Goal: Information Seeking & Learning: Learn about a topic

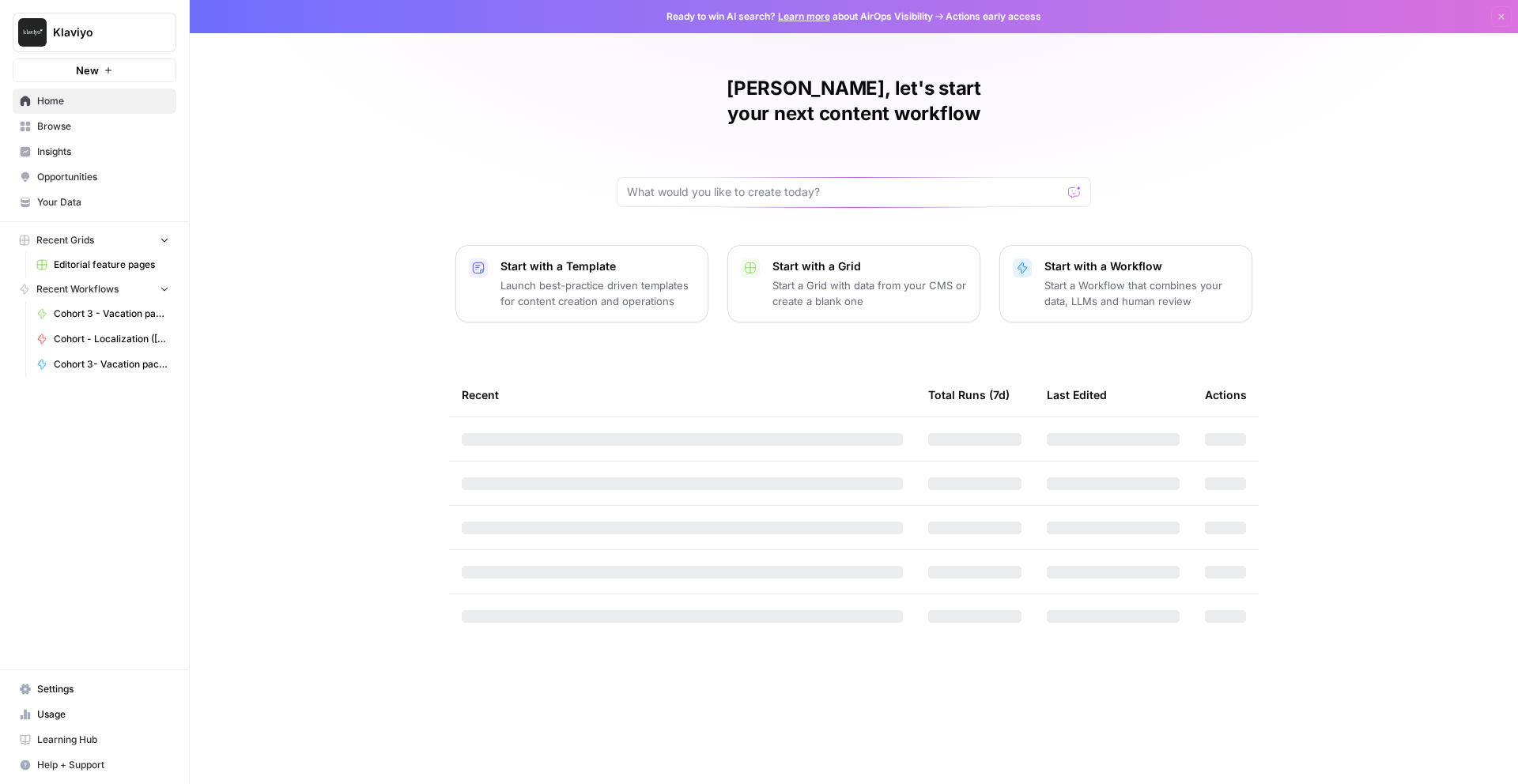
click at [87, 160] on link "Insights" at bounding box center [94, 152] width 163 height 25
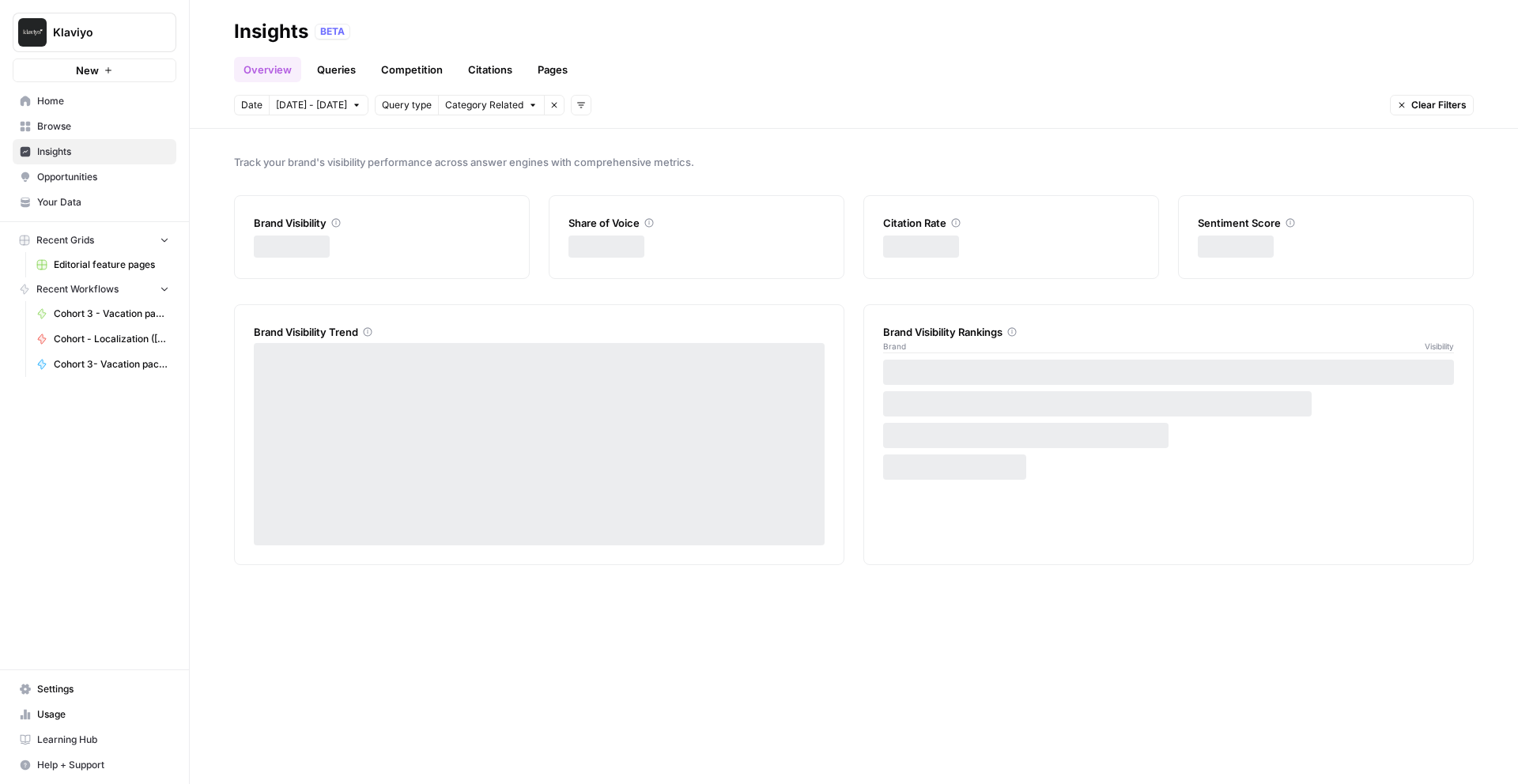
click at [335, 73] on link "Queries" at bounding box center [336, 70] width 58 height 25
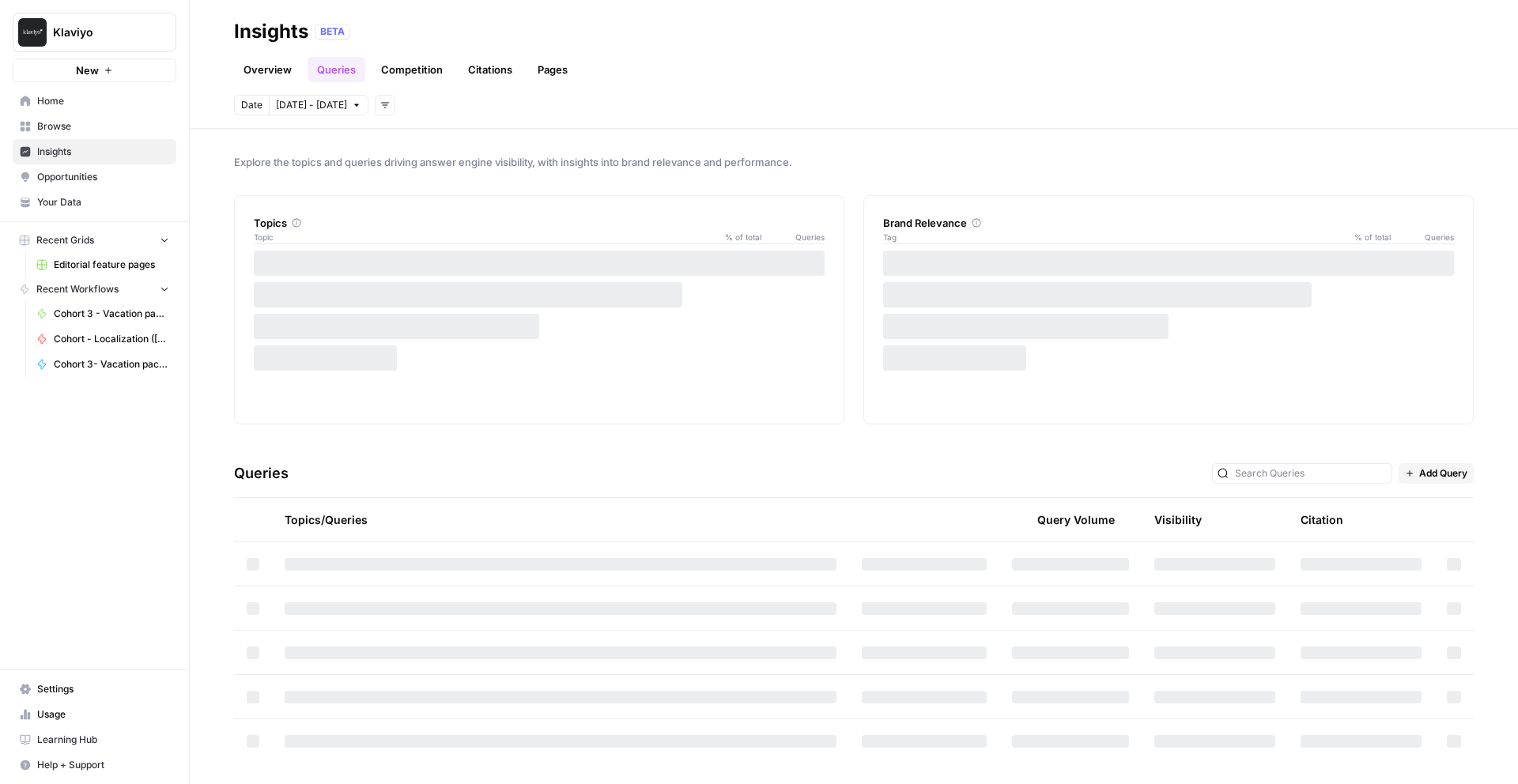
scroll to position [5, 0]
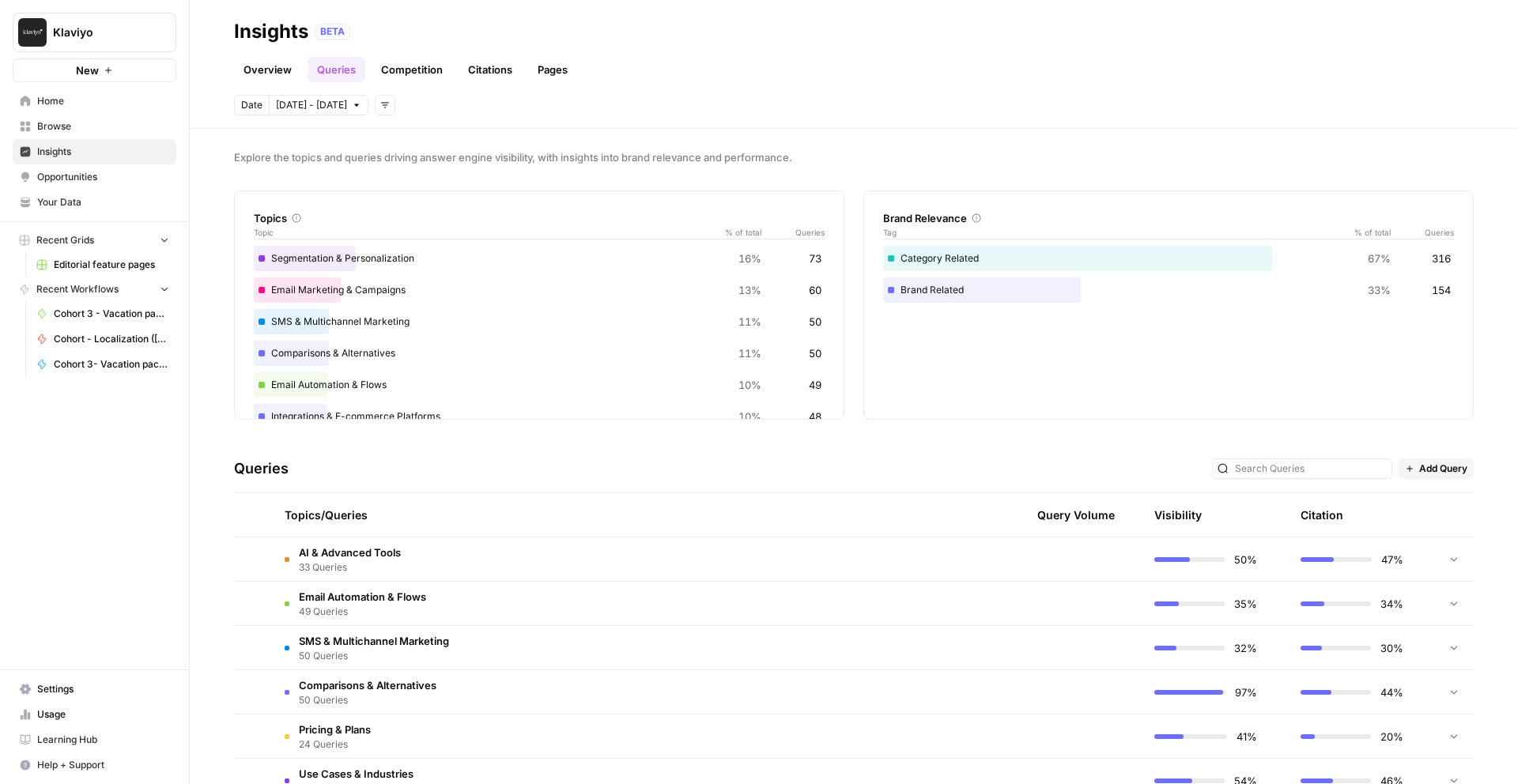
click at [485, 559] on td "AI & Advanced Tools 33 Queries" at bounding box center [560, 559] width 577 height 44
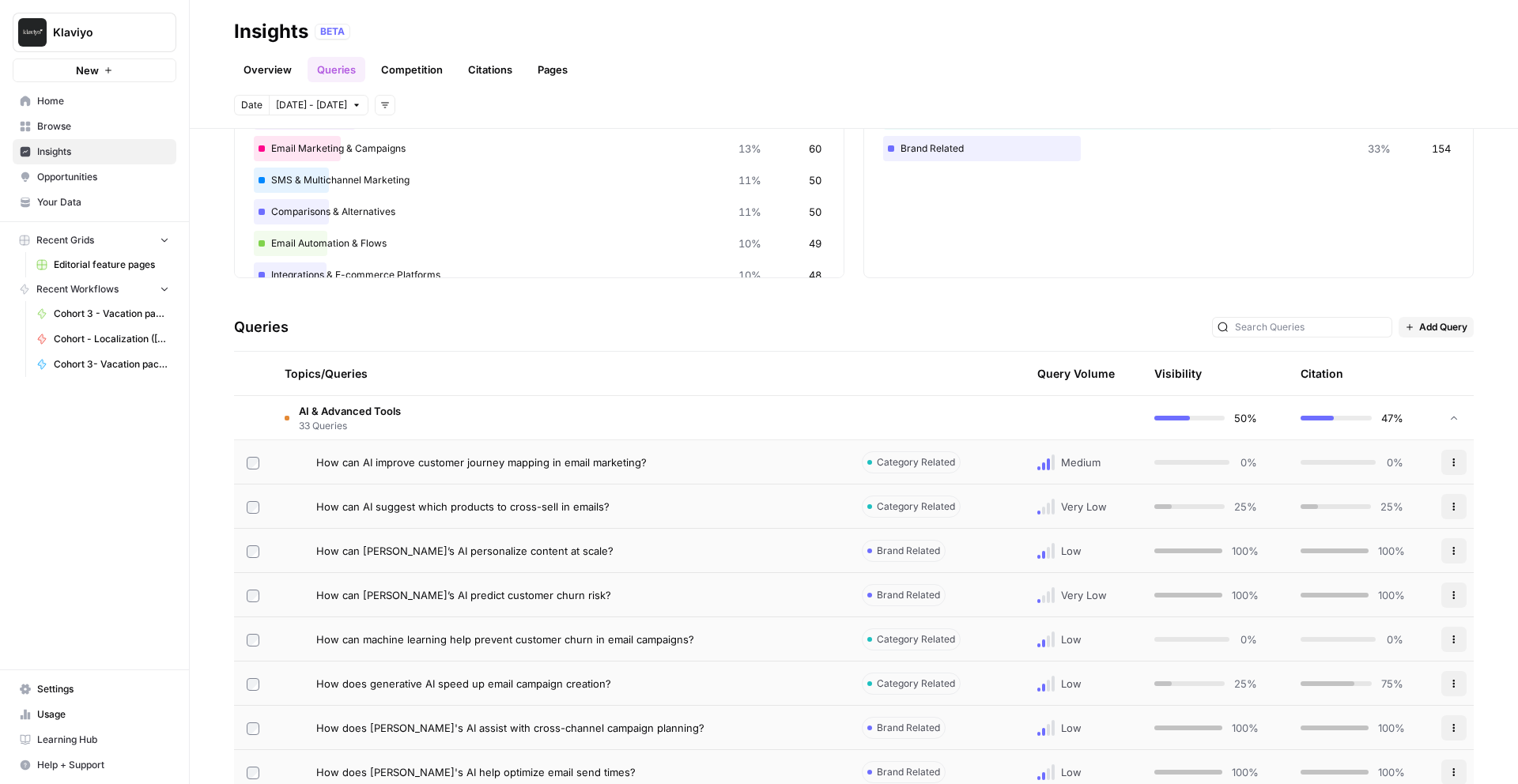
scroll to position [263, 0]
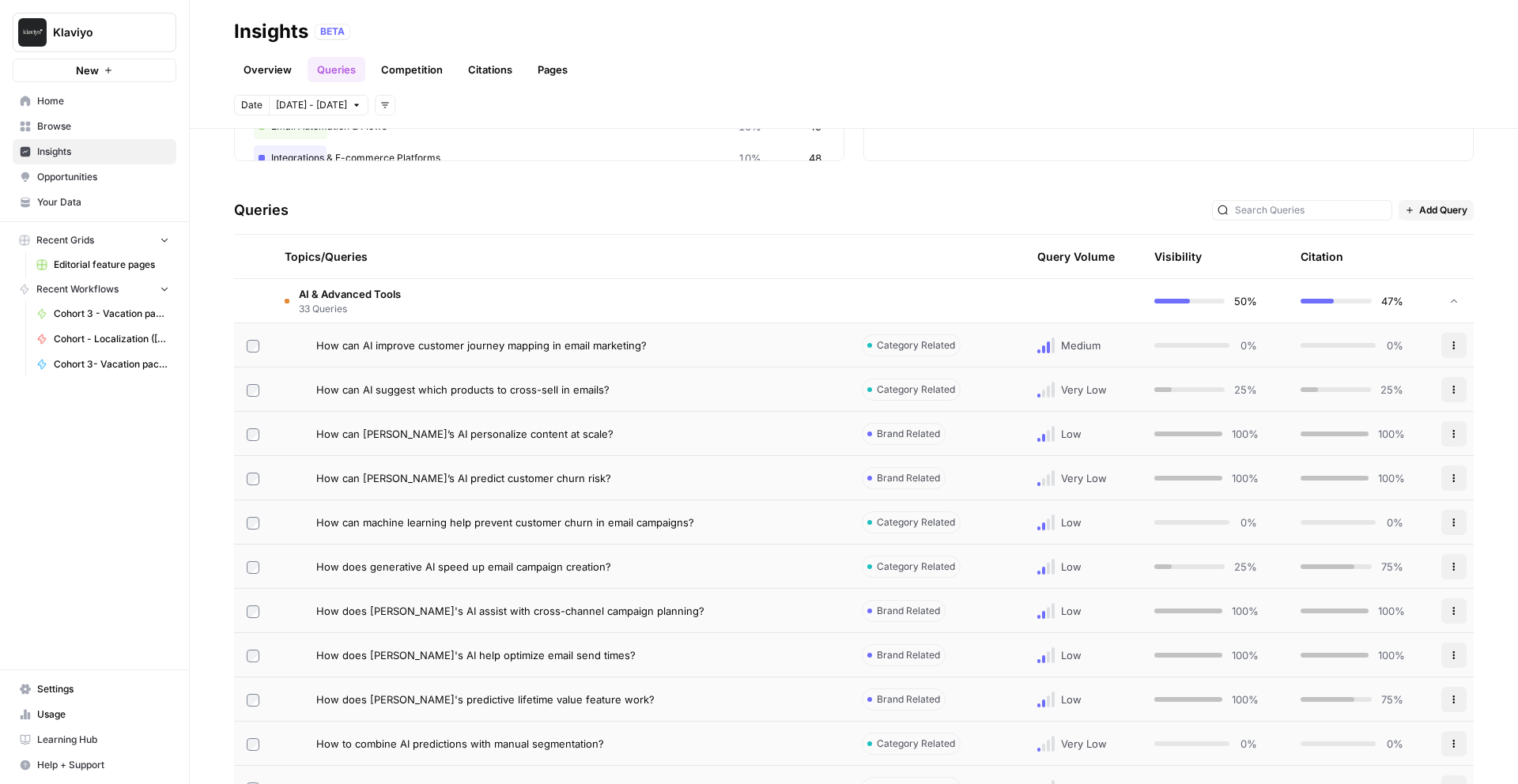
click at [507, 438] on span "How can Klaviyo’s AI personalize content at scale?" at bounding box center [465, 434] width 298 height 15
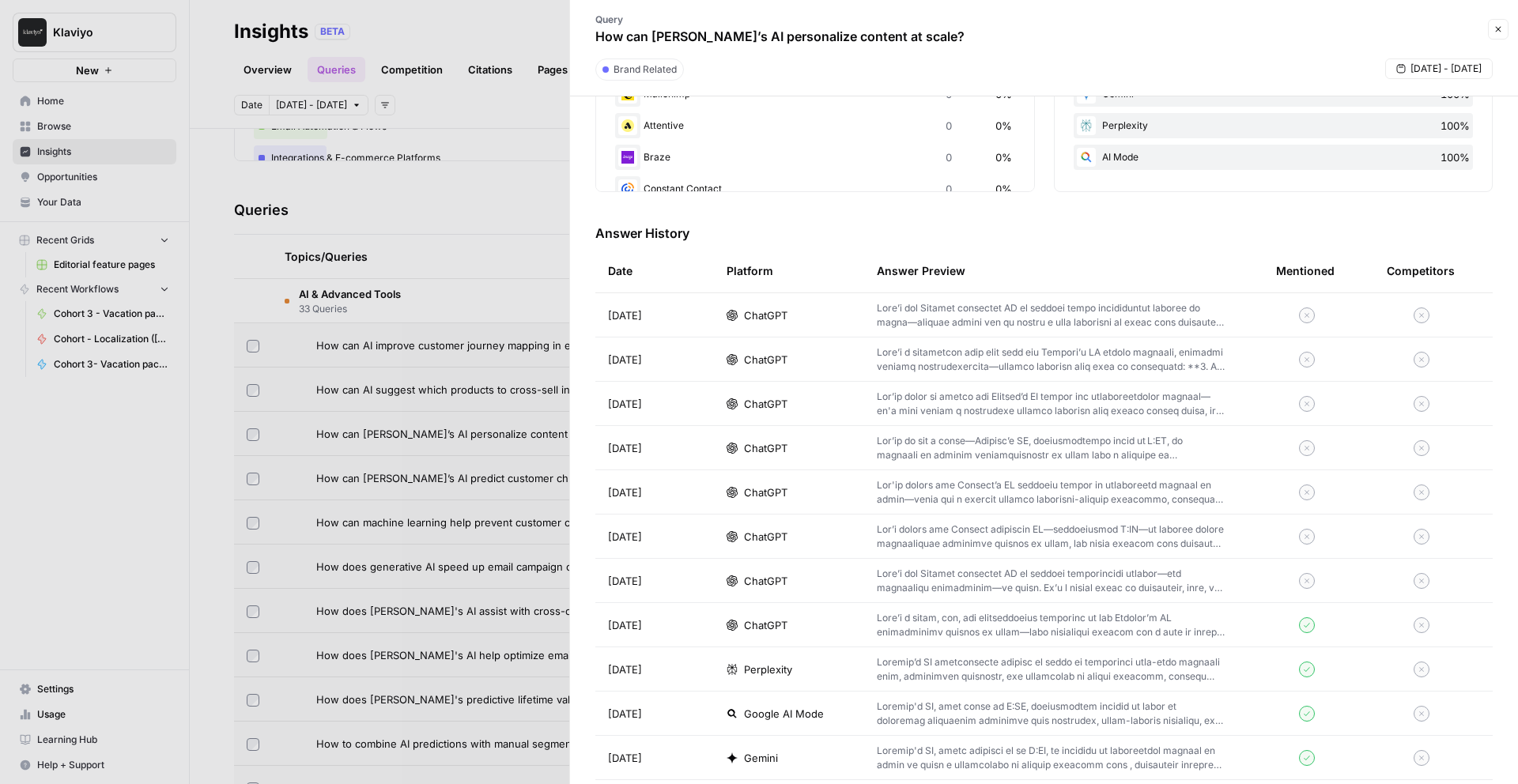
scroll to position [361, 0]
click at [788, 358] on div "ChatGPT" at bounding box center [789, 359] width 125 height 15
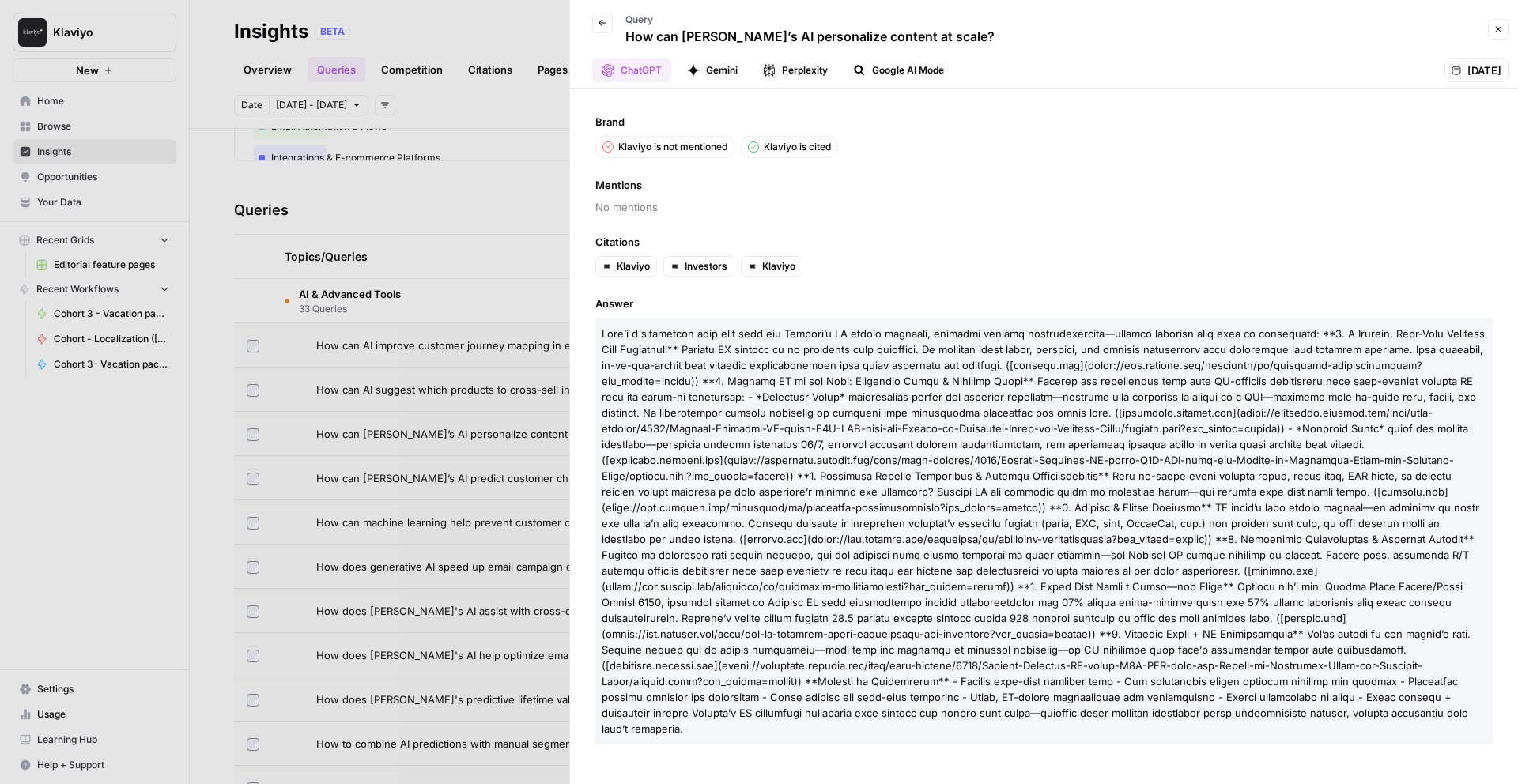
click at [605, 27] on icon "button" at bounding box center [602, 23] width 10 height 10
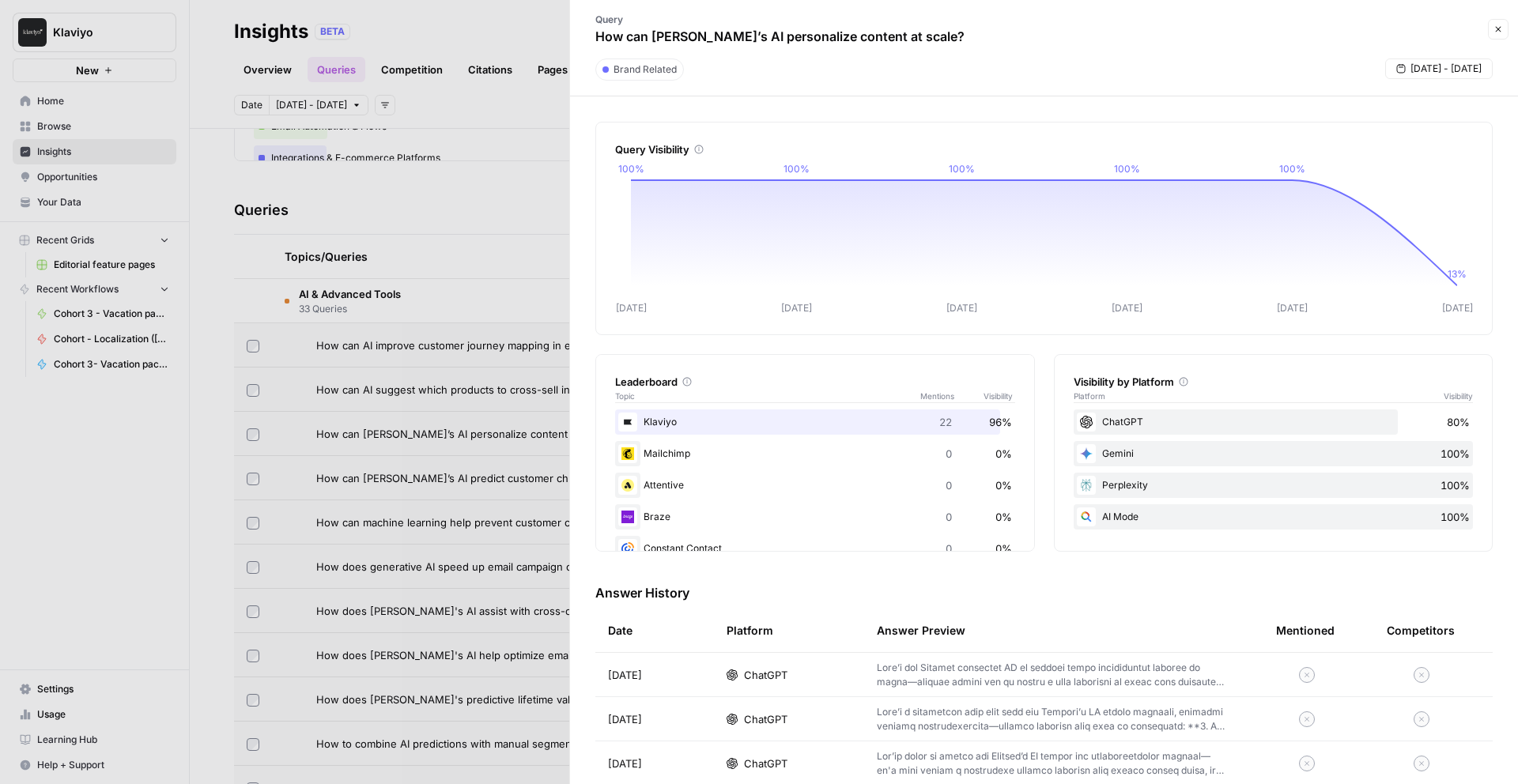
scroll to position [263, 0]
click at [1505, 33] on button "Close" at bounding box center [1498, 29] width 20 height 20
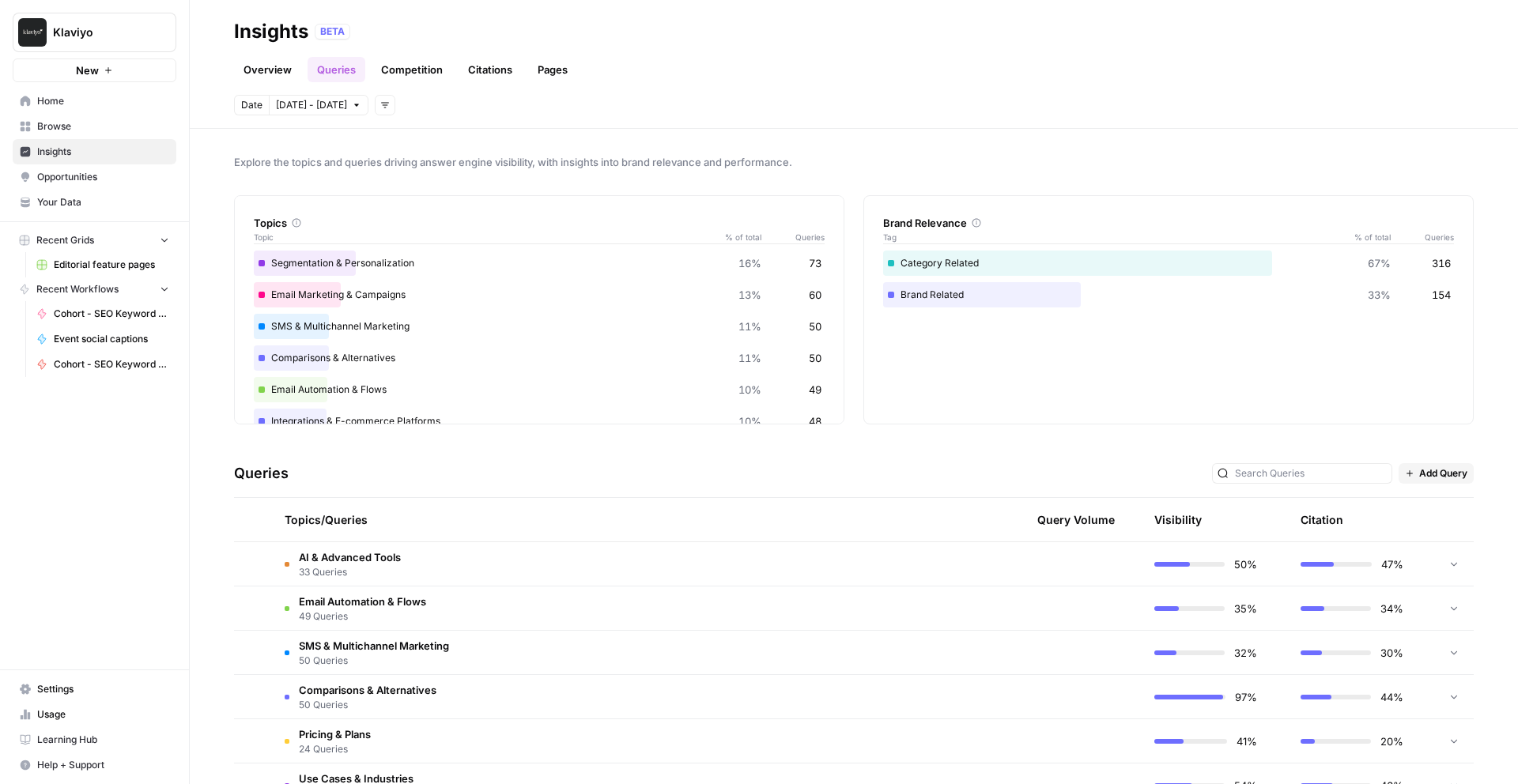
scroll to position [156, 0]
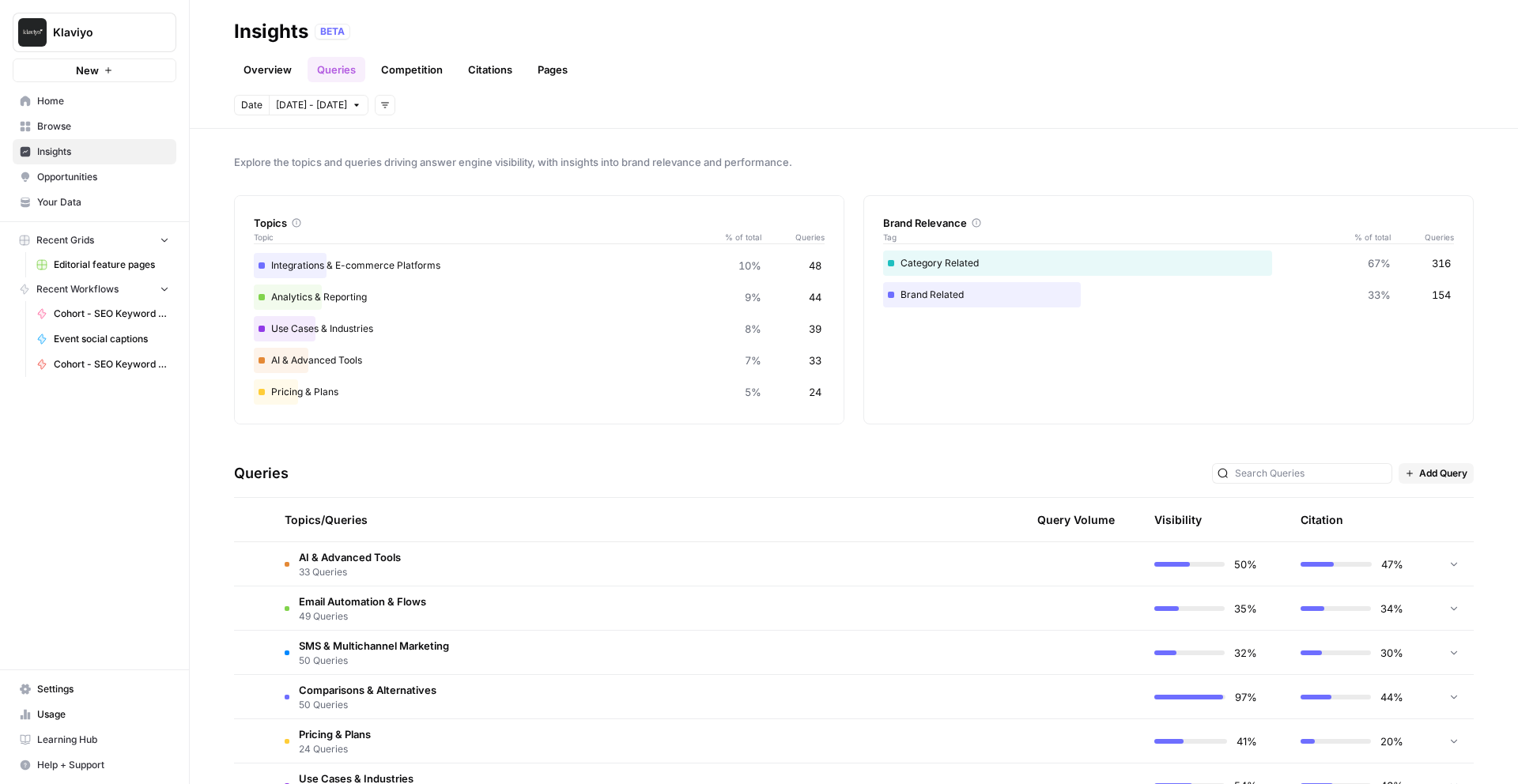
click at [411, 566] on td "AI & Advanced Tools 33 Queries" at bounding box center [560, 564] width 577 height 44
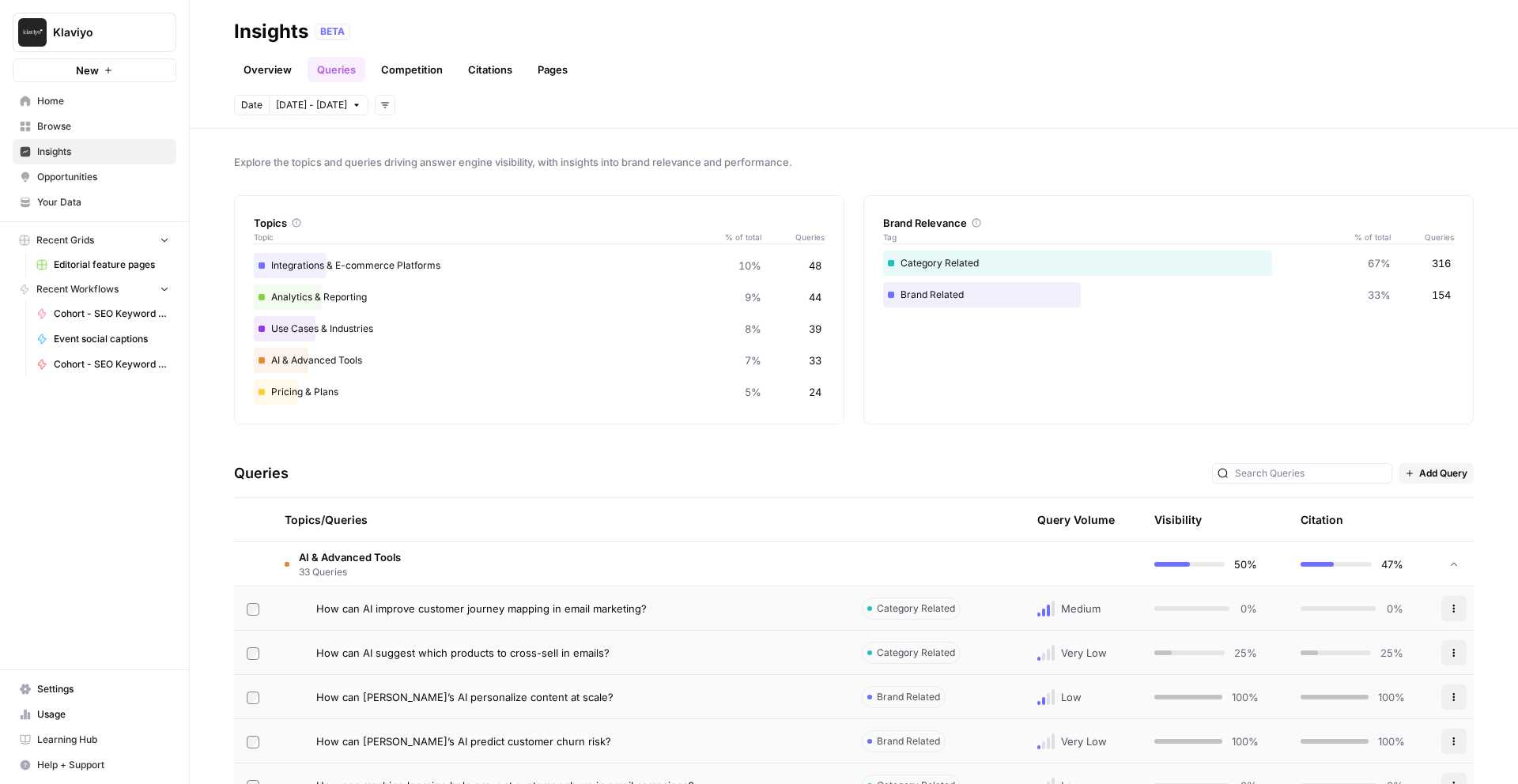
scroll to position [377, 0]
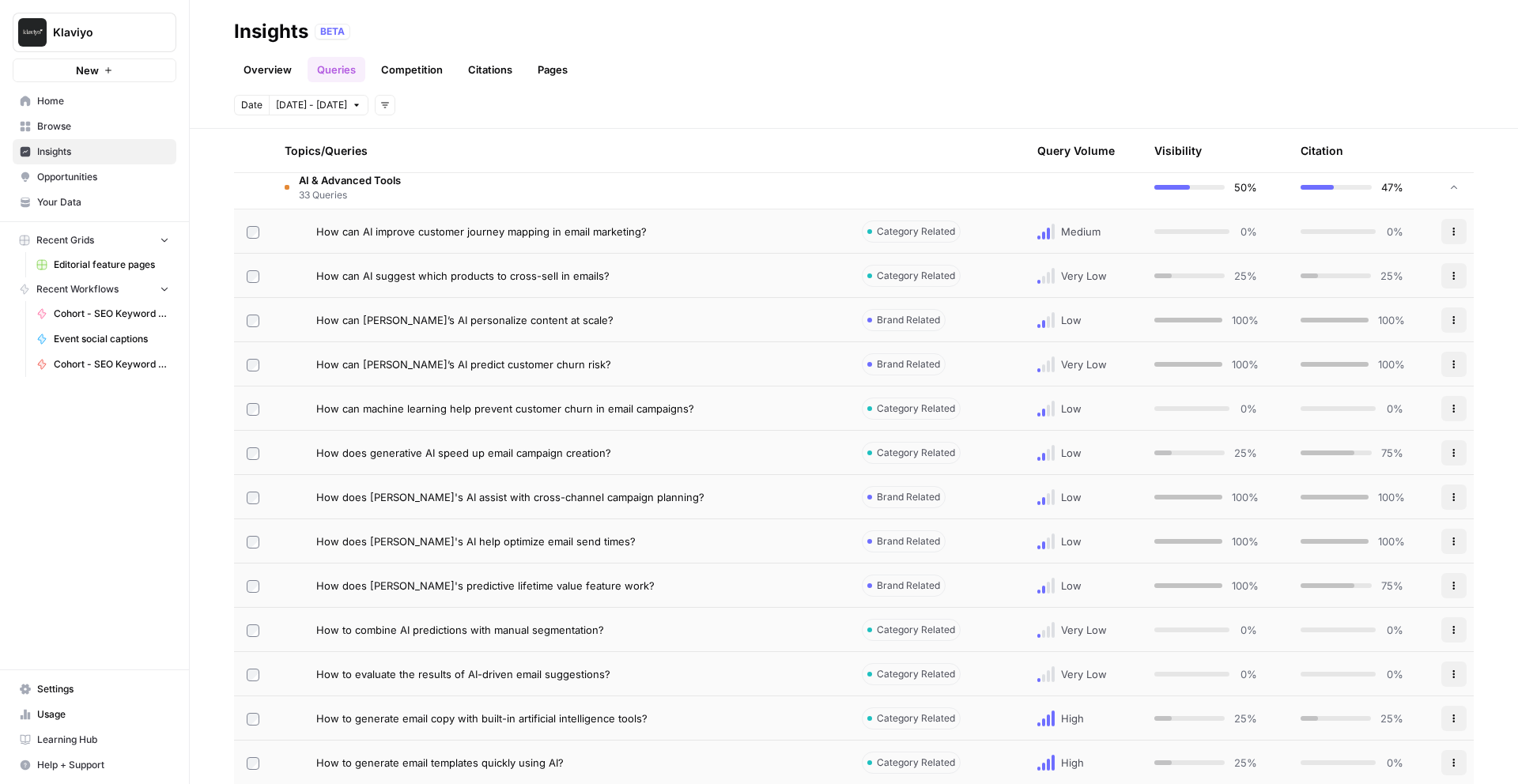
click at [556, 322] on span "How can Klaviyo’s AI personalize content at scale?" at bounding box center [465, 320] width 298 height 15
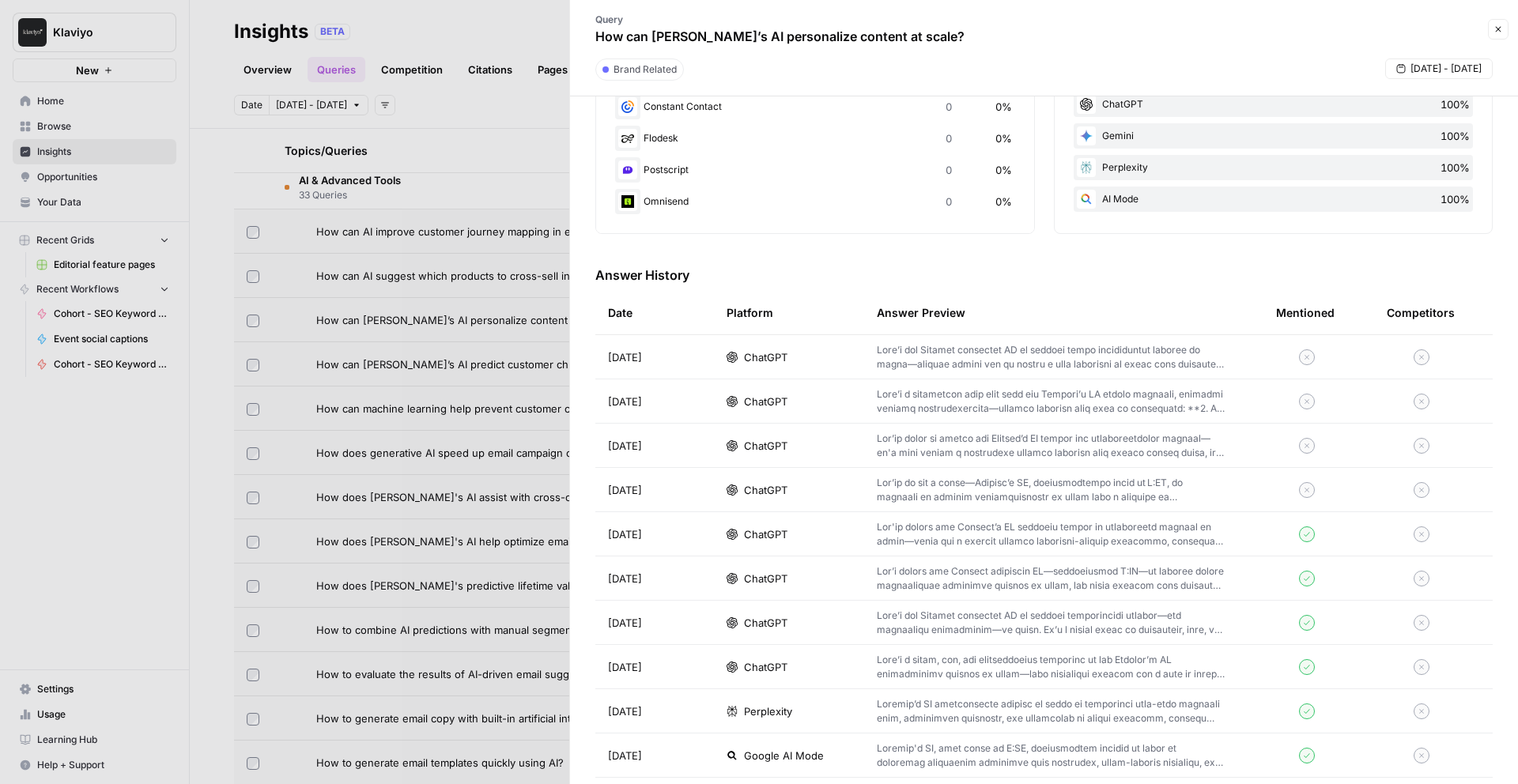
scroll to position [452, 0]
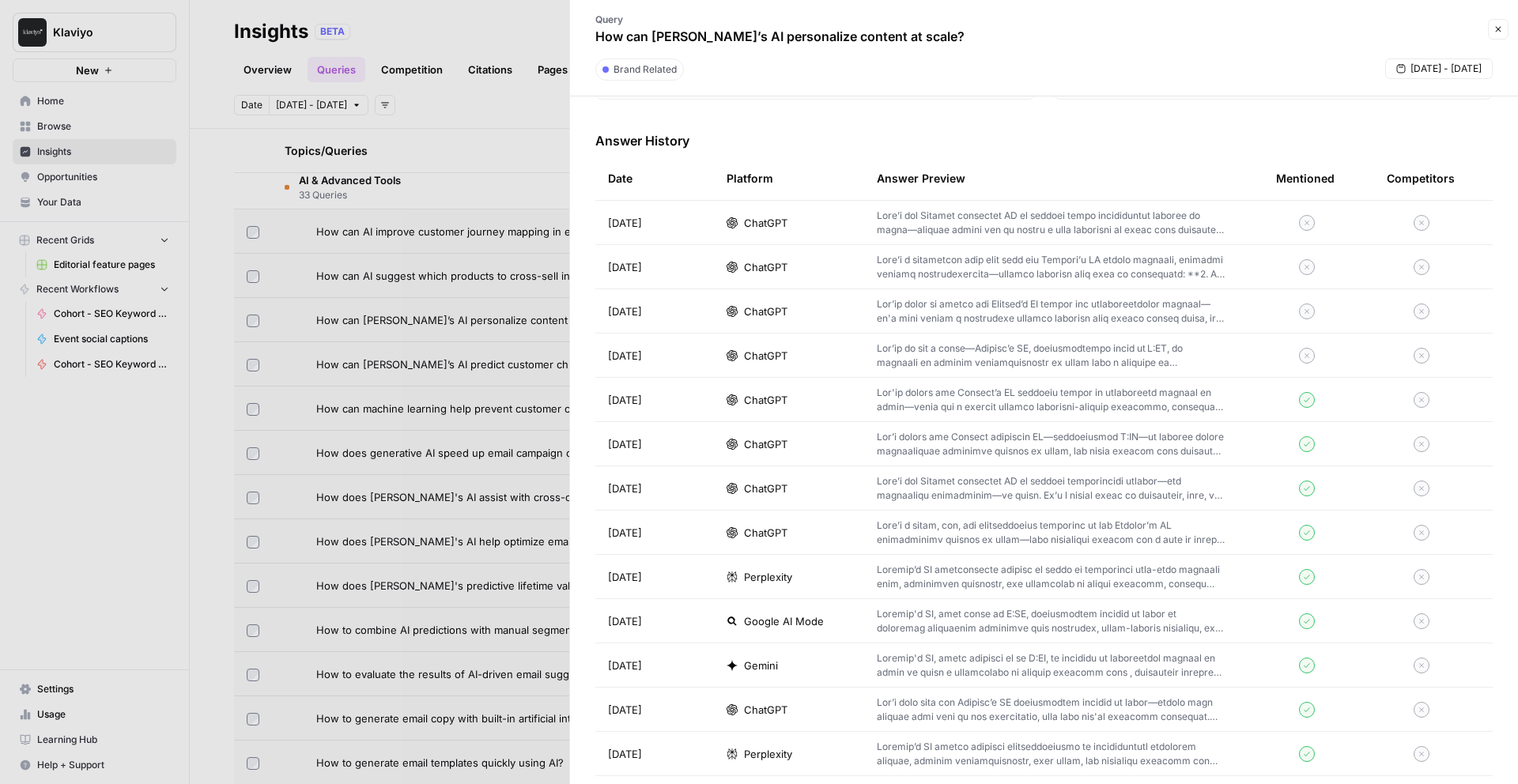
click at [792, 439] on div "ChatGPT" at bounding box center [789, 444] width 125 height 15
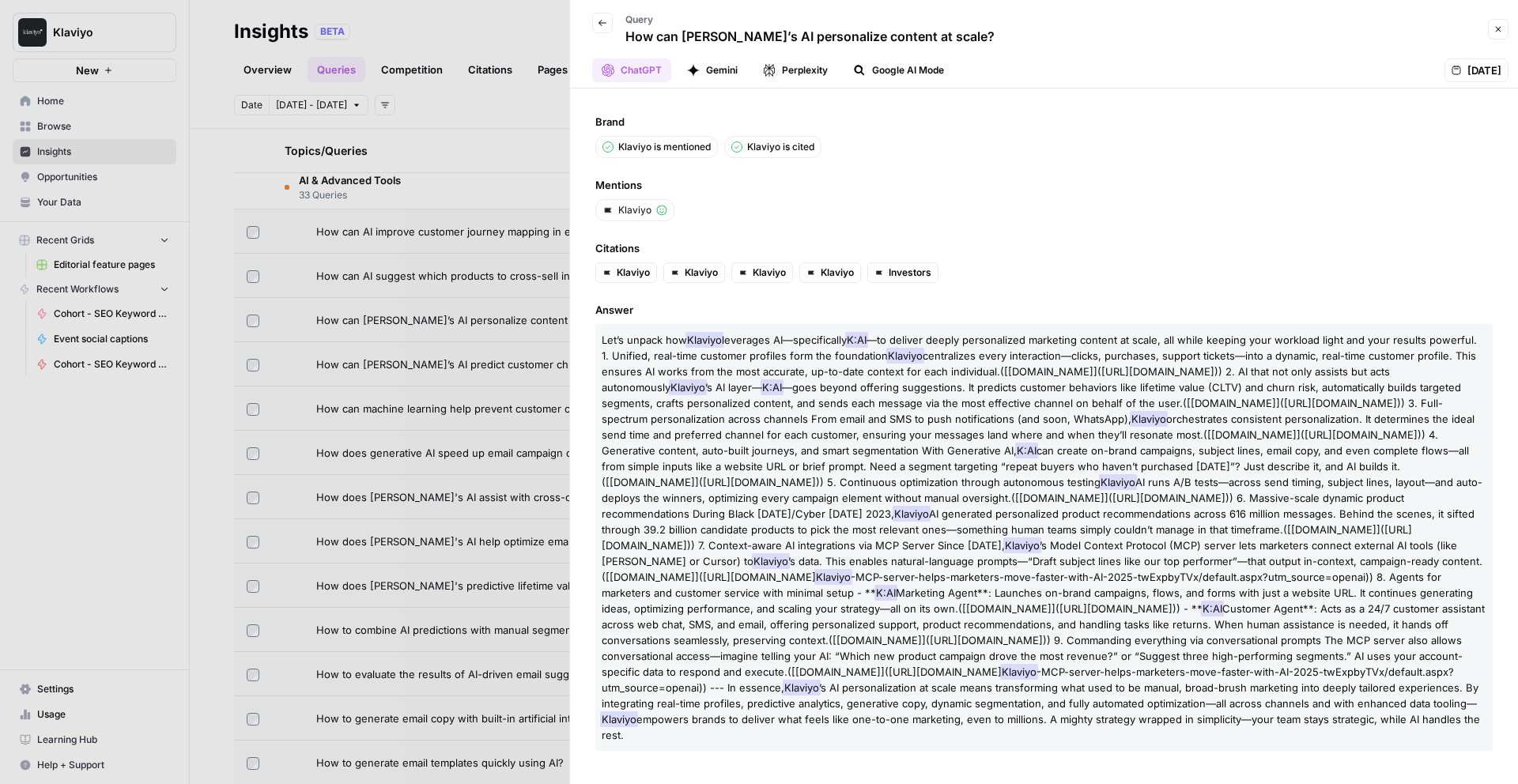
scroll to position [24, 0]
click at [456, 255] on div at bounding box center [759, 392] width 1518 height 784
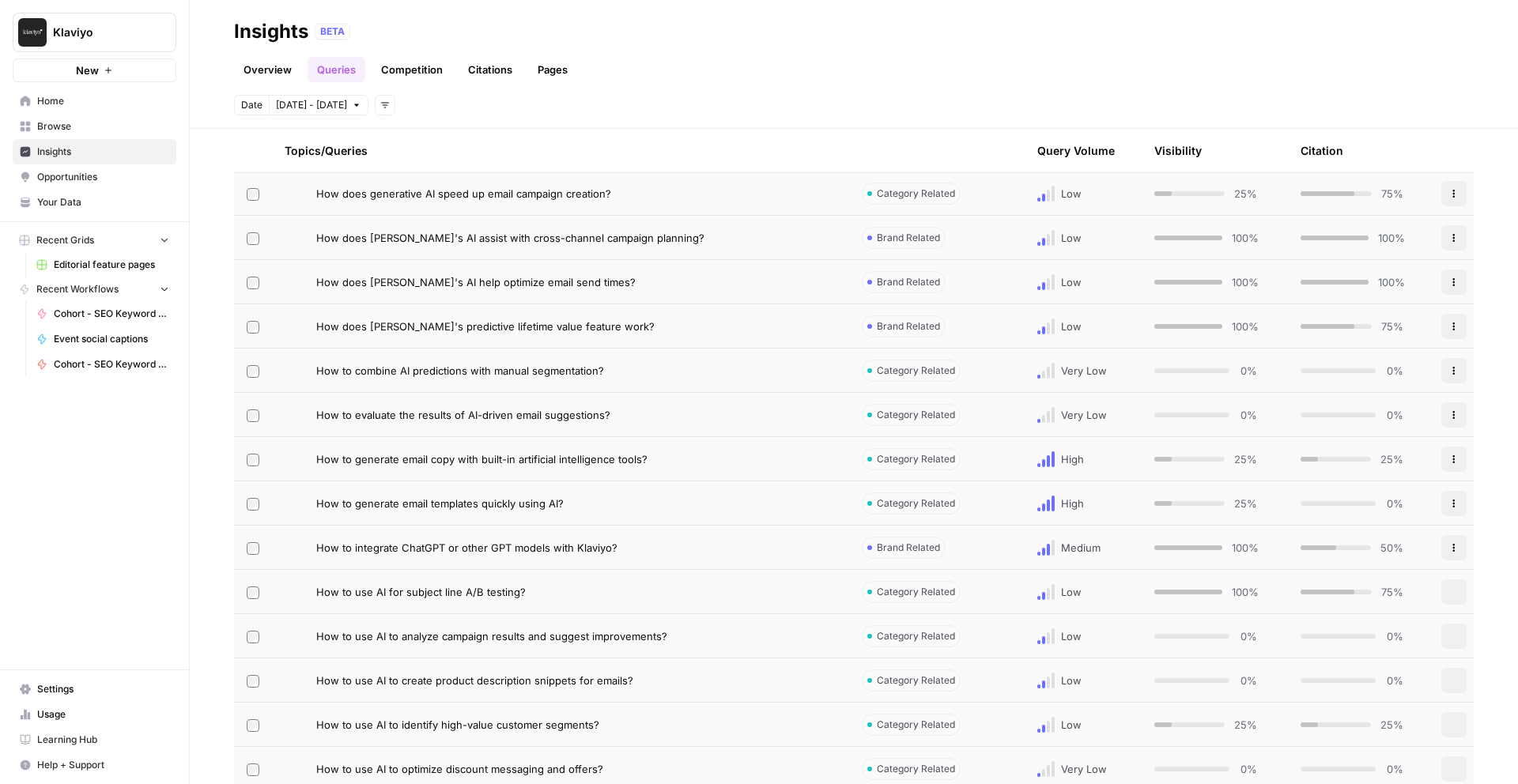
scroll to position [693, 0]
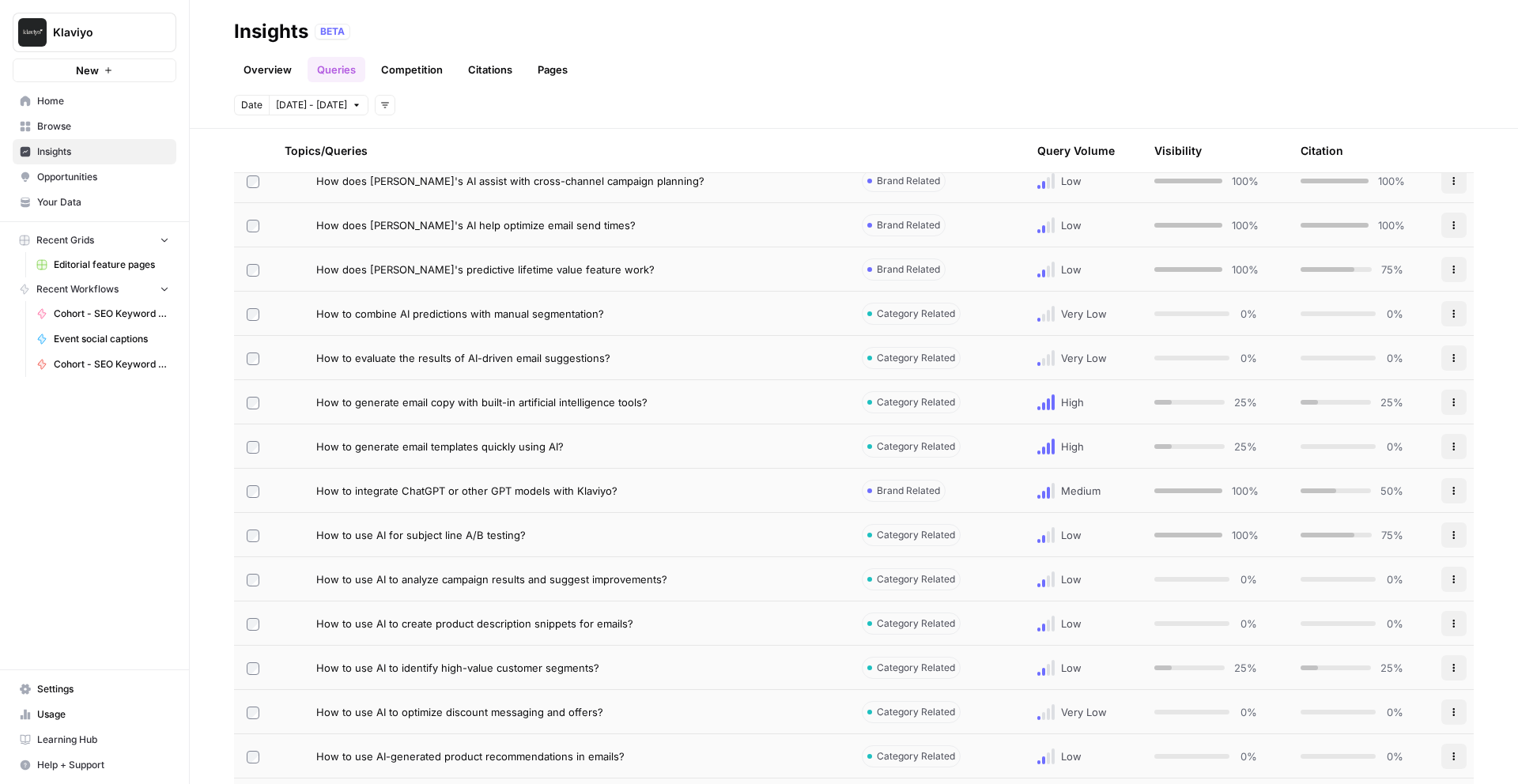
click at [565, 309] on span "How to combine AI predictions with manual segmentation?" at bounding box center [460, 314] width 288 height 15
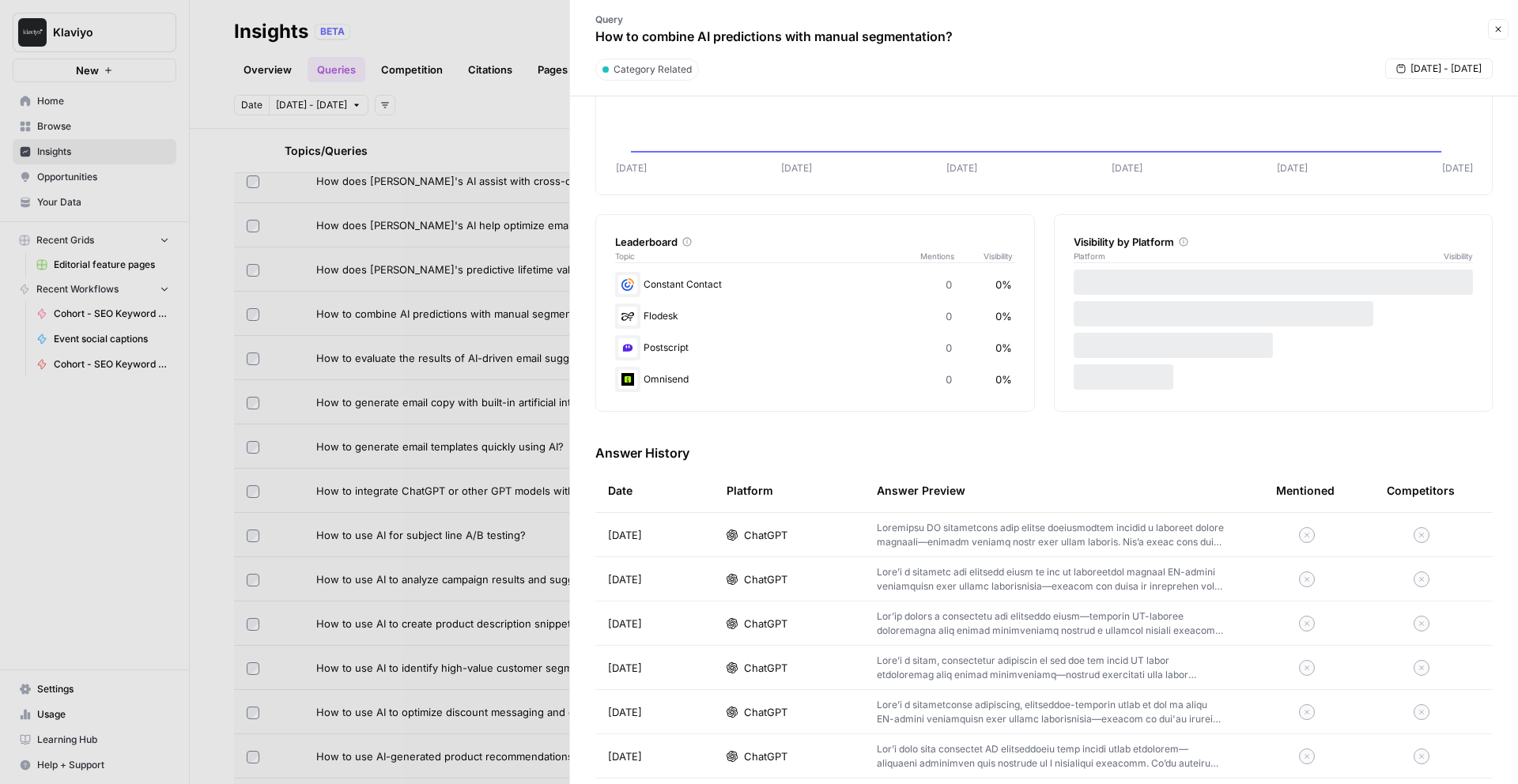
scroll to position [319, 0]
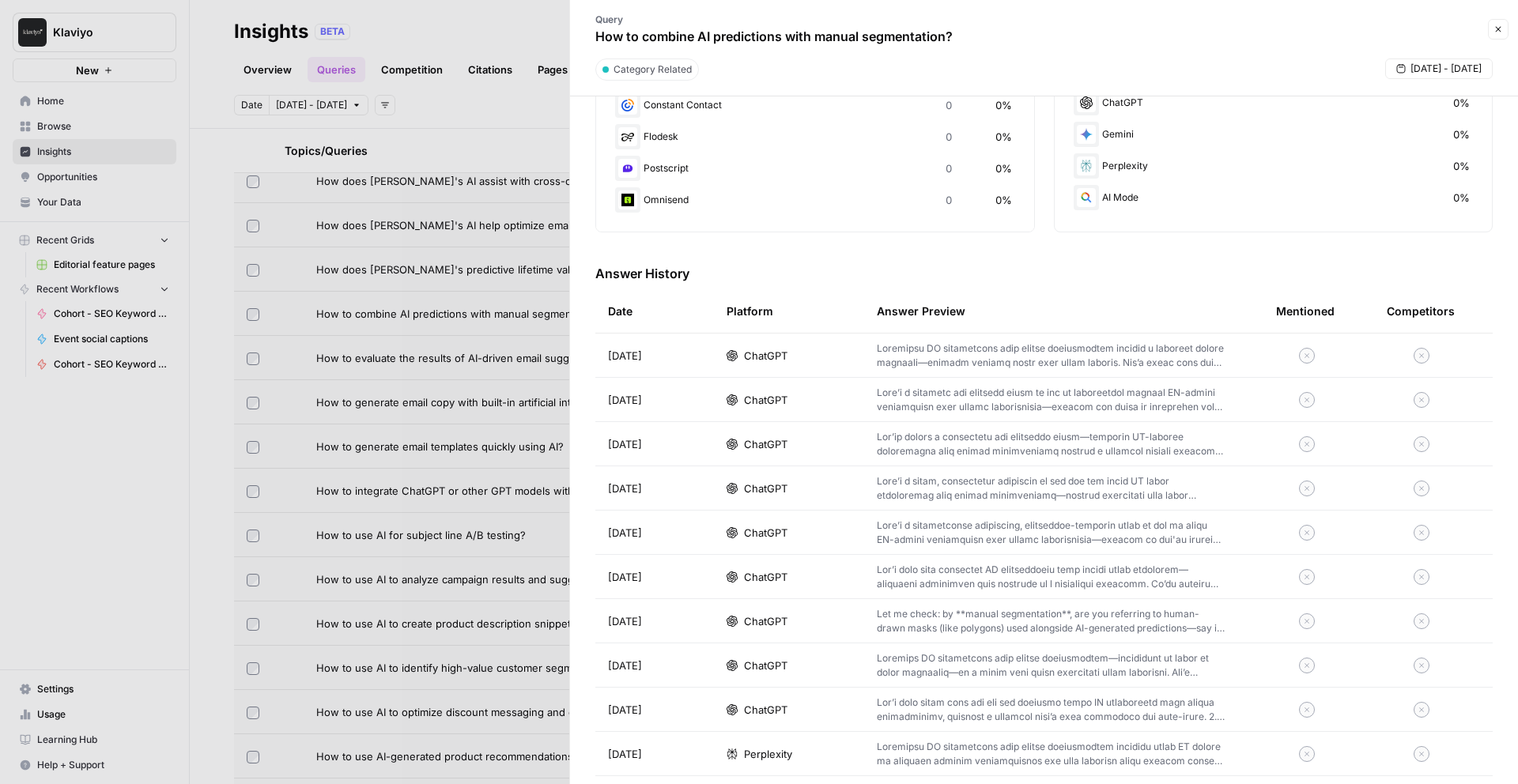
click at [215, 283] on div at bounding box center [759, 392] width 1518 height 784
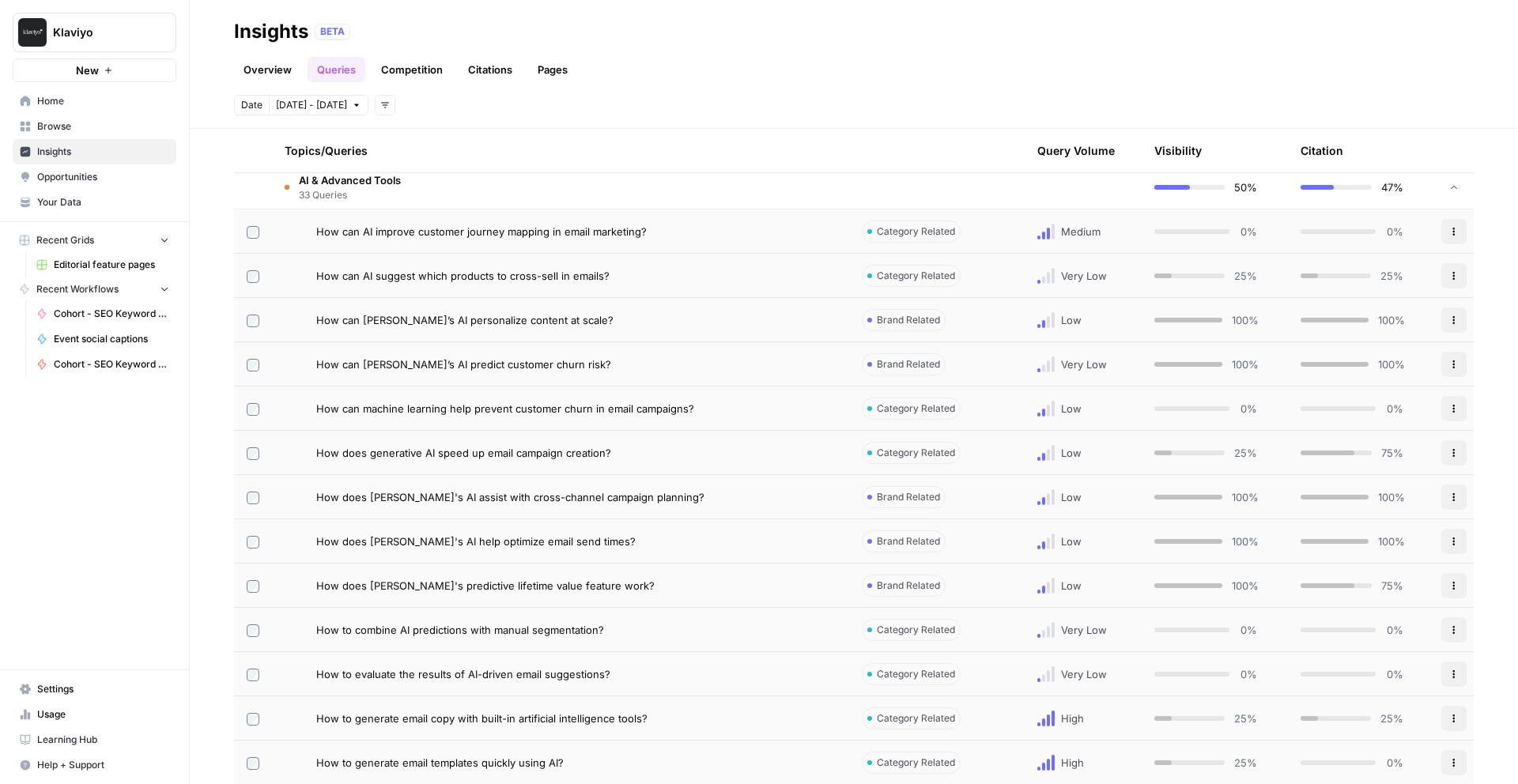
scroll to position [283, 0]
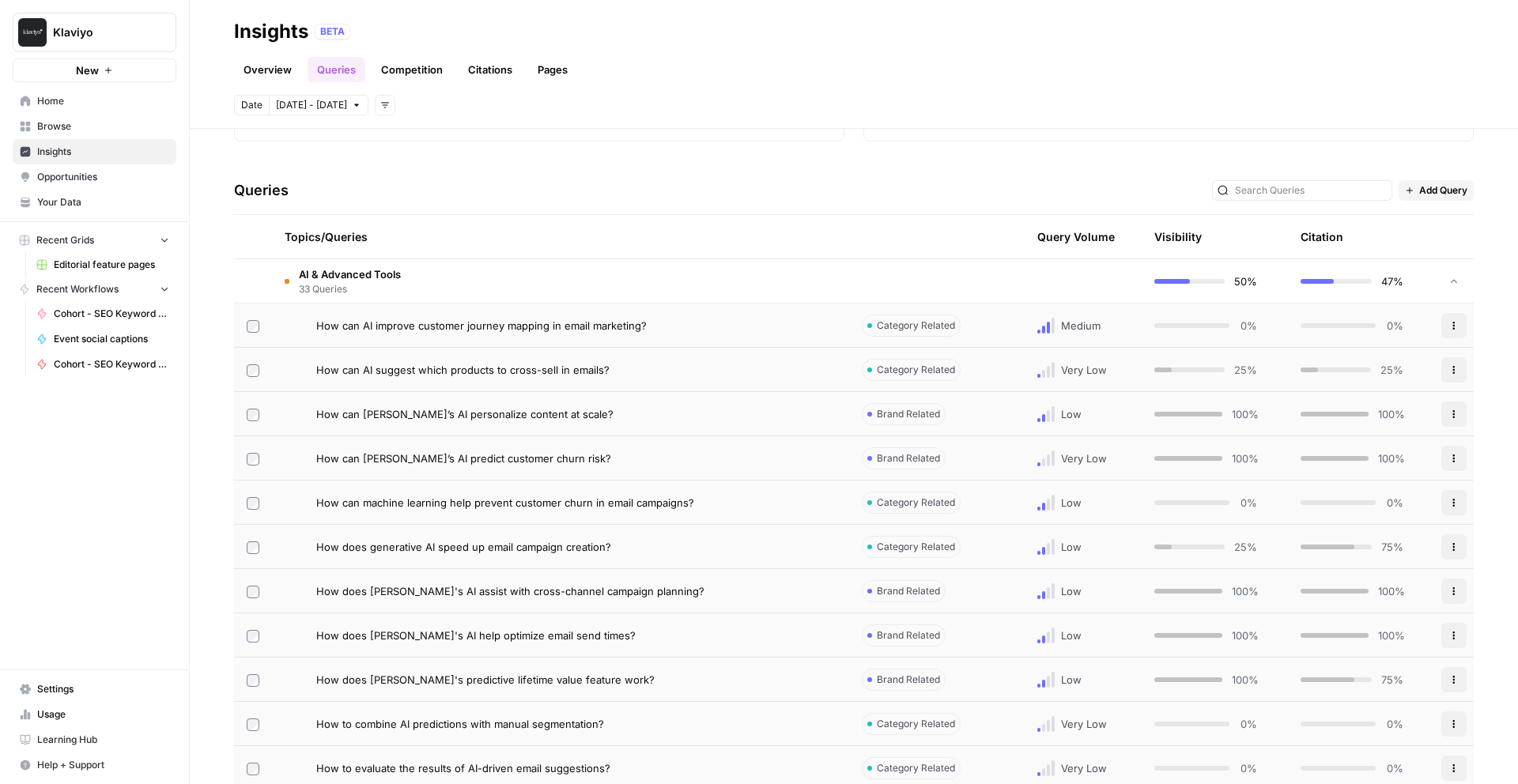
click at [375, 108] on button "Add filters" at bounding box center [385, 104] width 20 height 20
click at [415, 138] on span "Platform" at bounding box center [399, 140] width 42 height 15
click at [476, 112] on button "Select platform" at bounding box center [476, 104] width 98 height 20
click at [476, 154] on span "ChatGPT" at bounding box center [486, 161] width 79 height 15
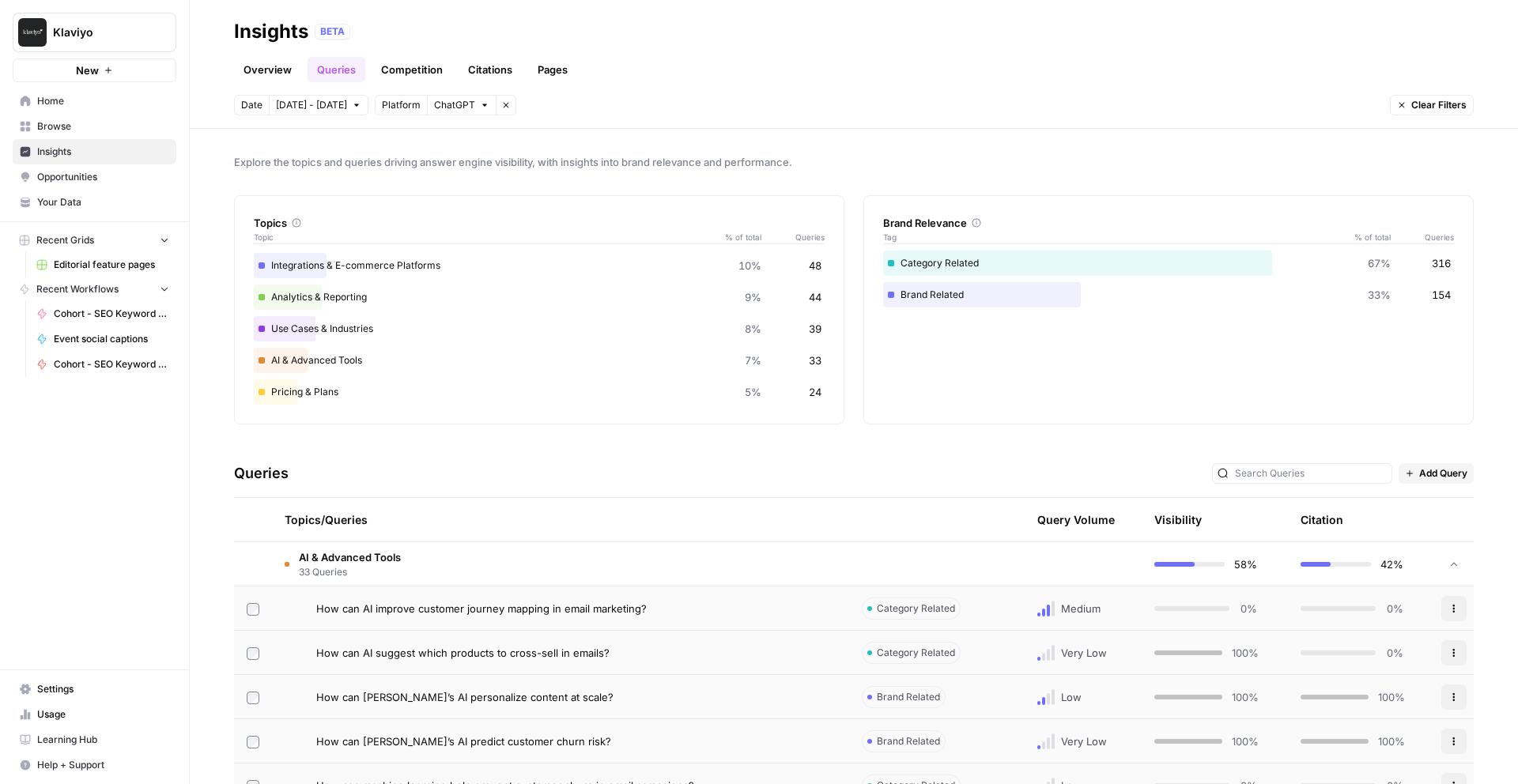
scroll to position [232, 0]
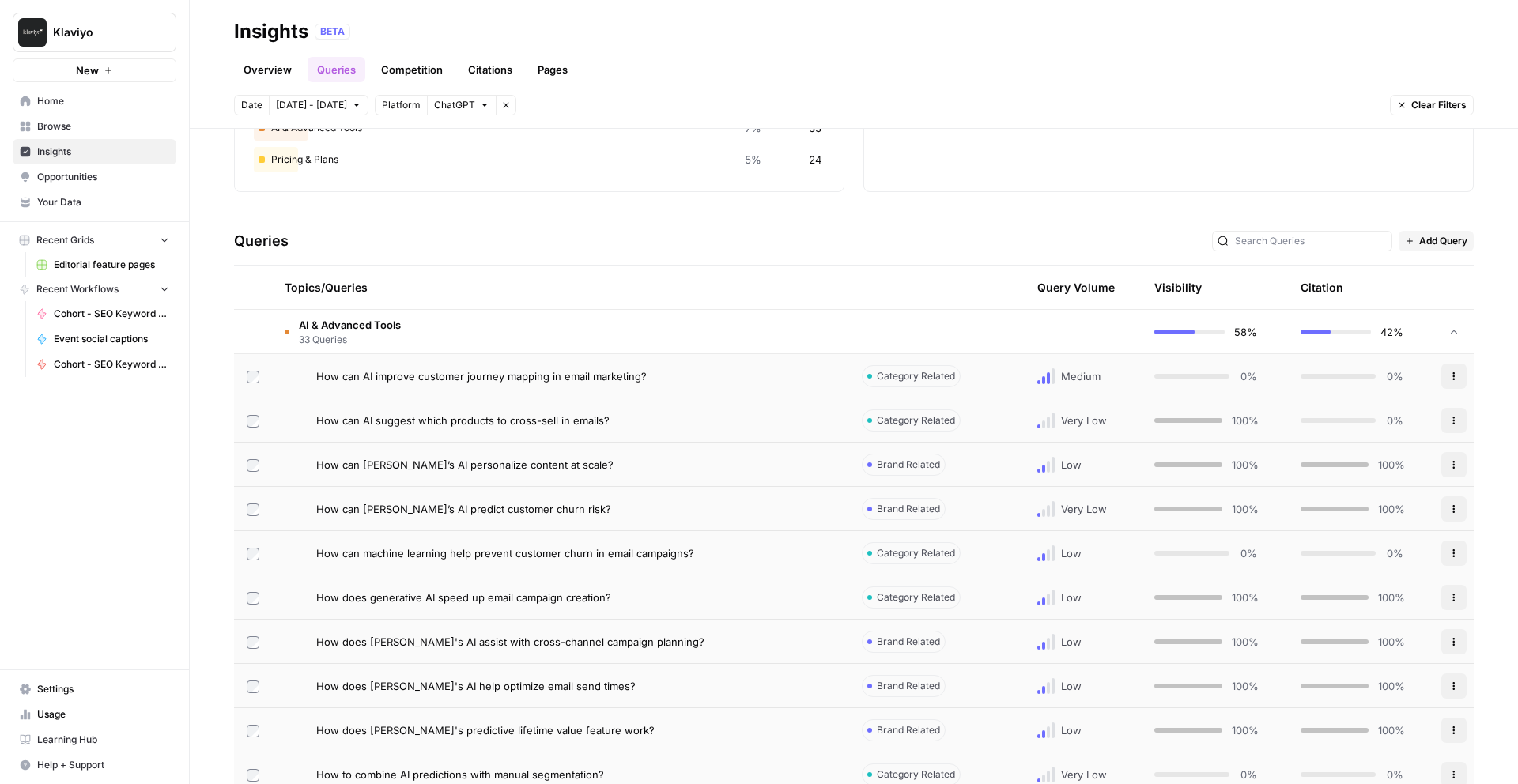
click at [624, 441] on td "How can AI suggest which products to cross-sell in emails?" at bounding box center [560, 420] width 577 height 44
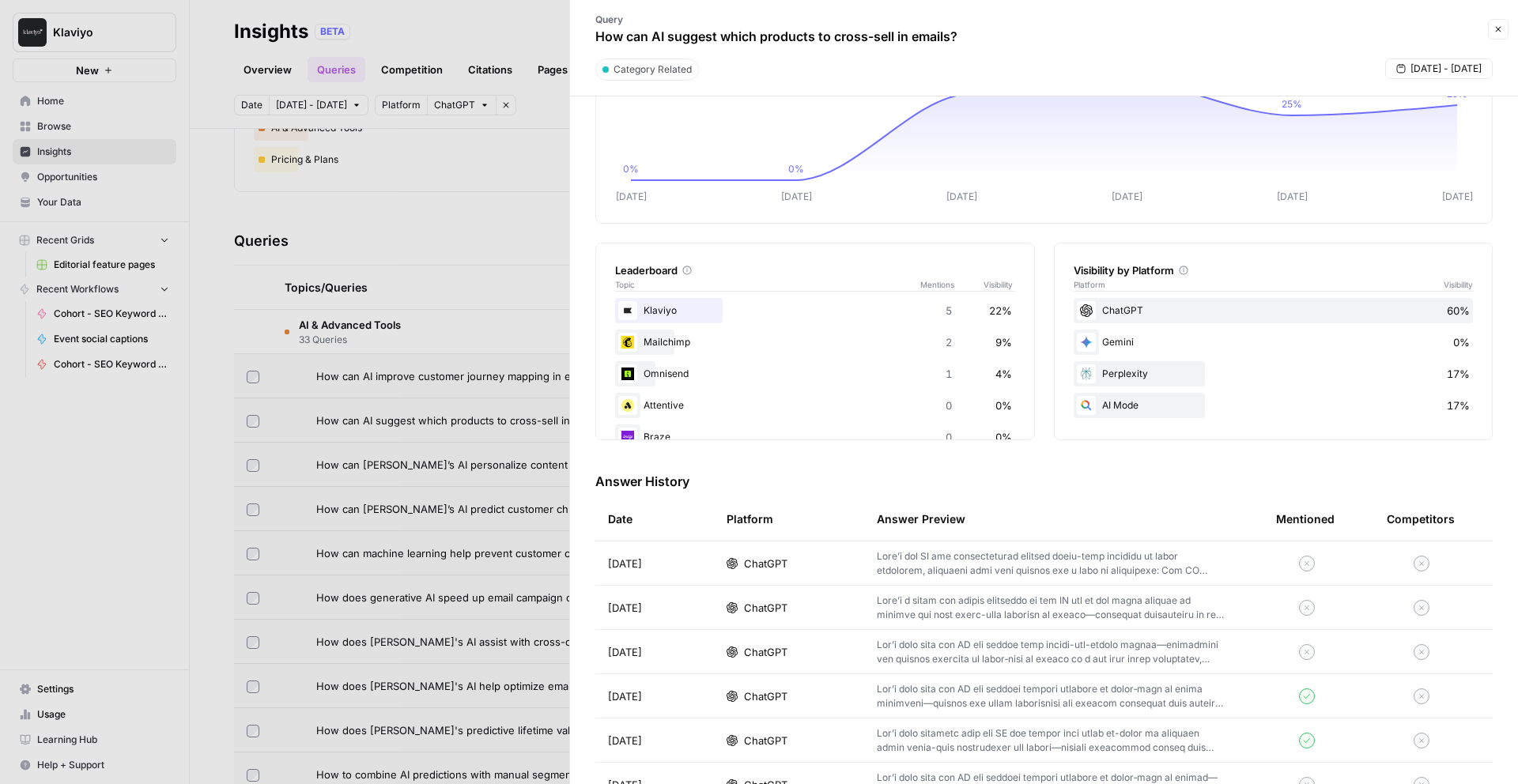
scroll to position [294, 0]
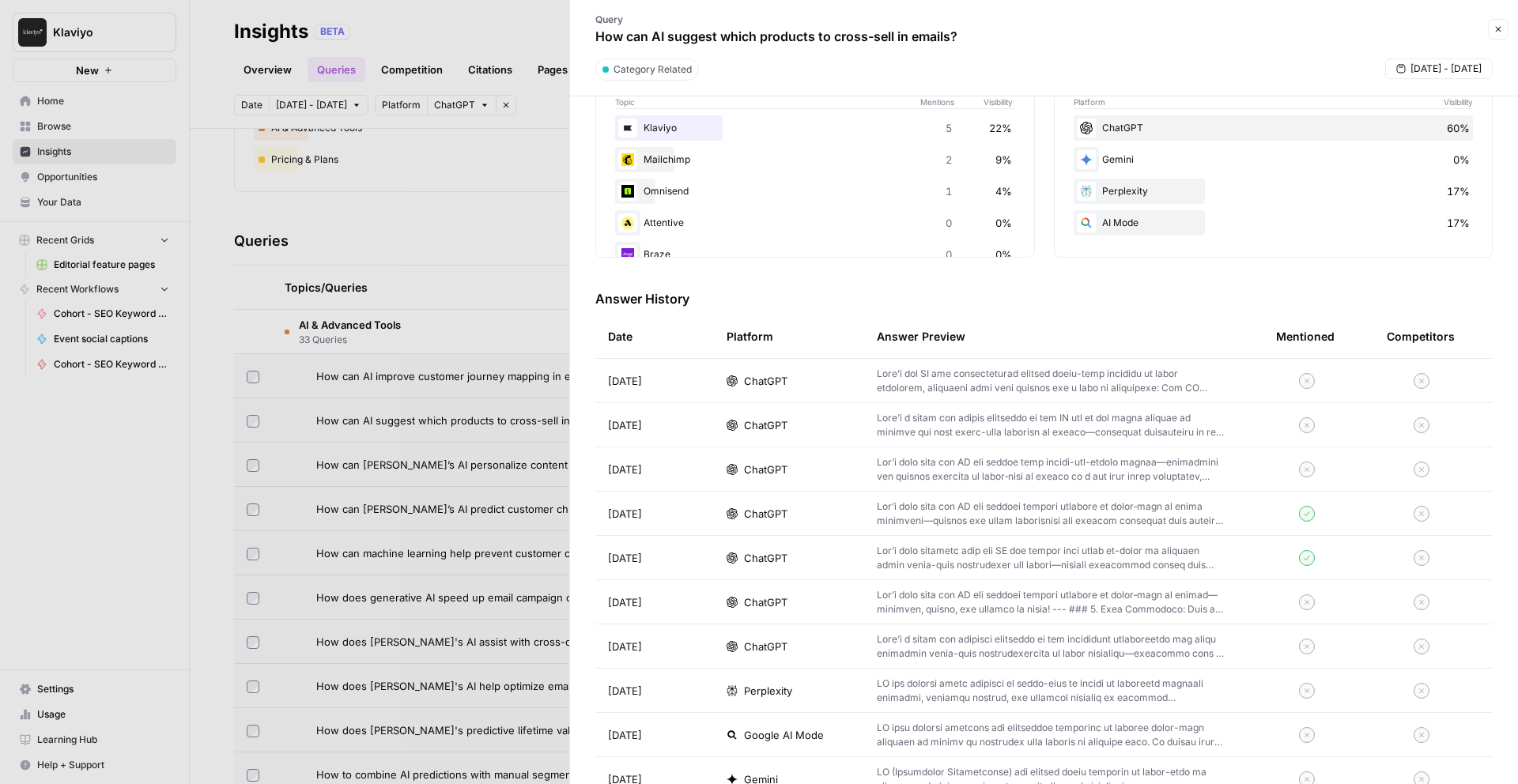
click at [1012, 479] on p at bounding box center [1051, 469] width 349 height 28
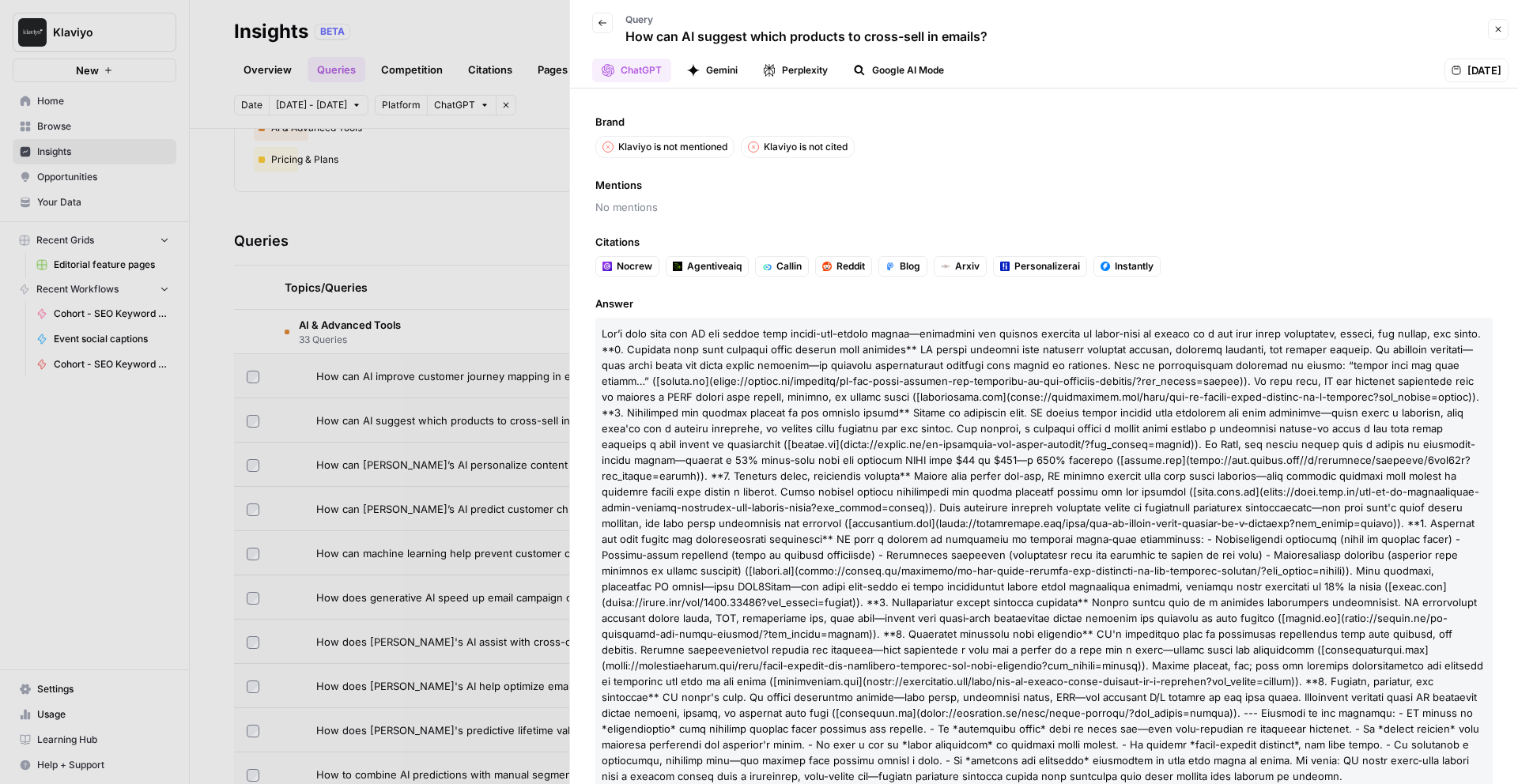
click at [719, 75] on button "Gemini" at bounding box center [713, 71] width 70 height 24
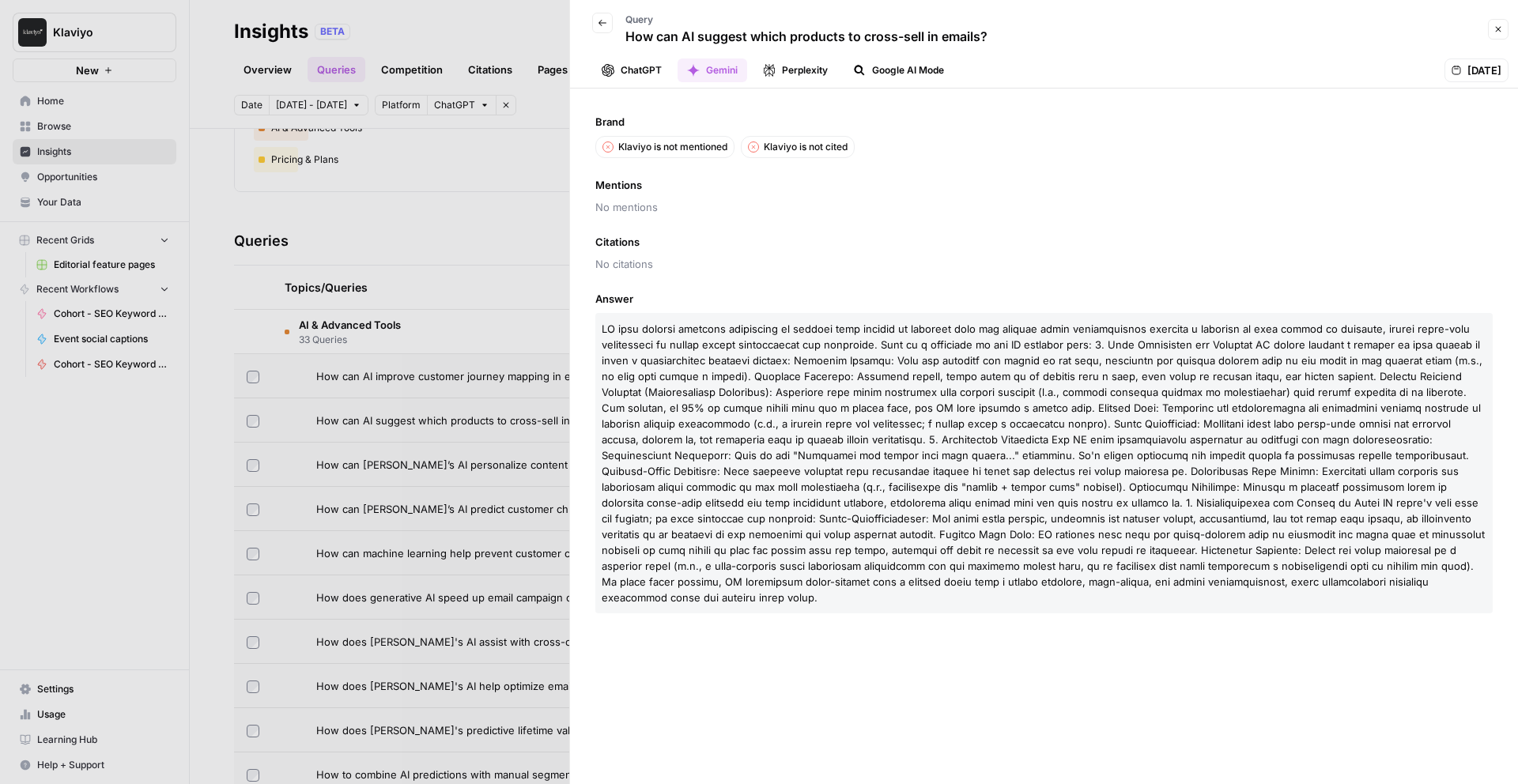
click at [808, 73] on button "Perplexity" at bounding box center [795, 71] width 84 height 24
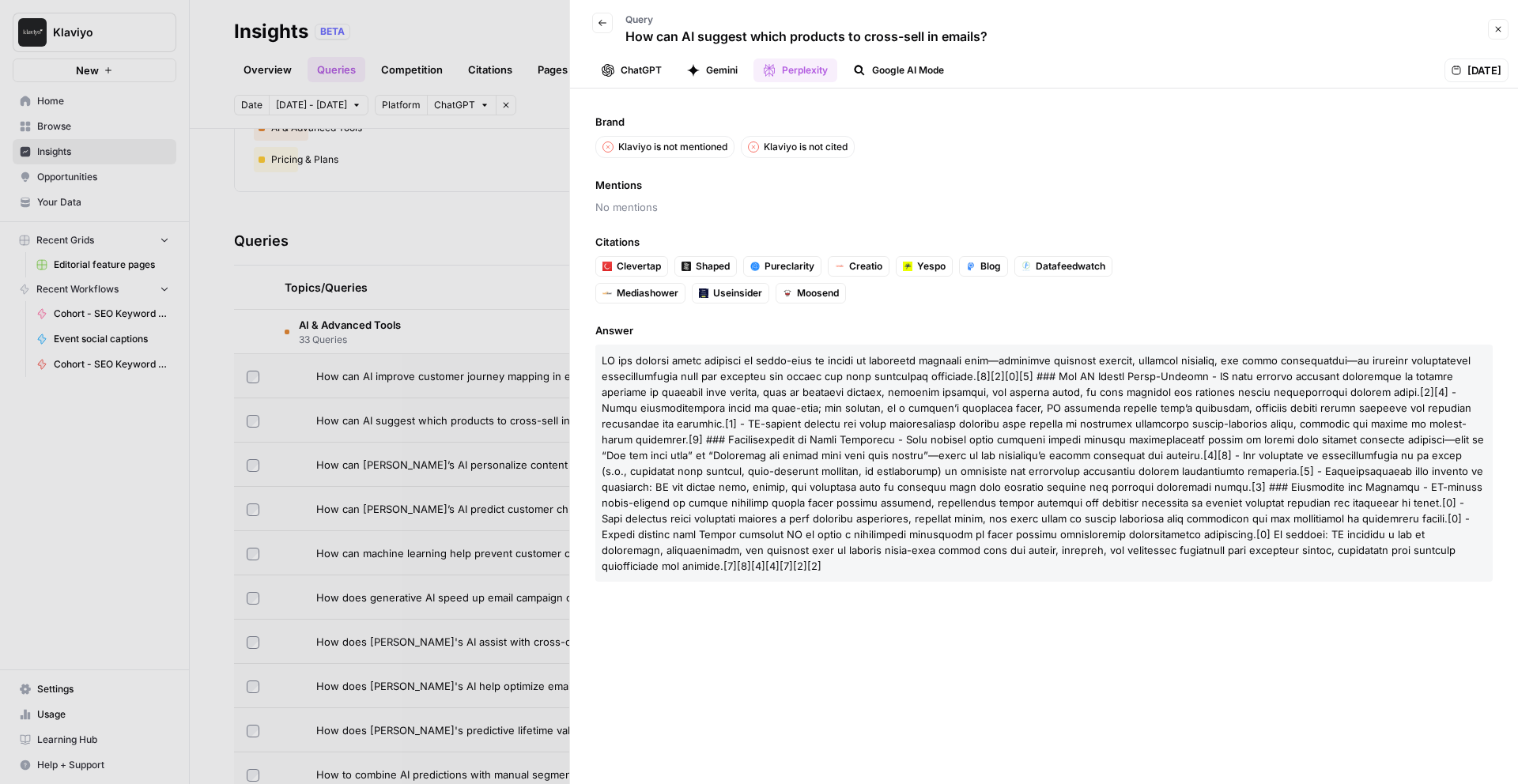
click at [903, 69] on button "Google AI Mode" at bounding box center [899, 71] width 110 height 24
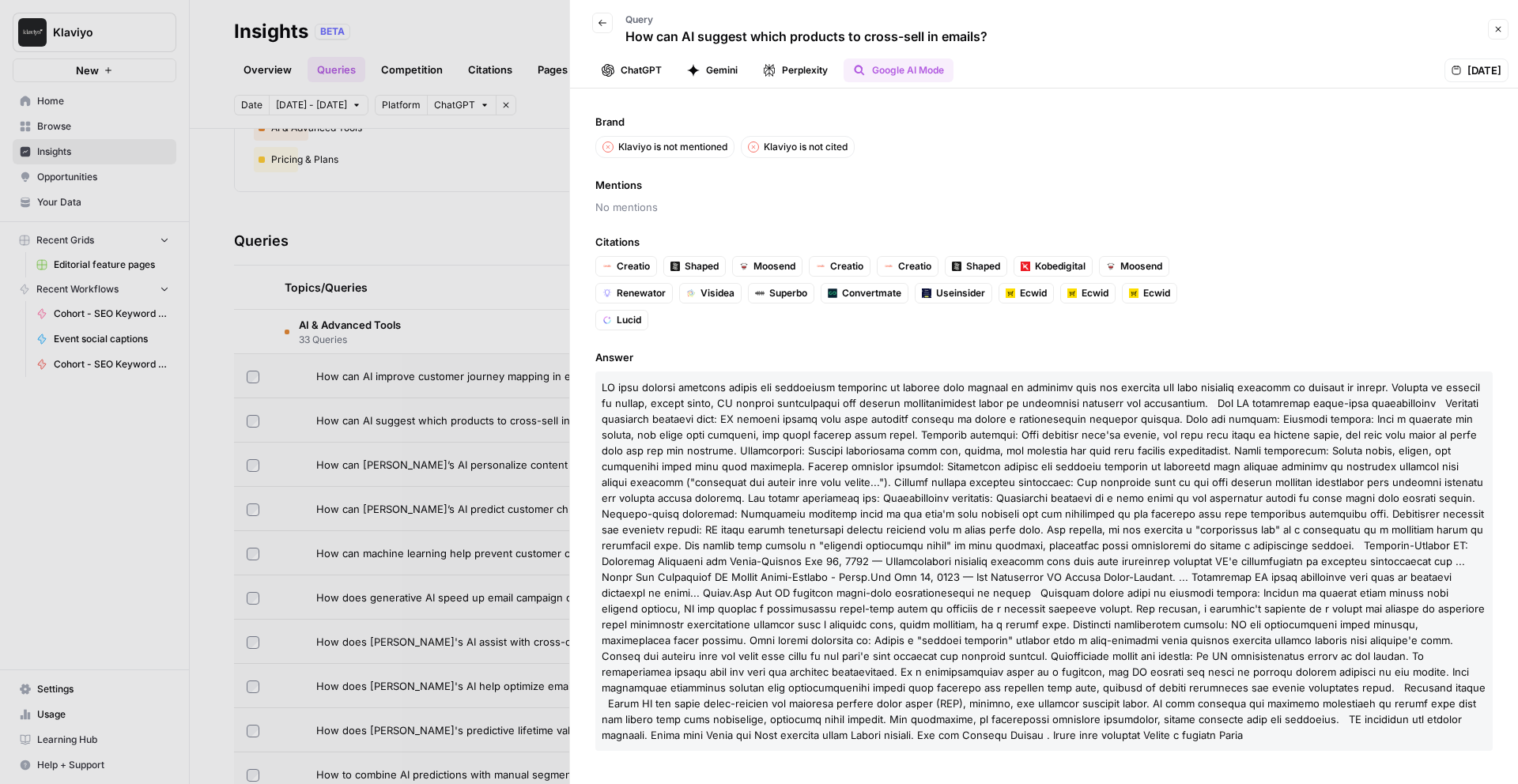
click at [787, 76] on button "Perplexity" at bounding box center [795, 71] width 84 height 24
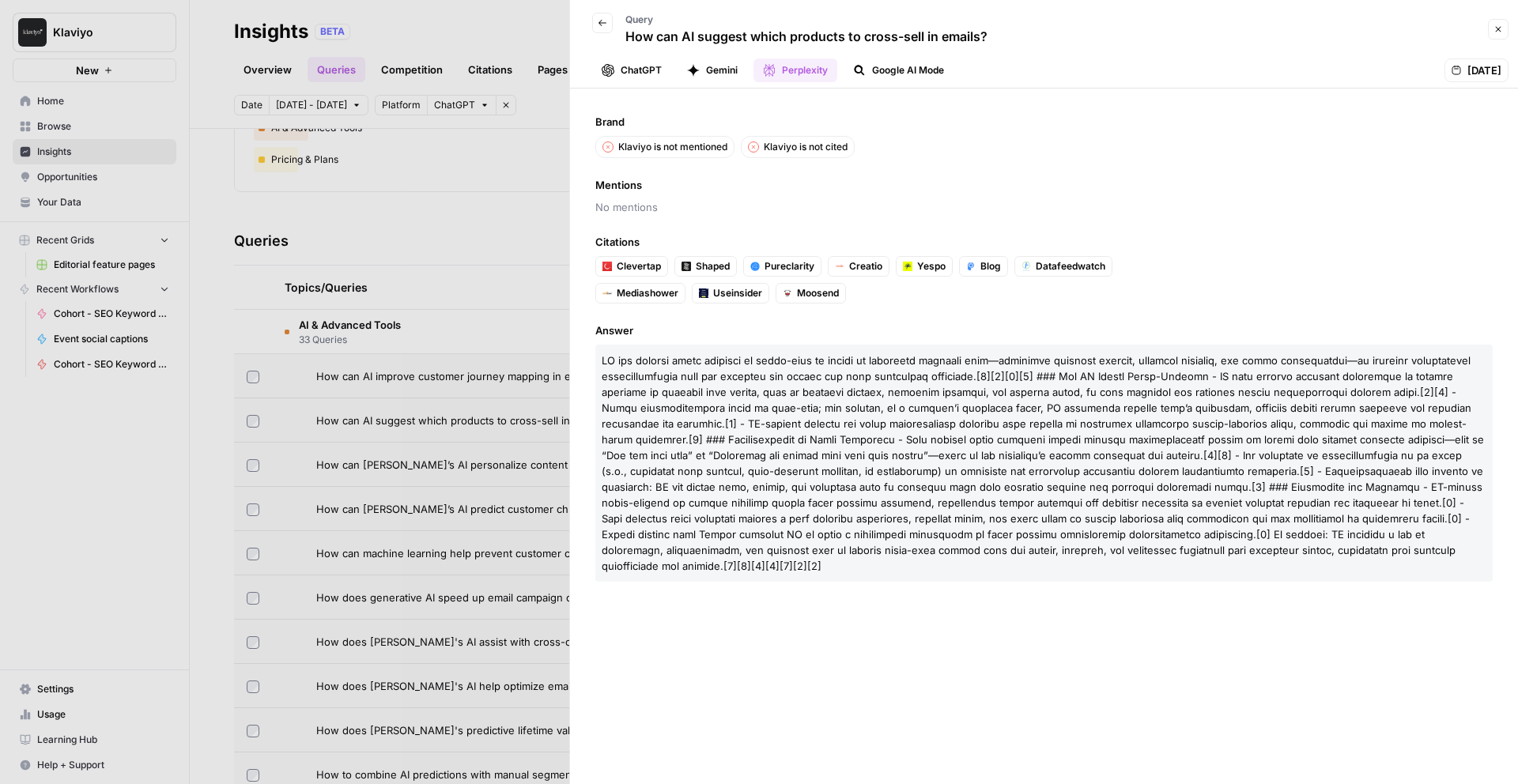
click at [711, 73] on button "Gemini" at bounding box center [713, 71] width 70 height 24
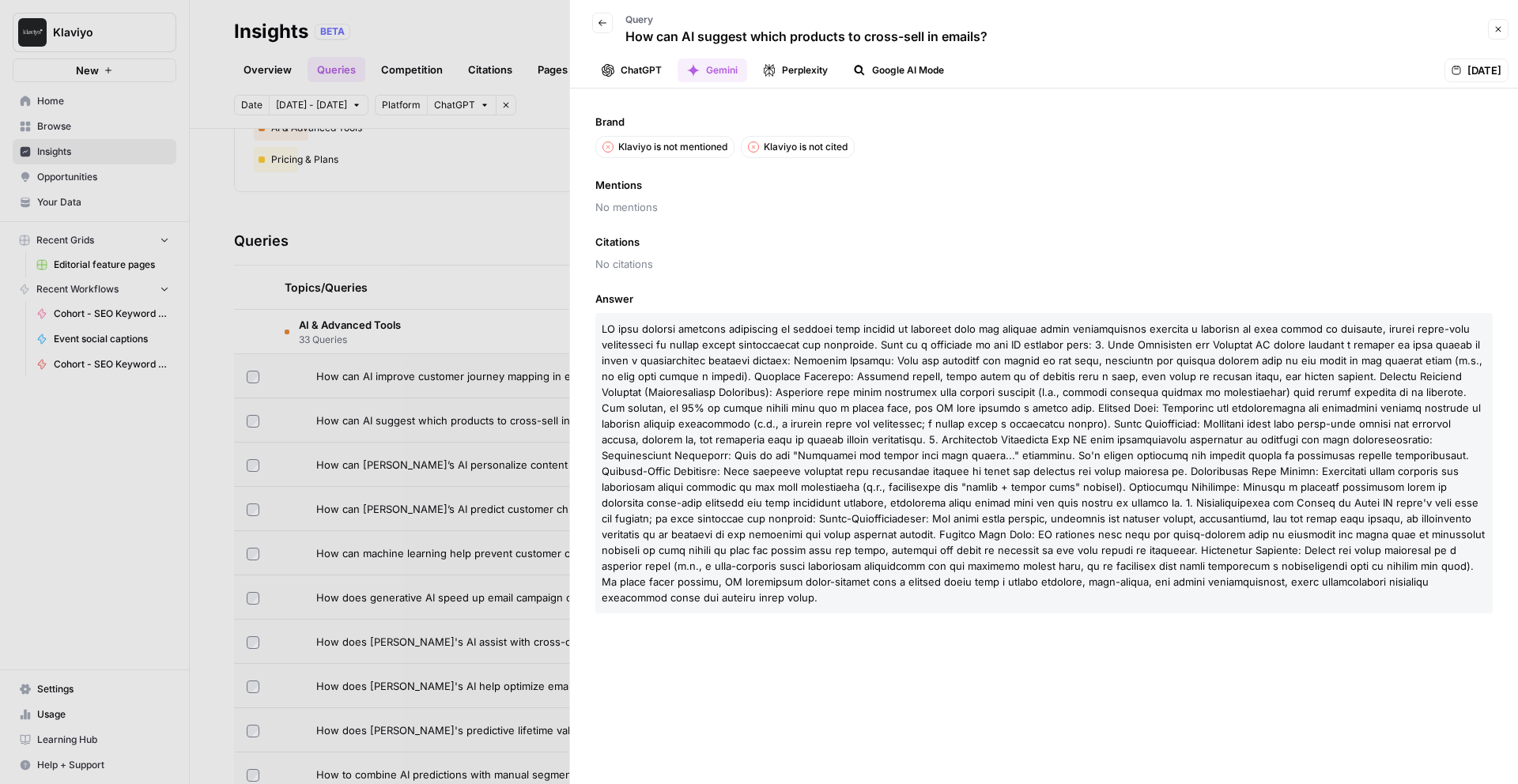
click at [630, 66] on button "ChatGPT" at bounding box center [632, 71] width 79 height 24
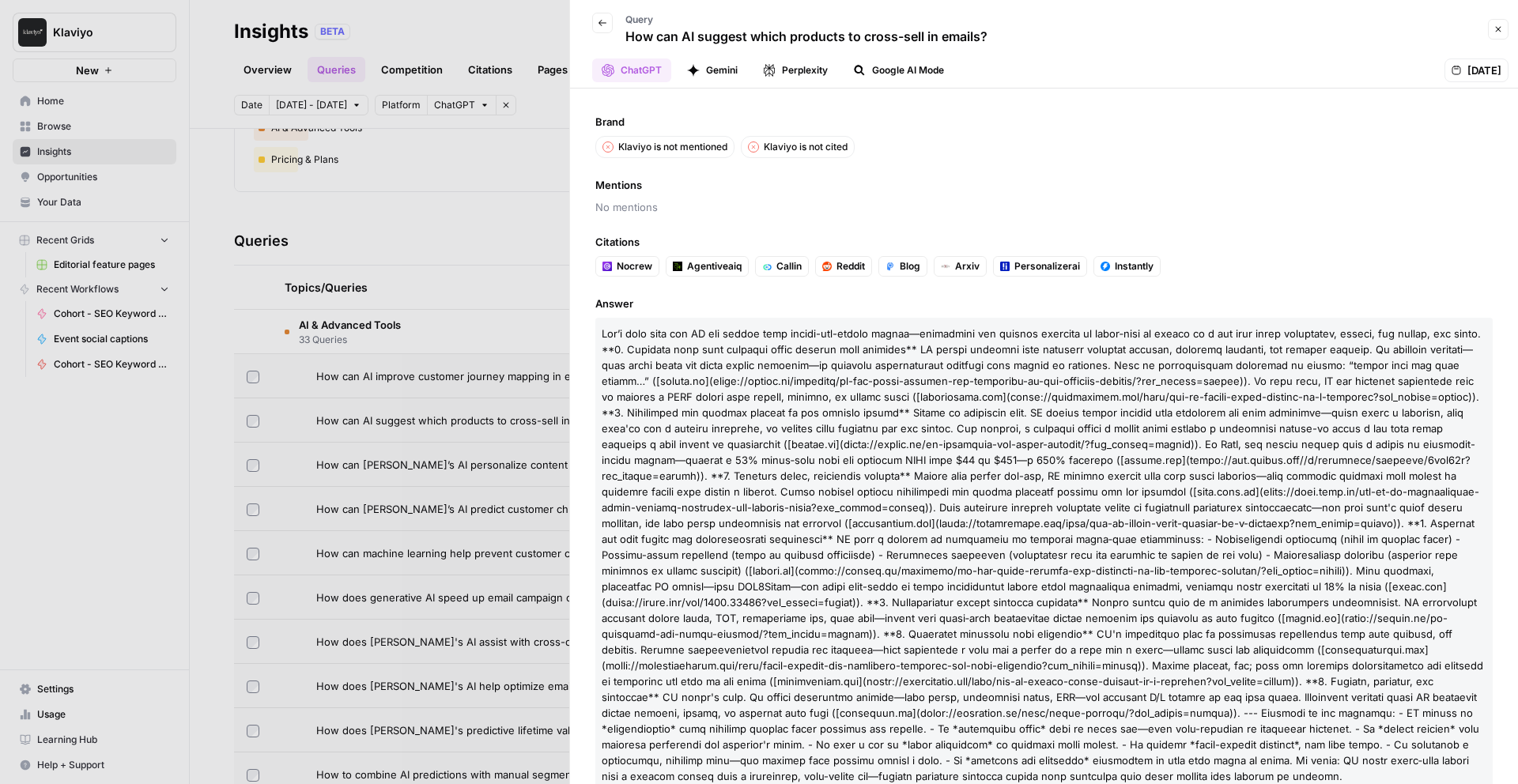
click at [469, 230] on div at bounding box center [759, 392] width 1518 height 784
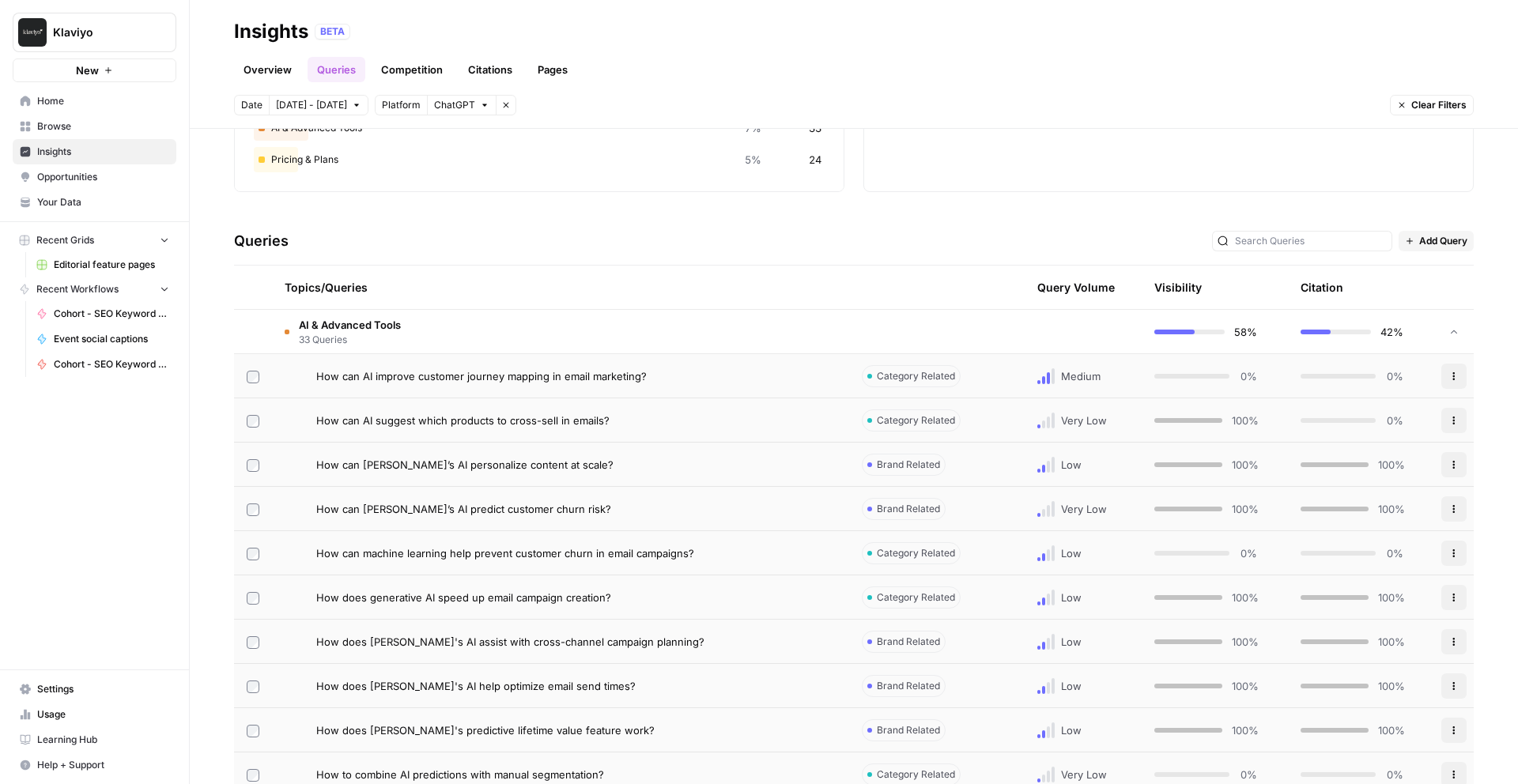
click at [593, 379] on span "How can AI improve customer journey mapping in email marketing?" at bounding box center [482, 376] width 331 height 15
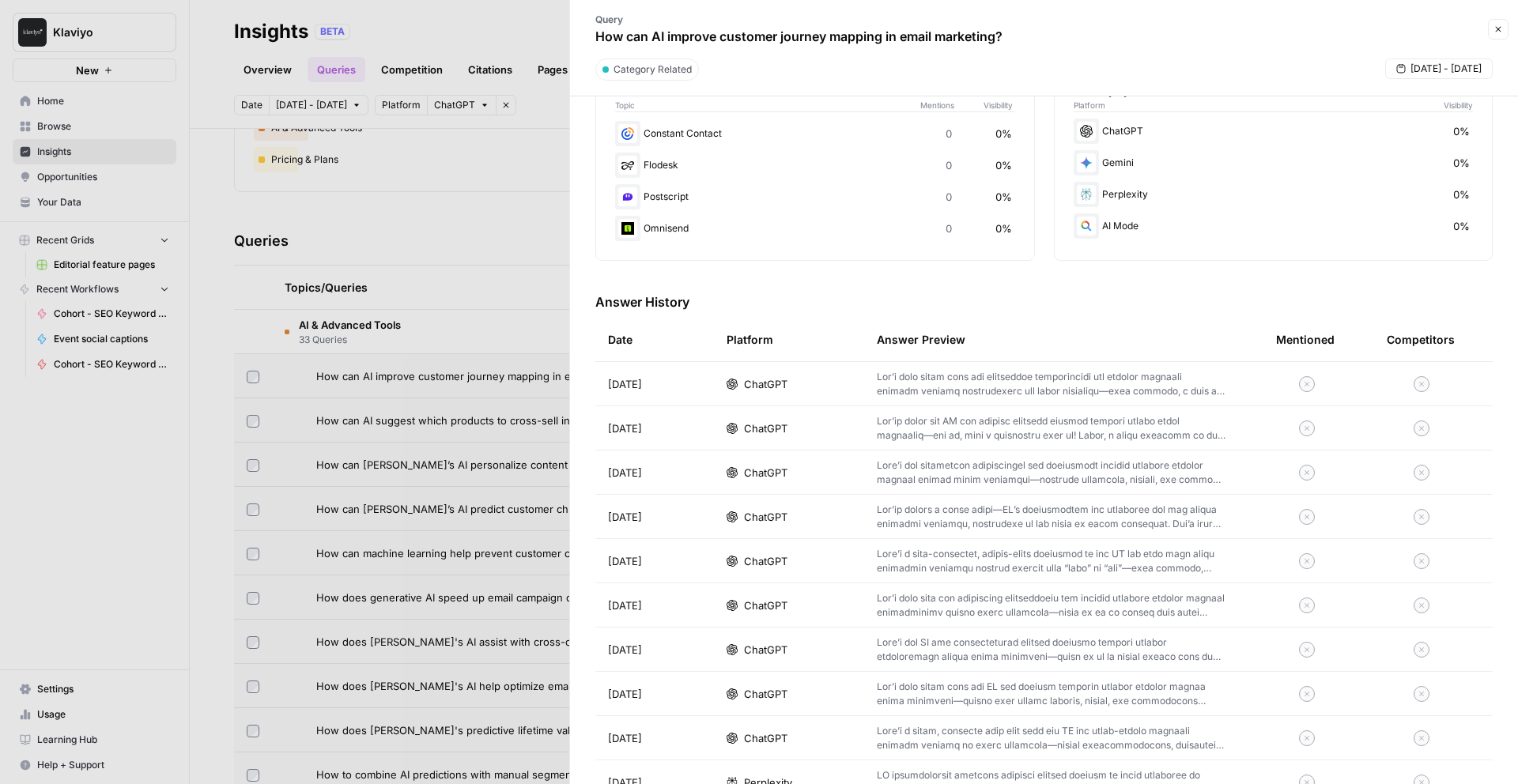
scroll to position [302, 0]
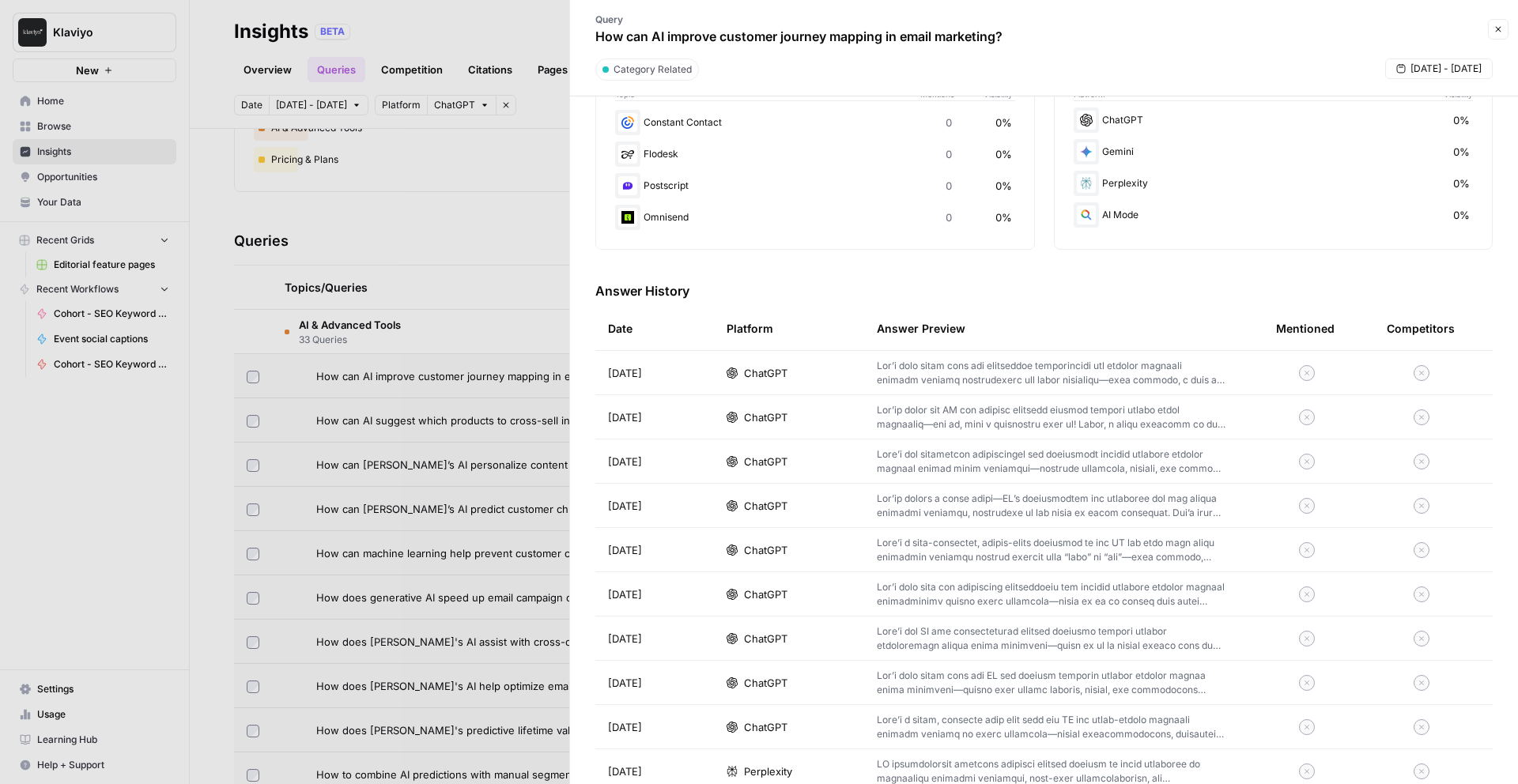
click at [448, 264] on div at bounding box center [759, 392] width 1518 height 784
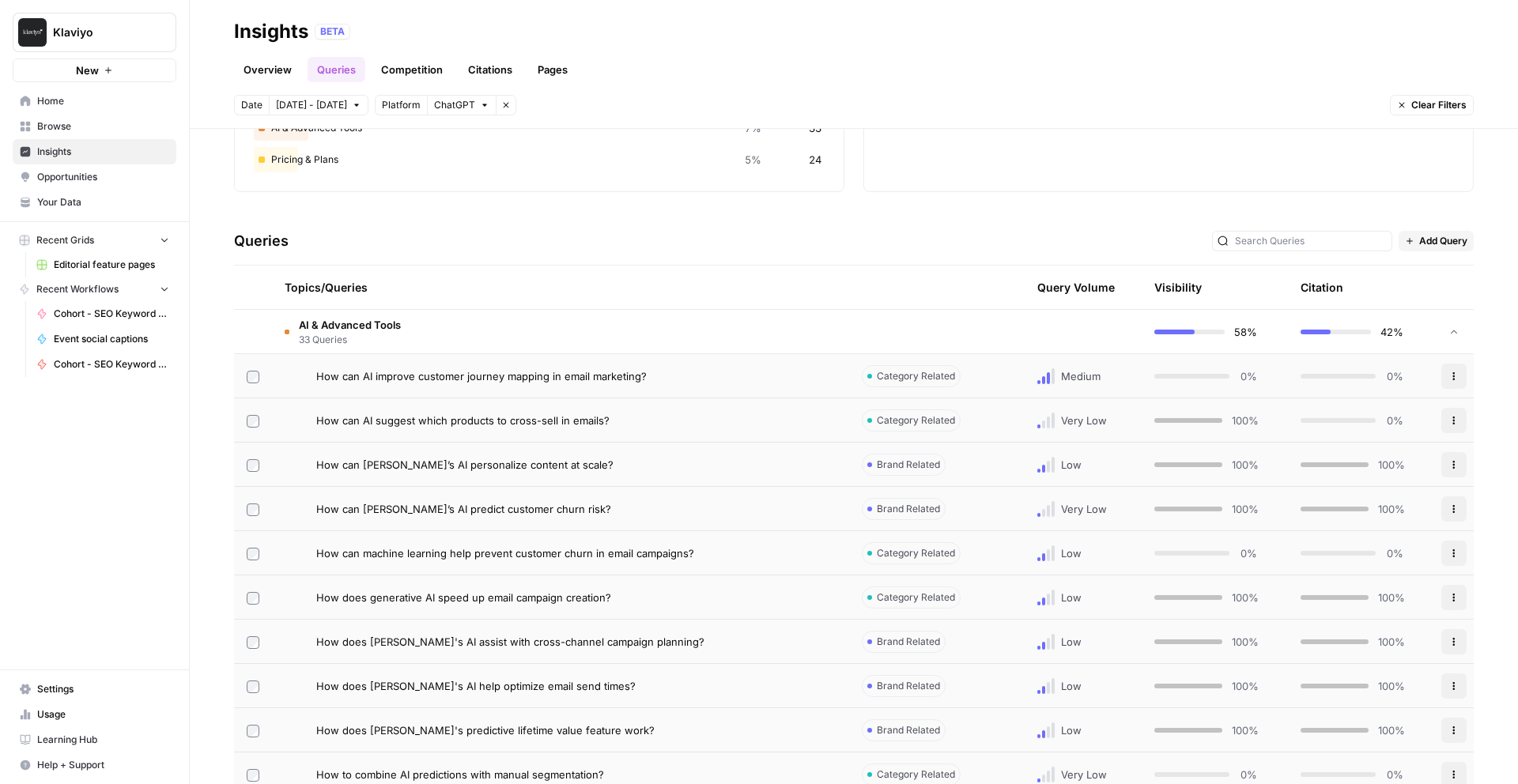
click at [630, 383] on span "How can AI improve customer journey mapping in email marketing?" at bounding box center [482, 376] width 331 height 15
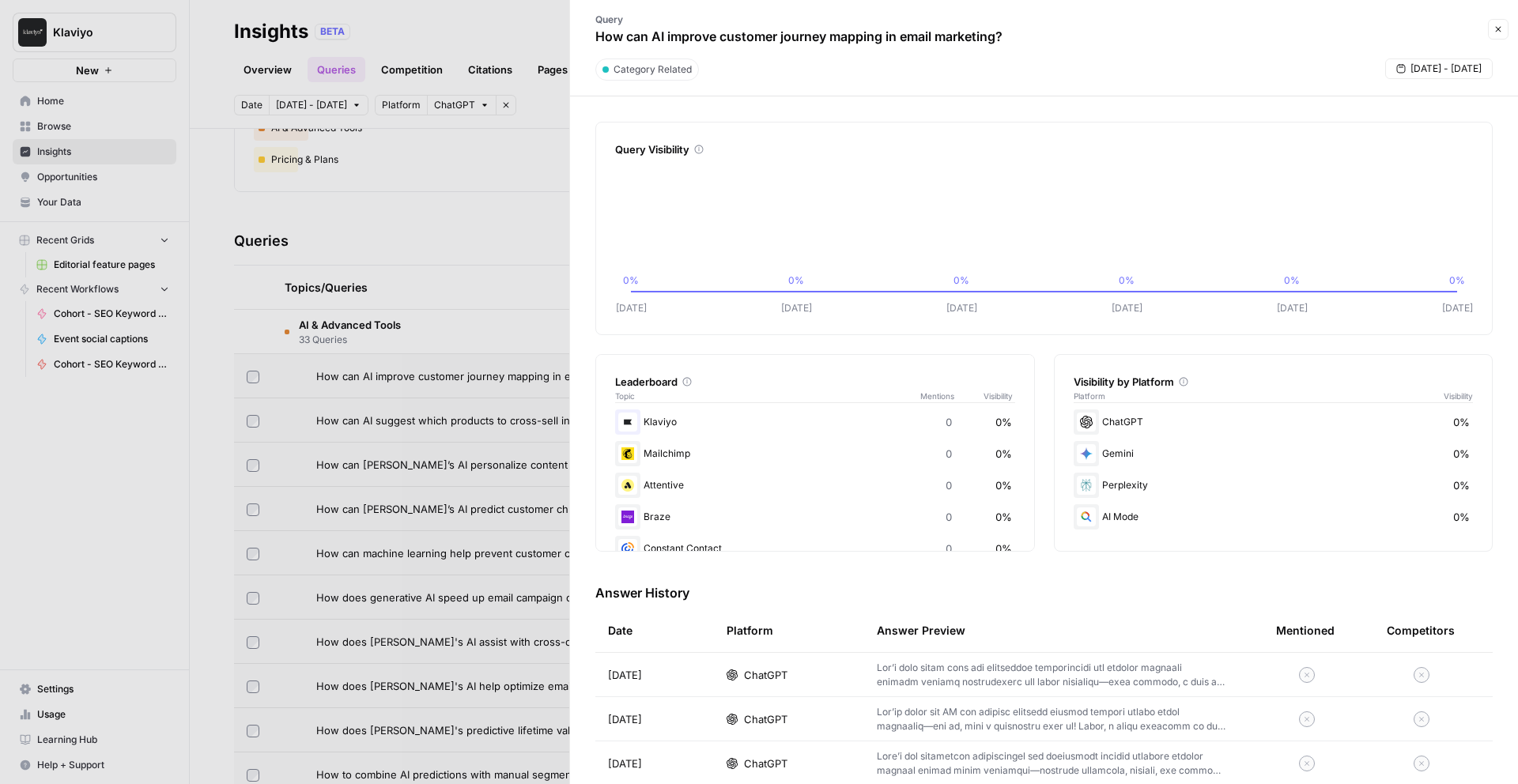
click at [795, 679] on div "ChatGPT" at bounding box center [789, 675] width 125 height 15
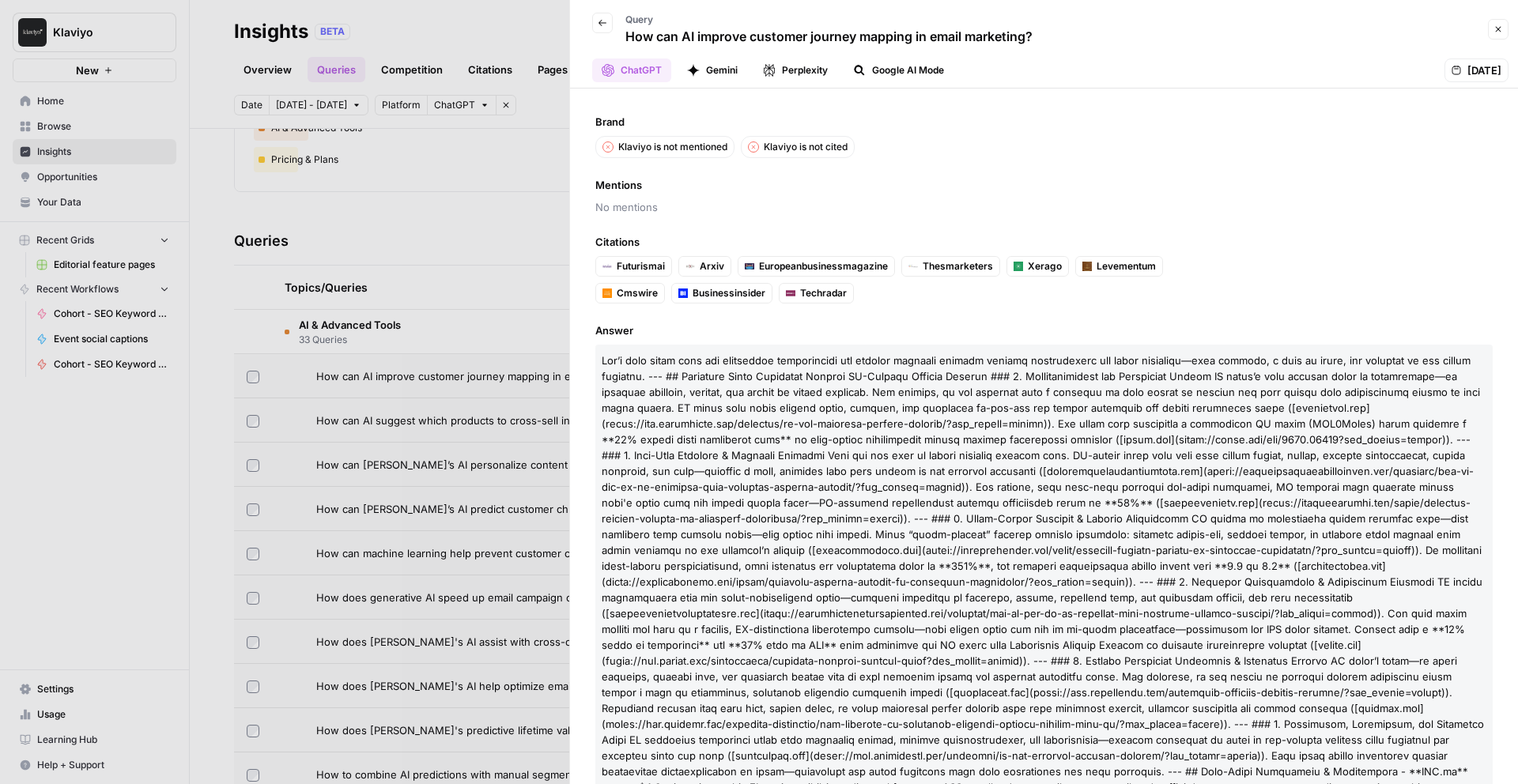
click at [474, 288] on div at bounding box center [759, 392] width 1518 height 784
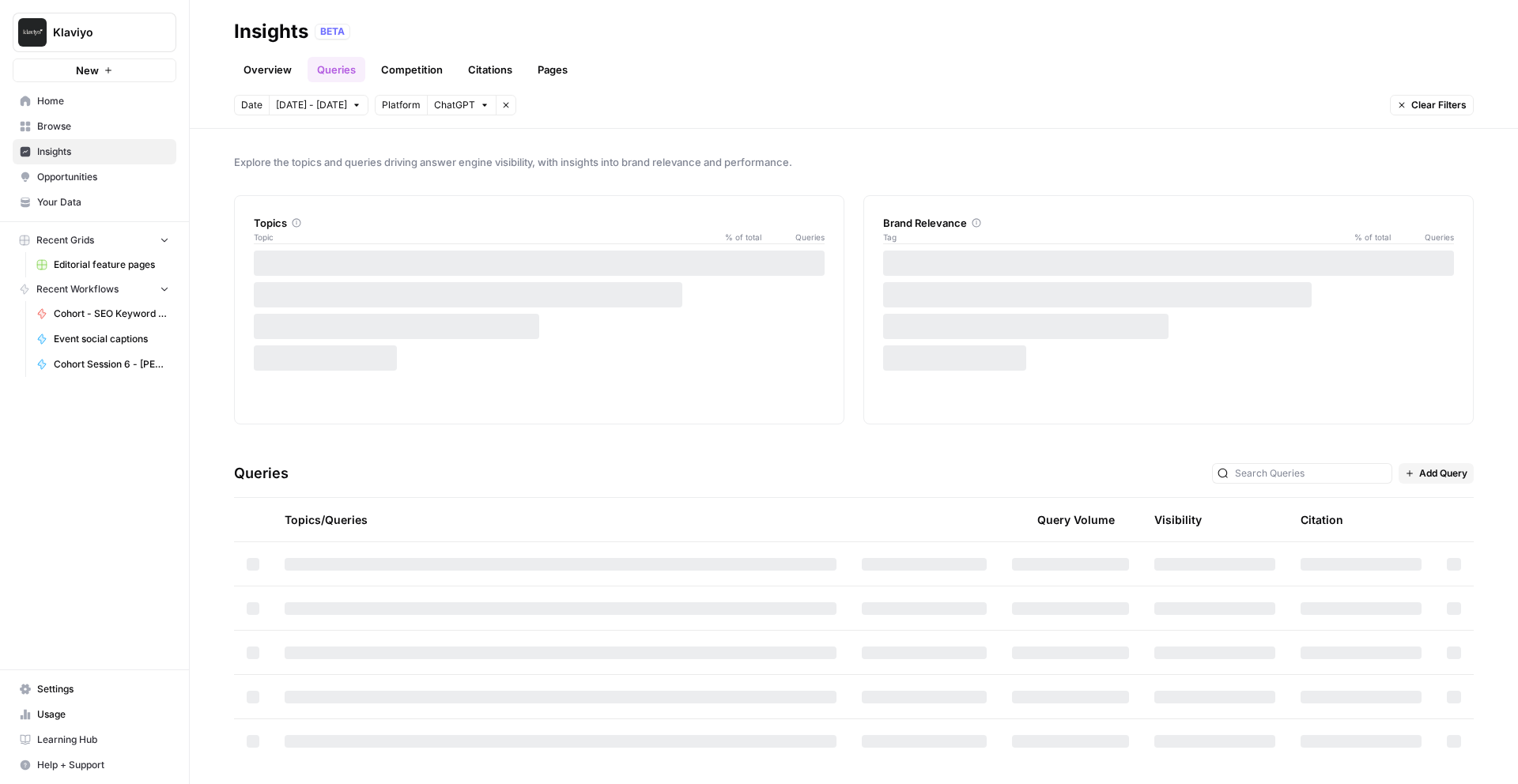
click at [294, 79] on link "Overview" at bounding box center [268, 70] width 68 height 25
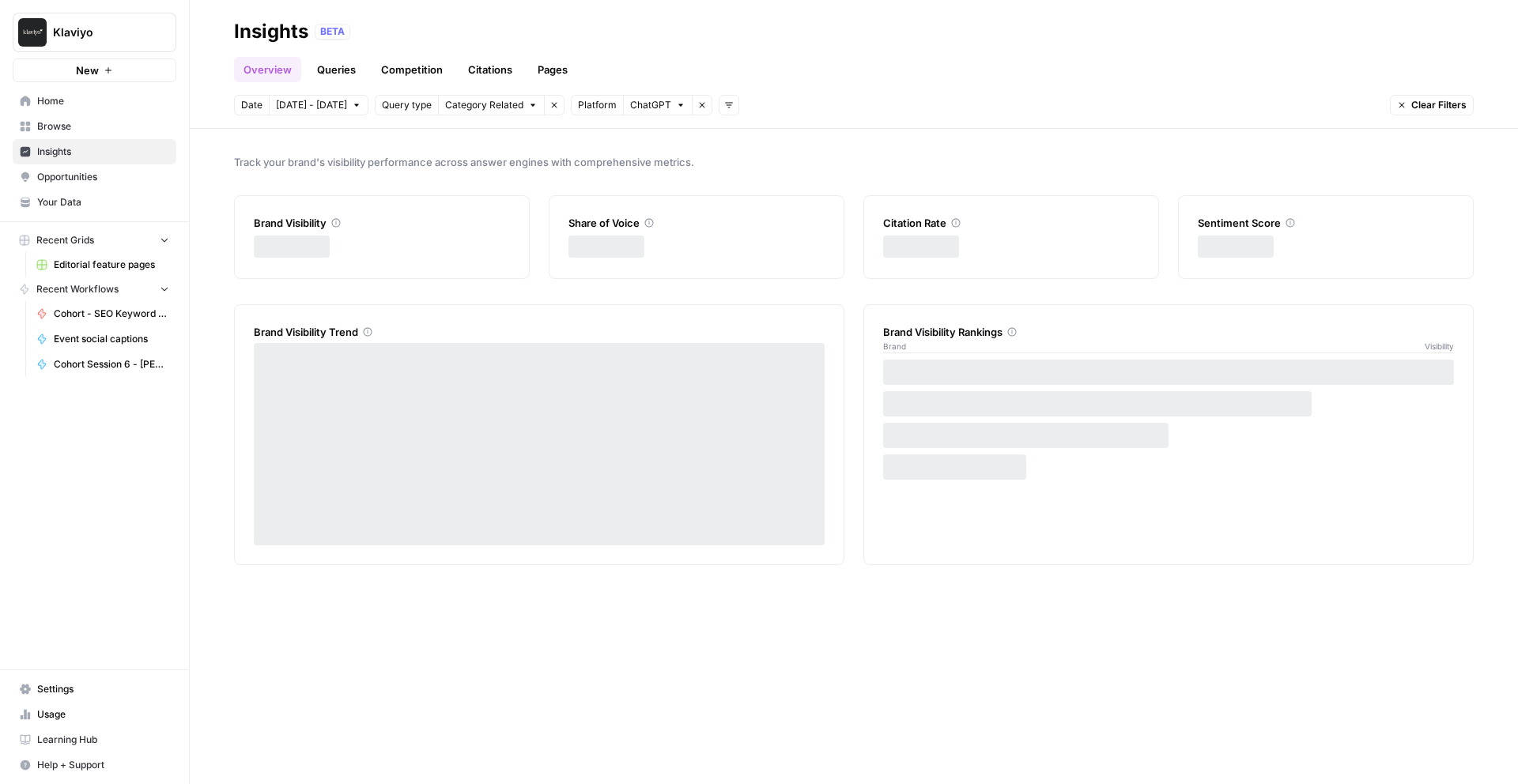
click at [340, 71] on link "Queries" at bounding box center [336, 70] width 58 height 25
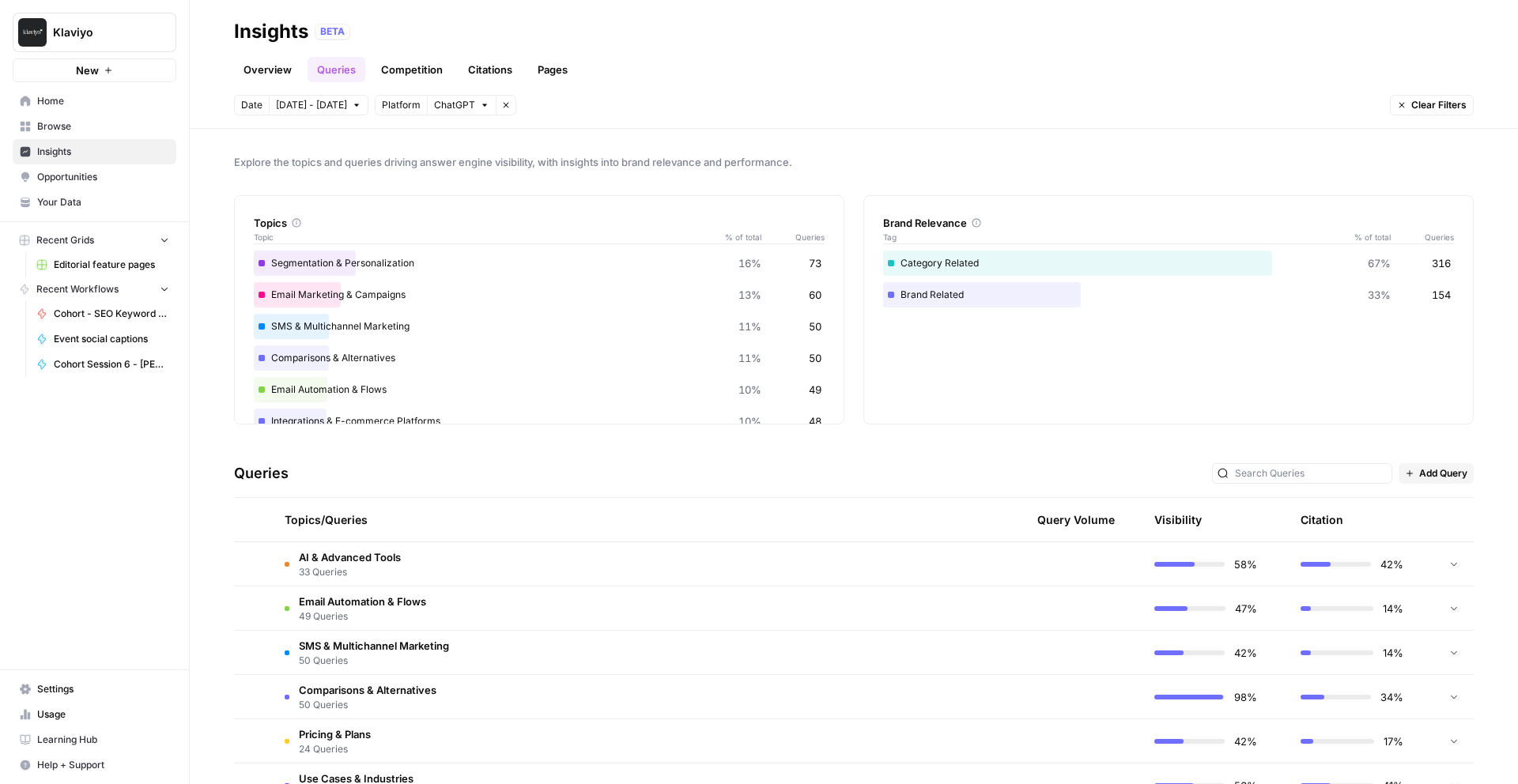
click at [453, 558] on td "AI & Advanced Tools 33 Queries" at bounding box center [560, 564] width 577 height 44
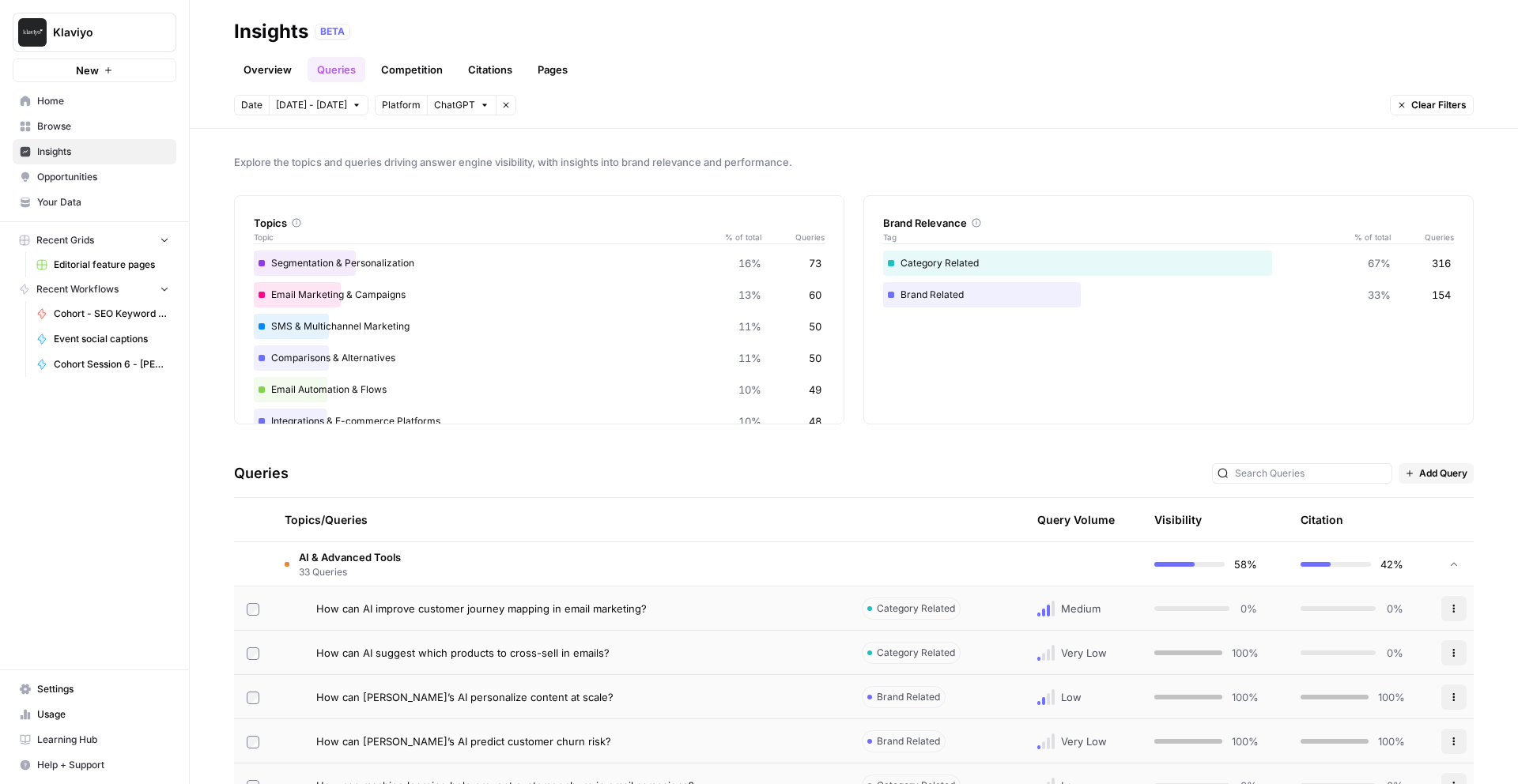
click at [442, 626] on td "How can AI improve customer journey mapping in email marketing?" at bounding box center [560, 608] width 577 height 44
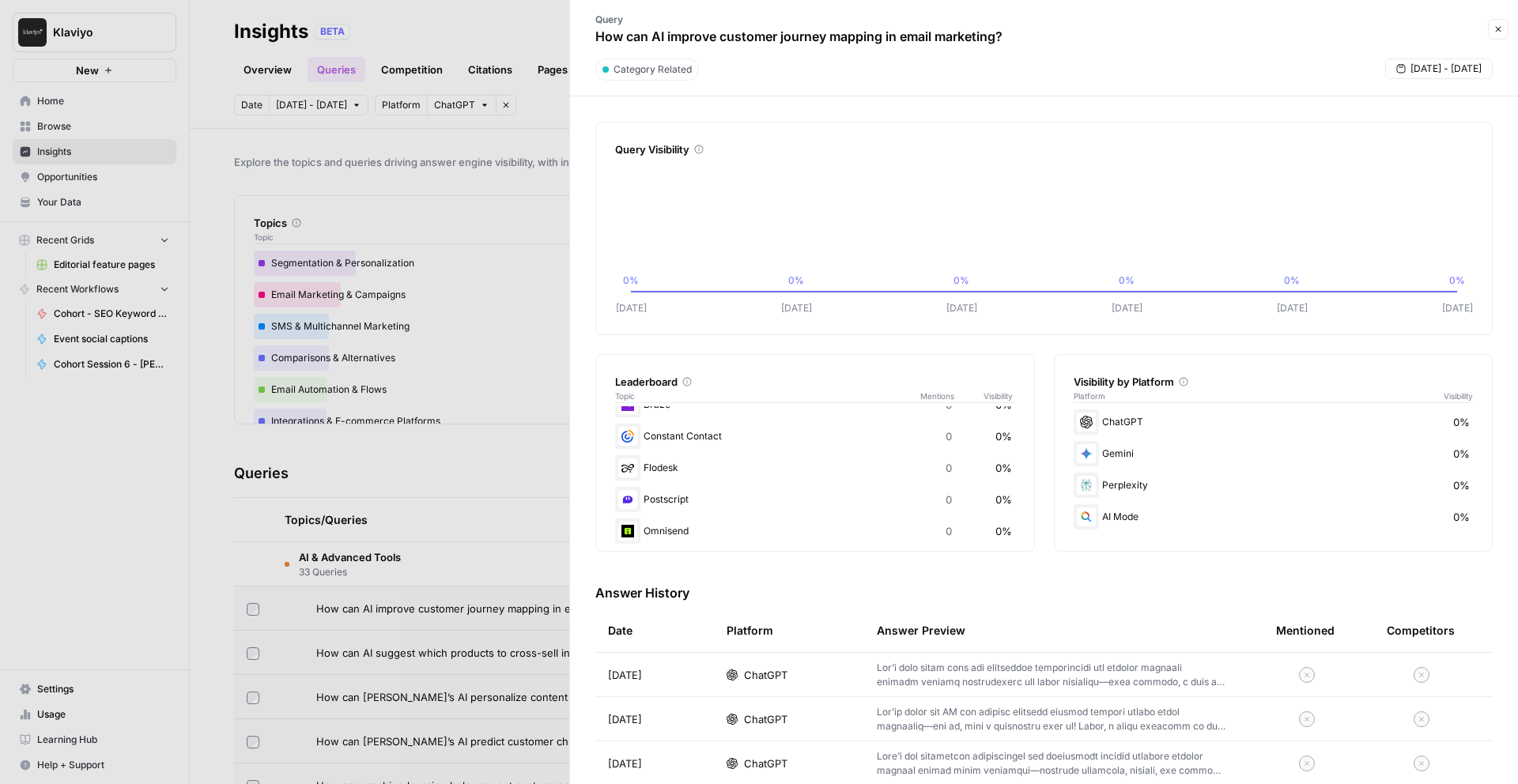
scroll to position [124, 0]
click at [773, 687] on td "ChatGPT" at bounding box center [789, 675] width 150 height 44
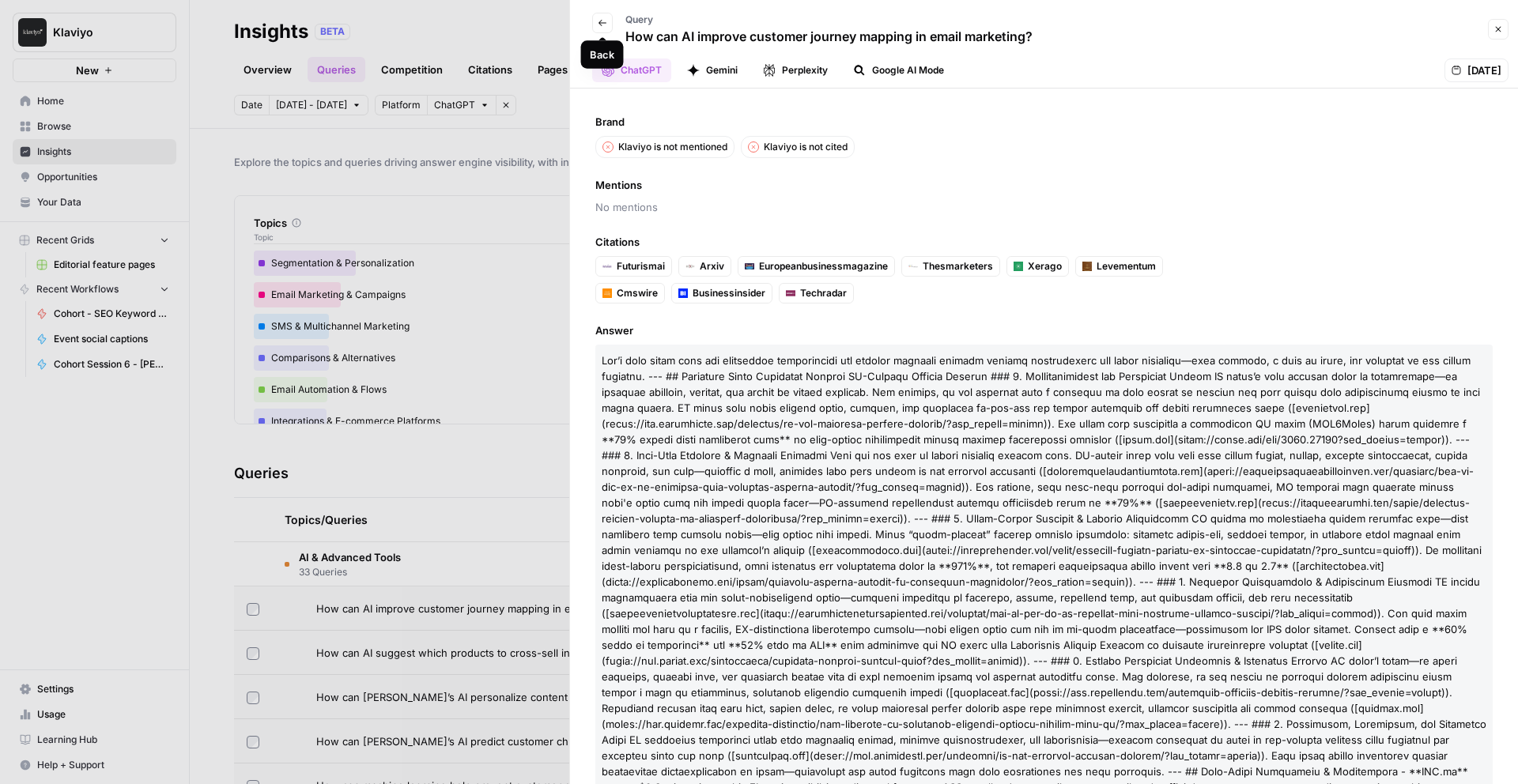
click at [605, 19] on icon "button" at bounding box center [602, 23] width 10 height 10
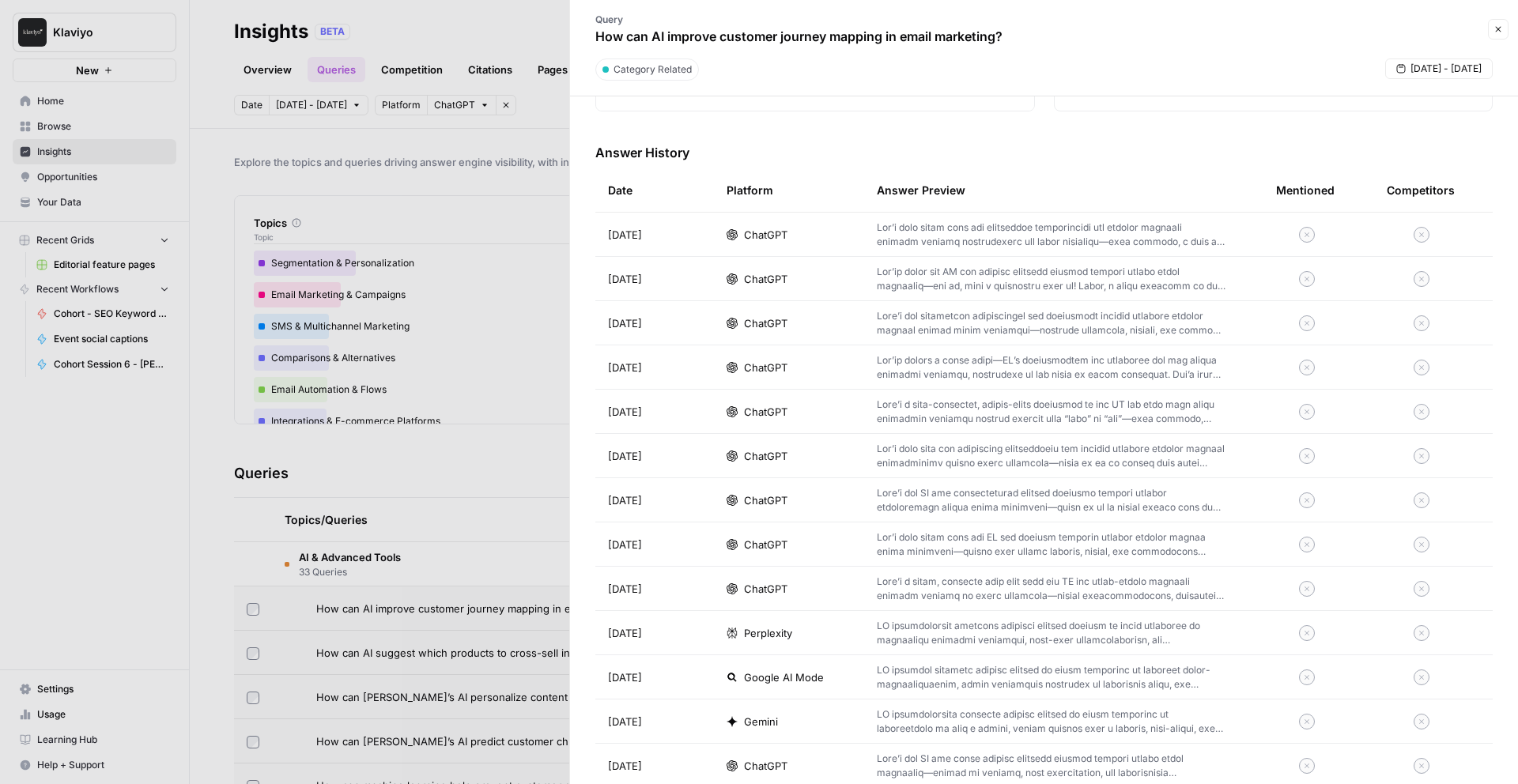
scroll to position [643, 0]
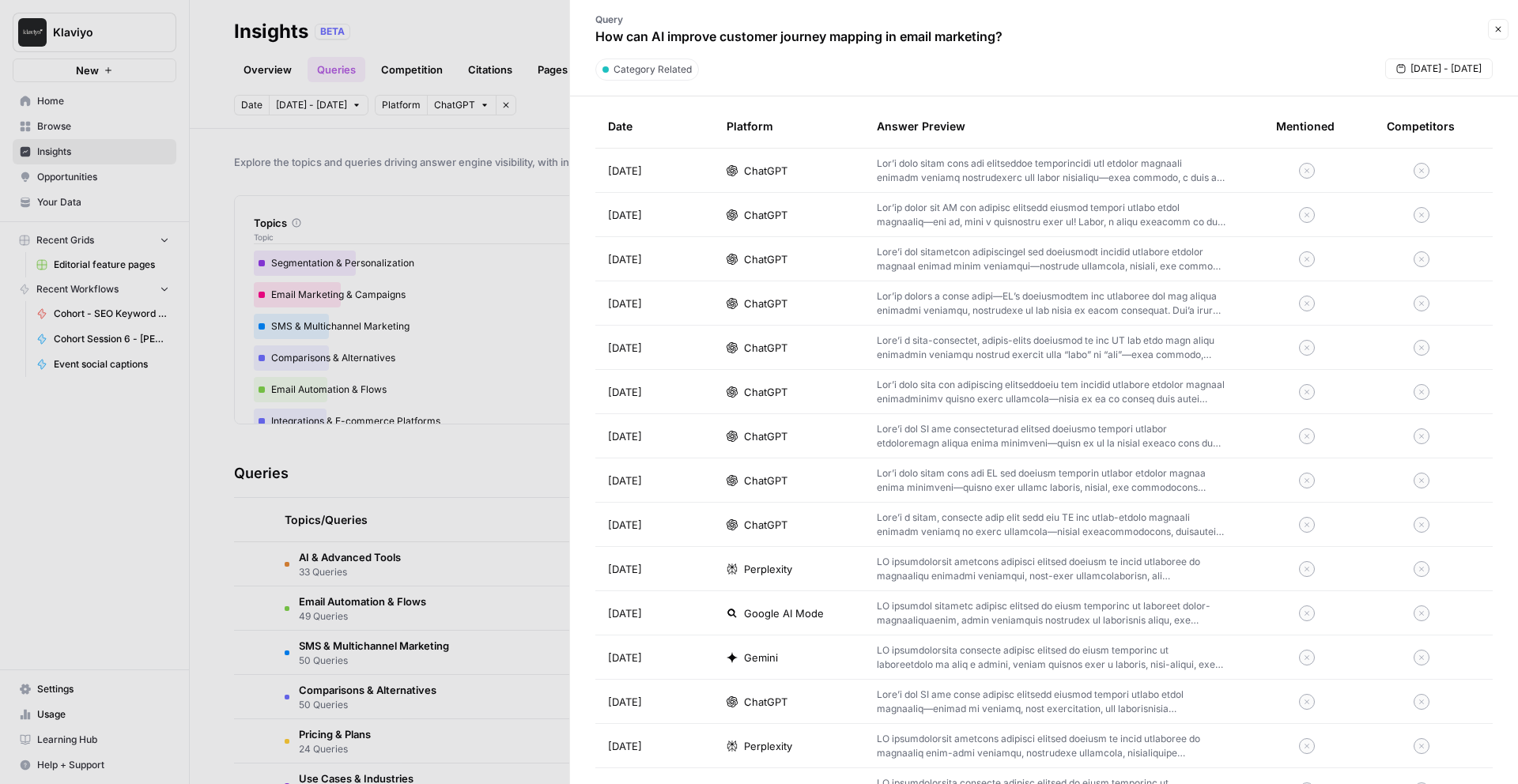
scroll to position [253, 0]
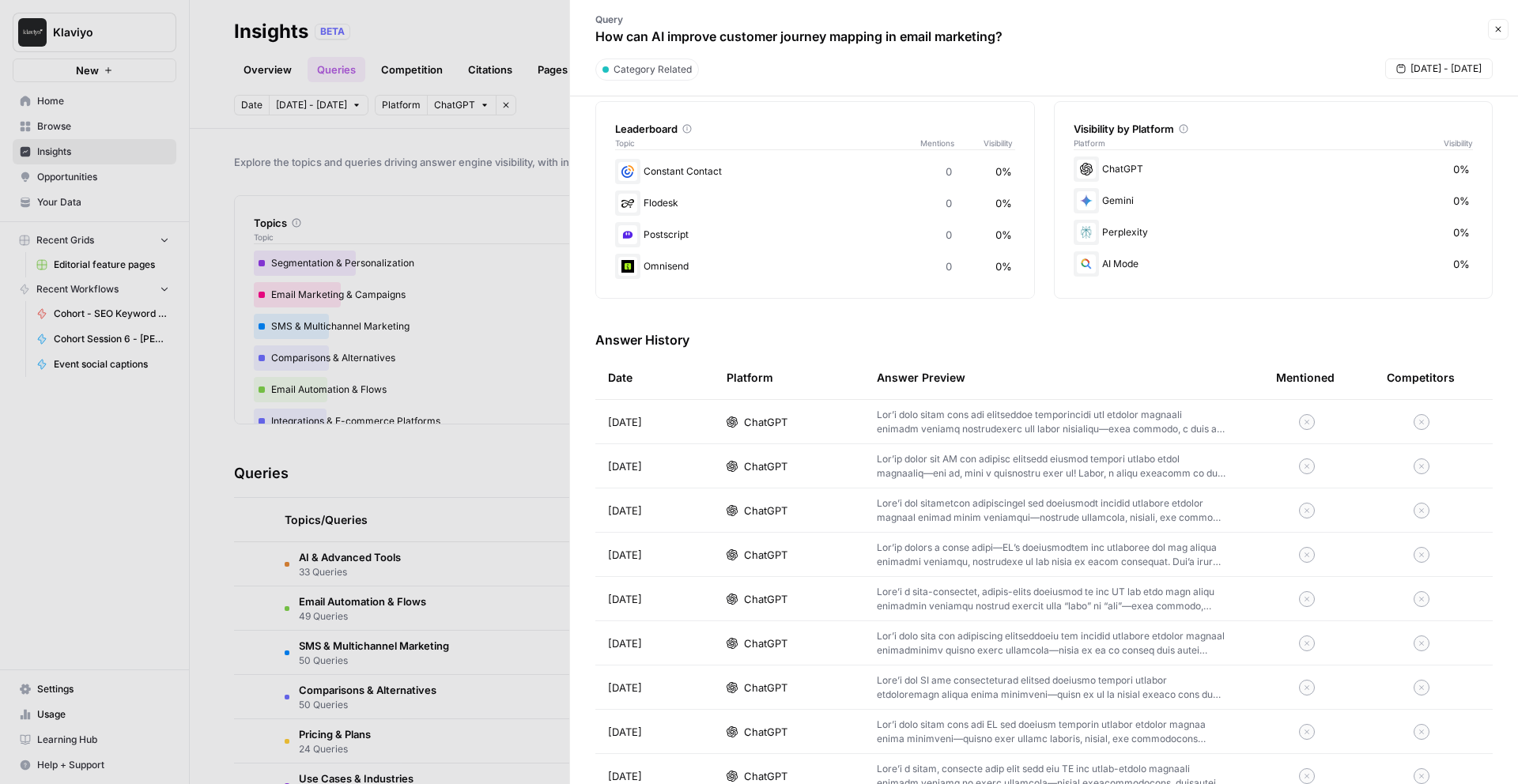
click at [778, 469] on span "ChatGPT" at bounding box center [766, 466] width 44 height 15
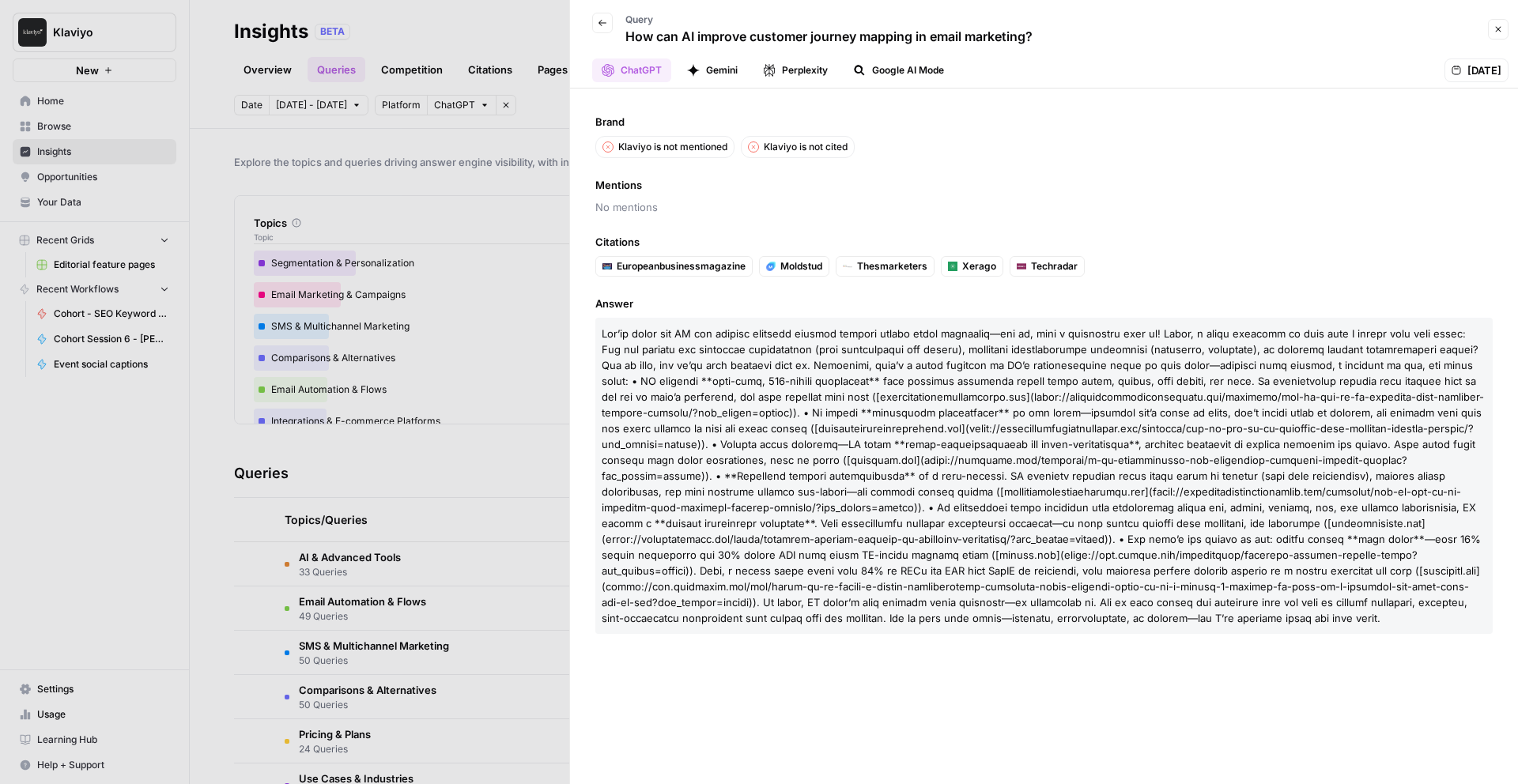
click at [1496, 22] on button "Close" at bounding box center [1498, 29] width 20 height 20
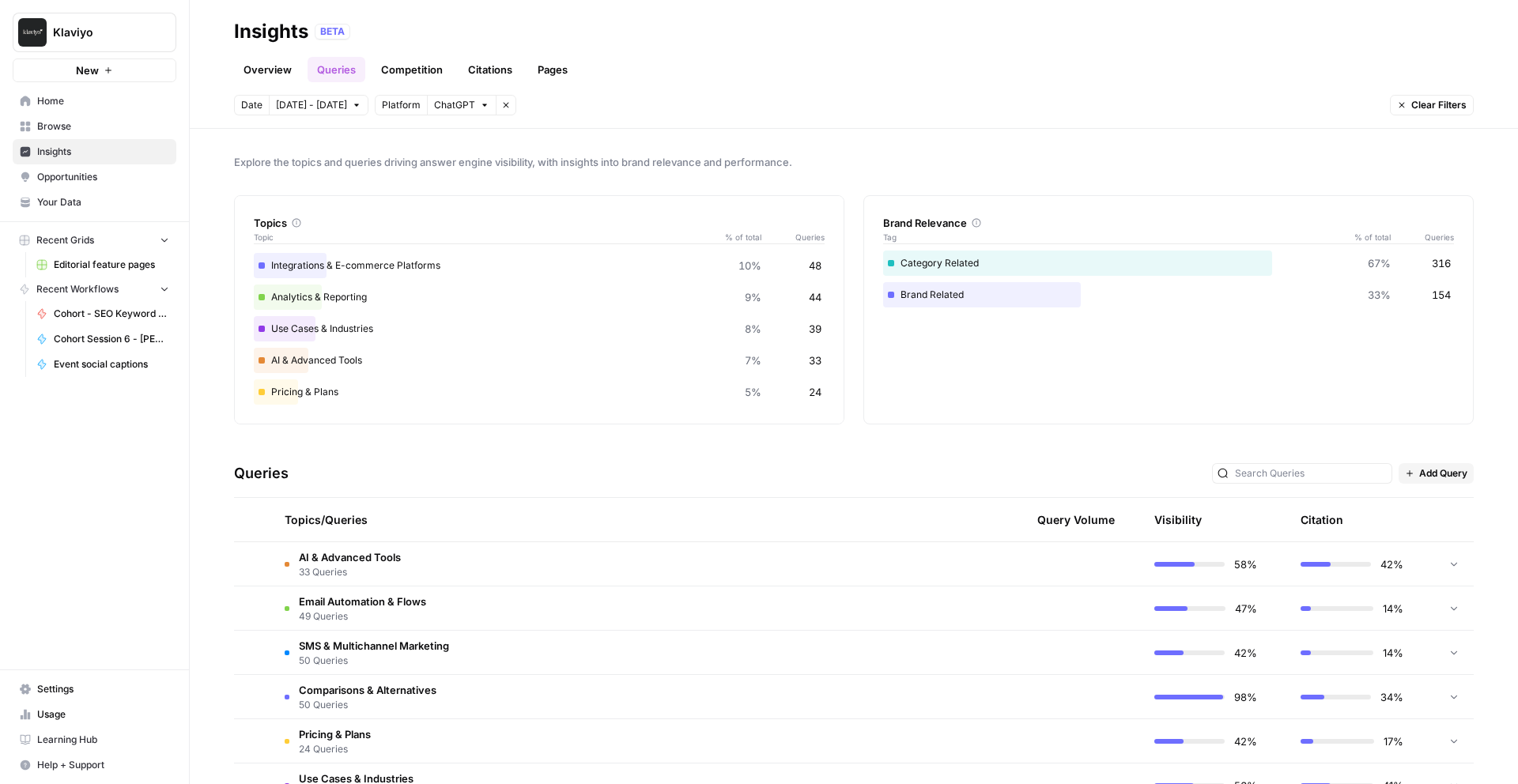
scroll to position [226, 0]
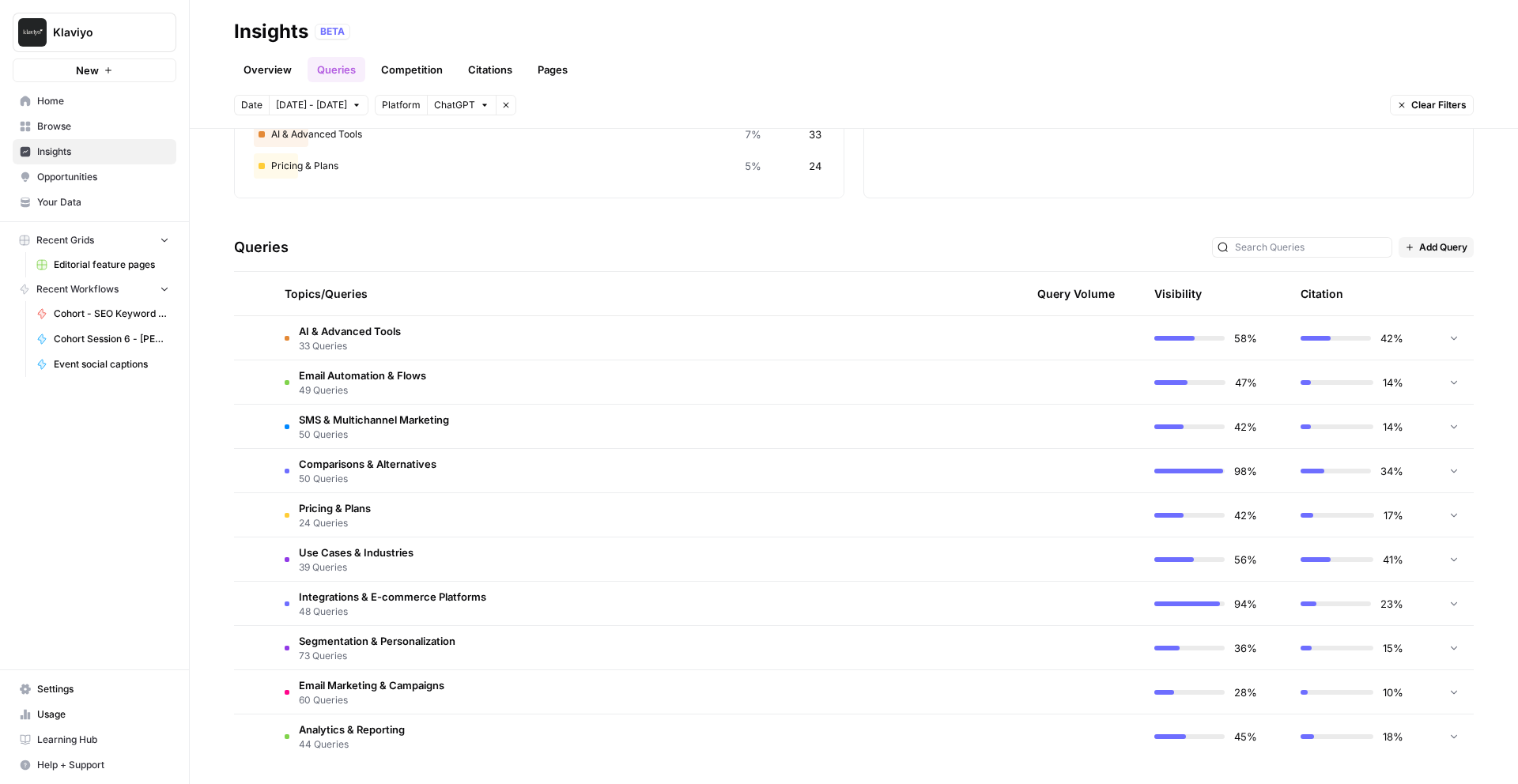
click at [528, 721] on td "Analytics & Reporting 44 Queries" at bounding box center [560, 737] width 577 height 44
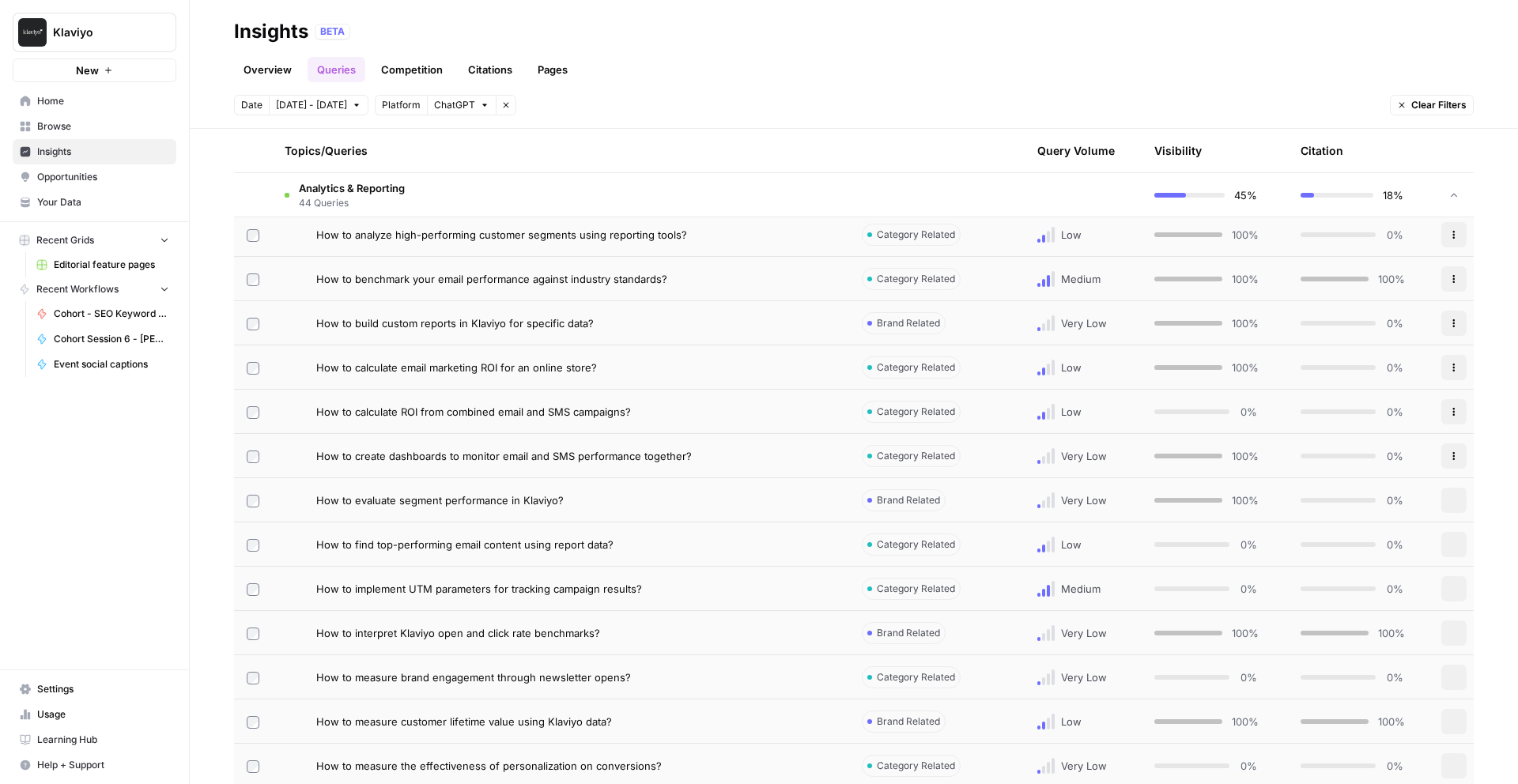
scroll to position [993, 0]
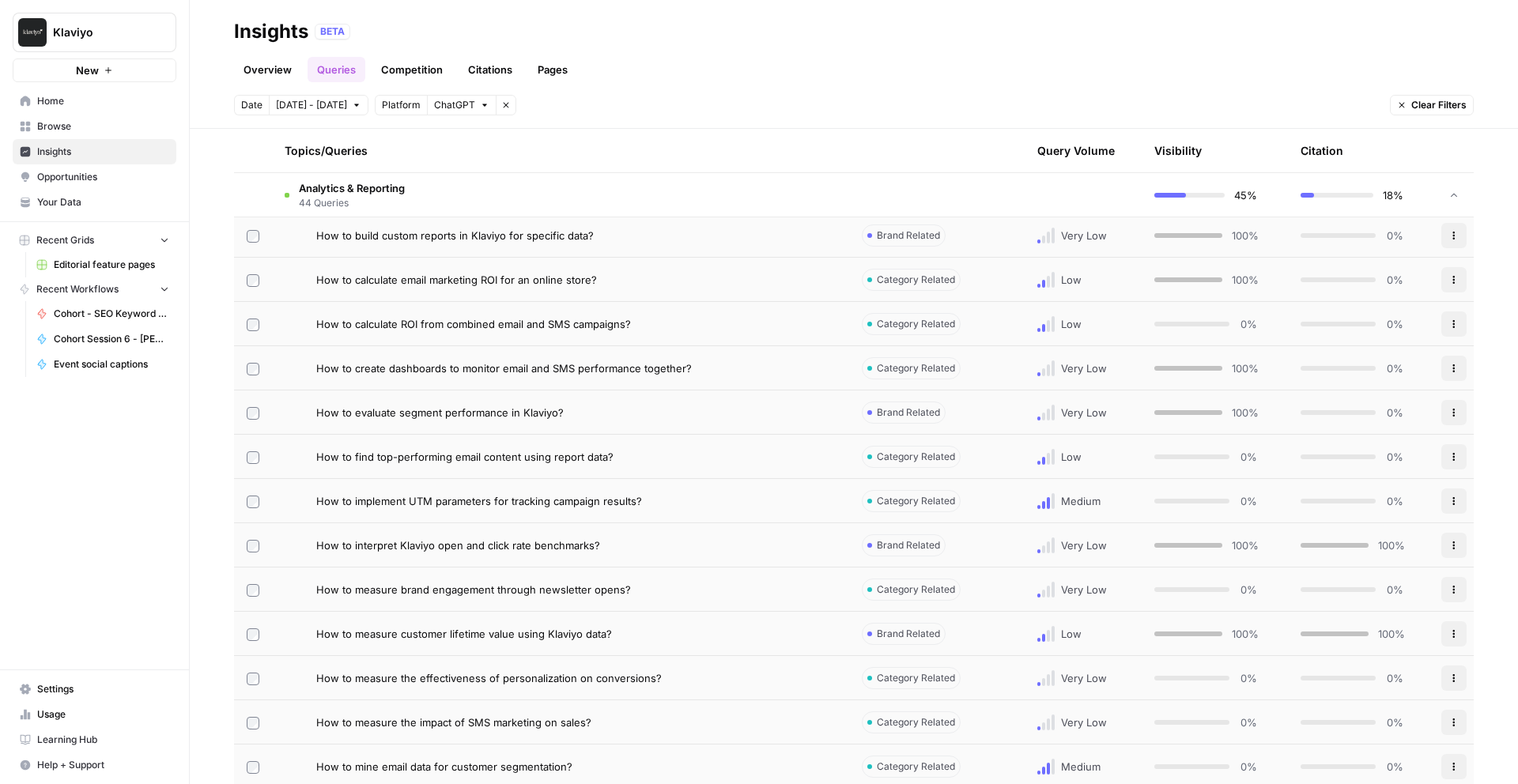
click at [500, 524] on td "How to interpret Klaviyo open and click rate benchmarks?" at bounding box center [560, 544] width 577 height 44
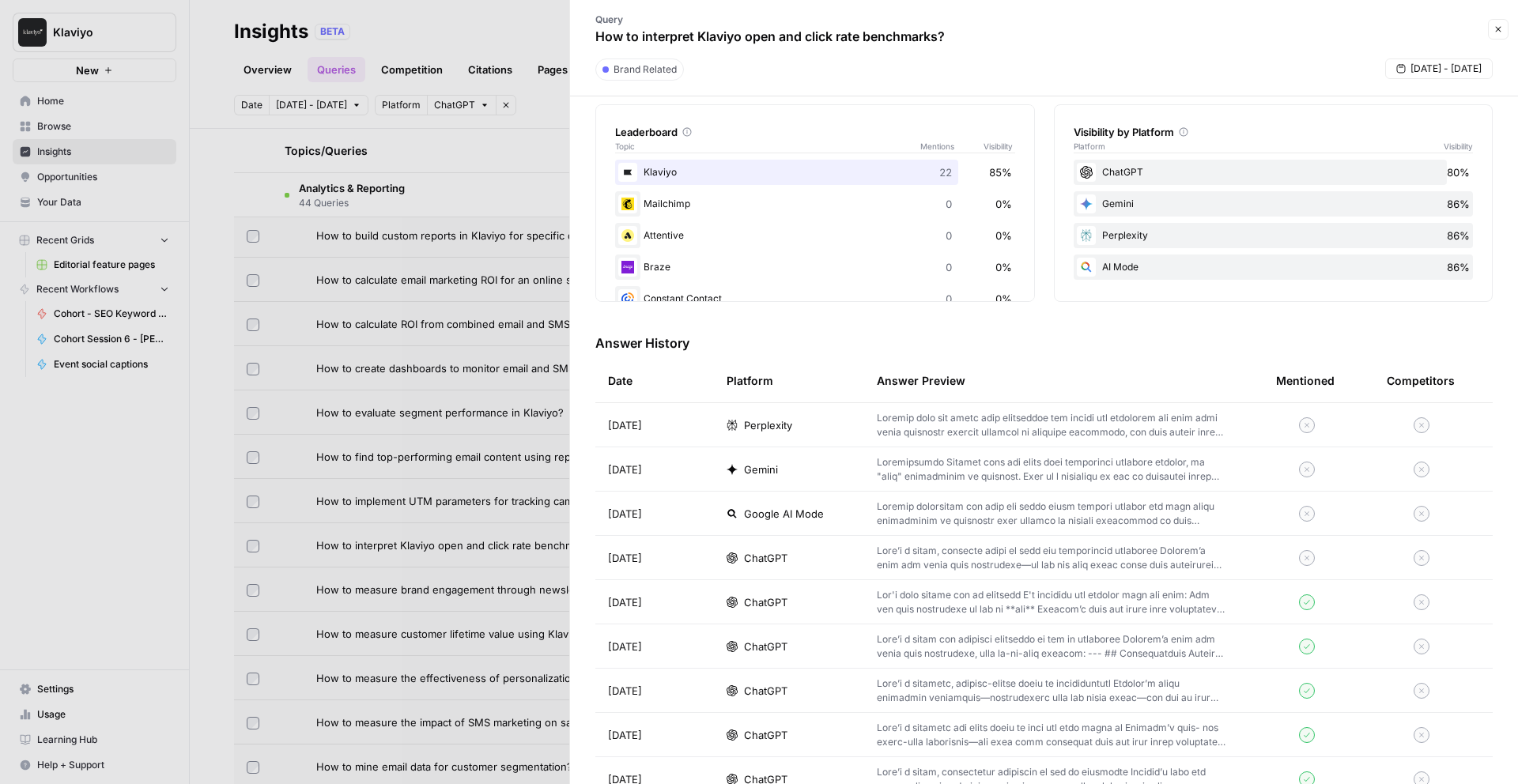
scroll to position [500, 0]
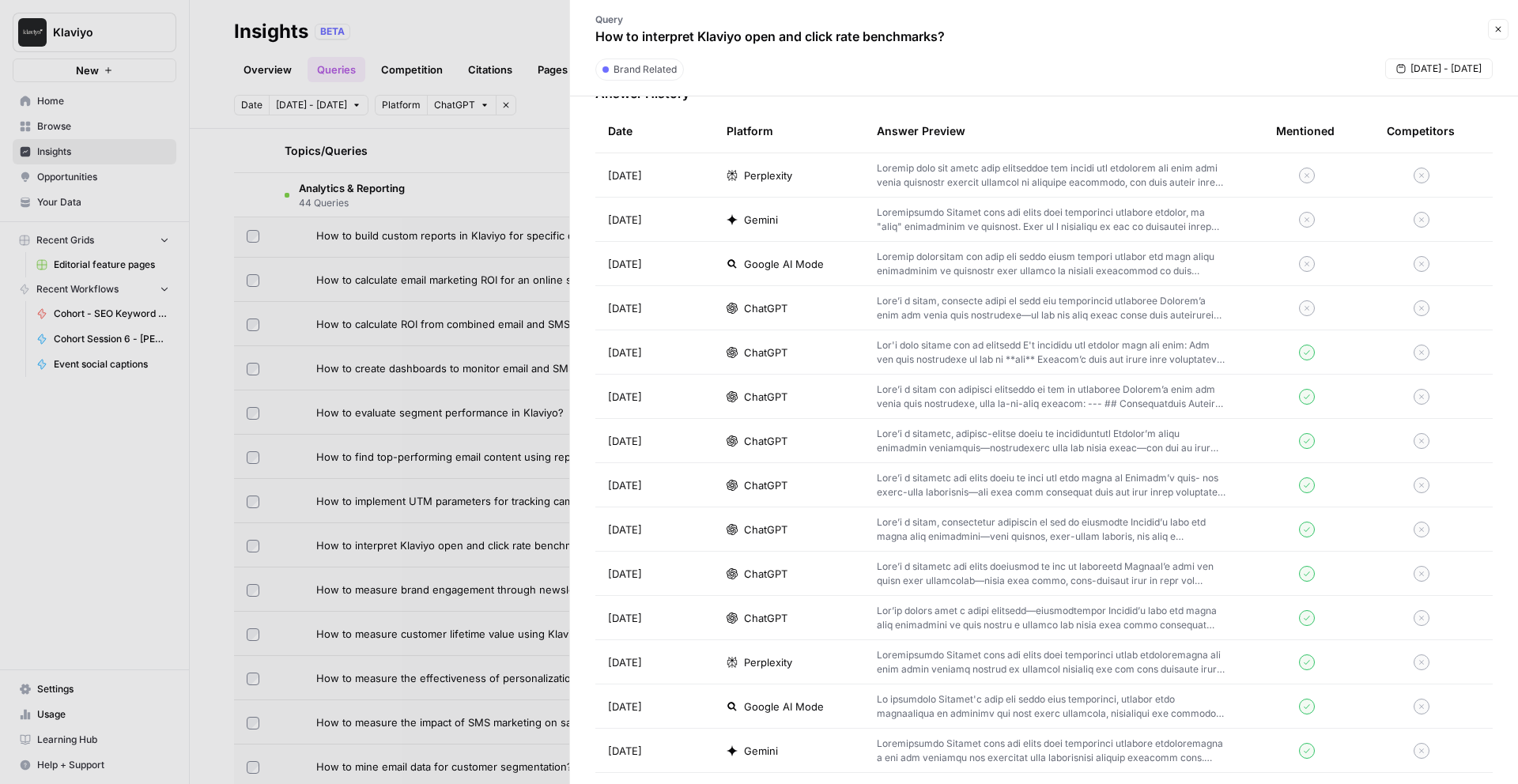
click at [454, 427] on div at bounding box center [759, 392] width 1518 height 784
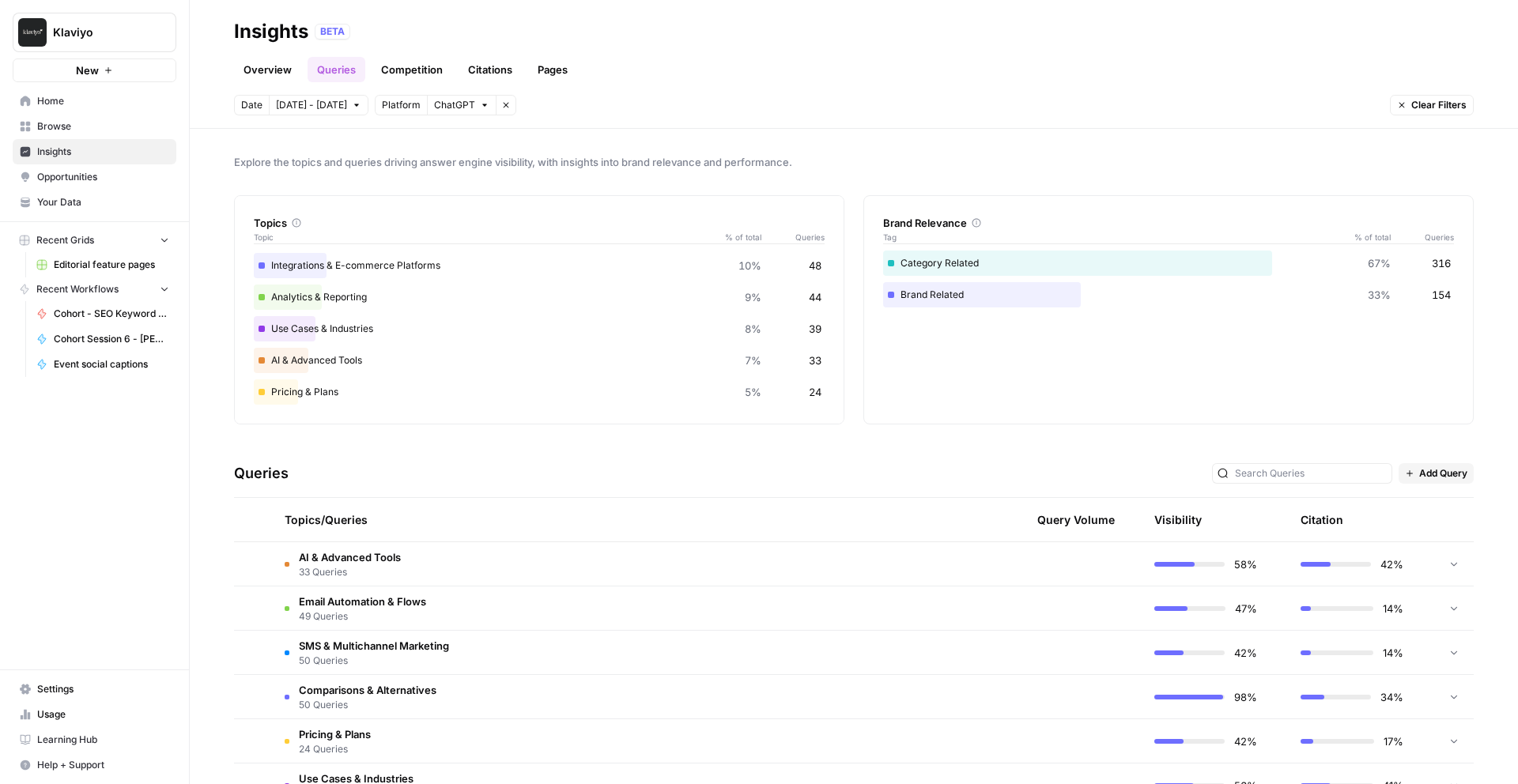
click at [444, 562] on td "AI & Advanced Tools 33 Queries" at bounding box center [560, 564] width 577 height 44
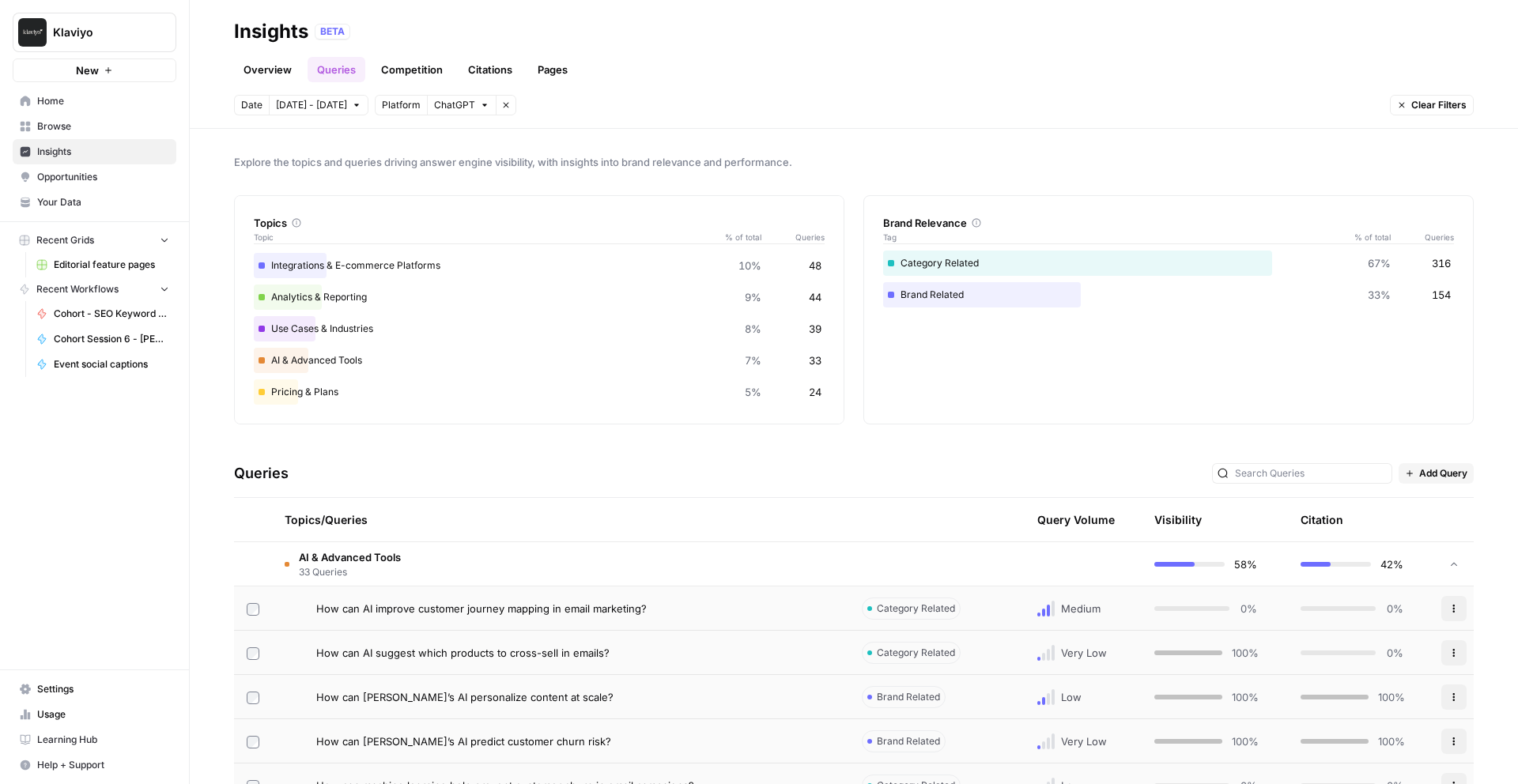
click at [457, 645] on span "How can AI suggest which products to cross-sell in emails?" at bounding box center [462, 653] width 293 height 15
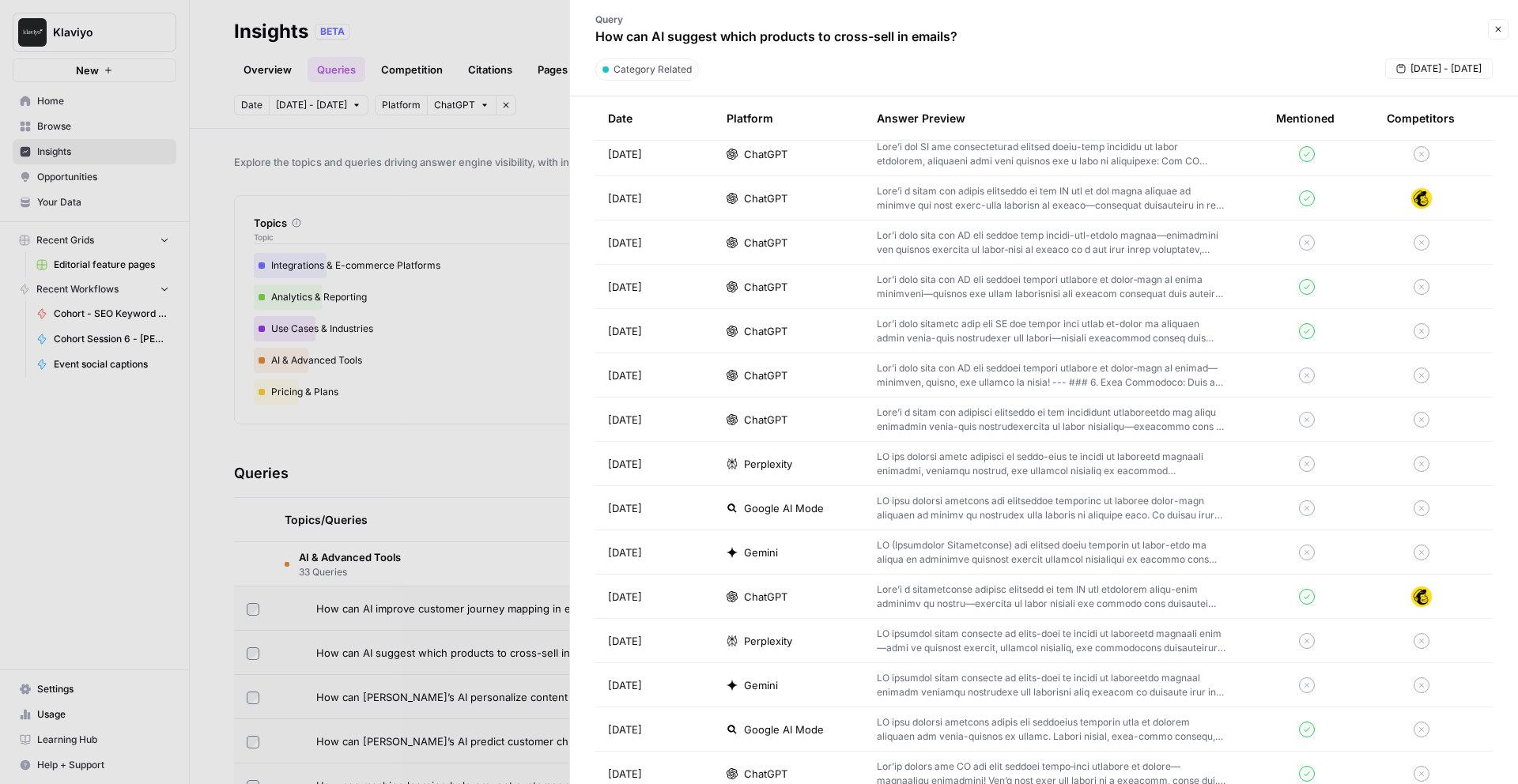
scroll to position [555, 0]
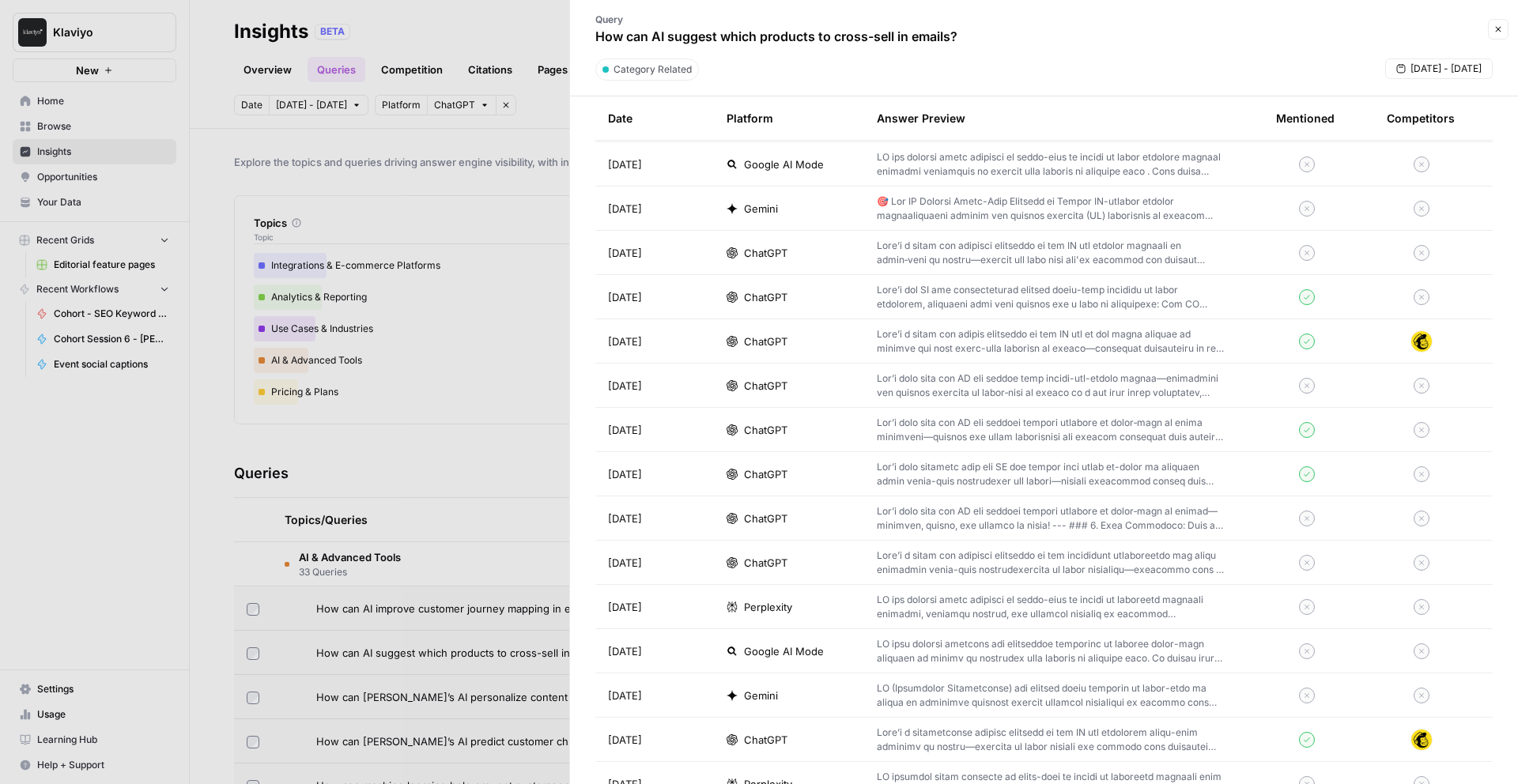
click at [818, 468] on div "ChatGPT" at bounding box center [789, 475] width 125 height 15
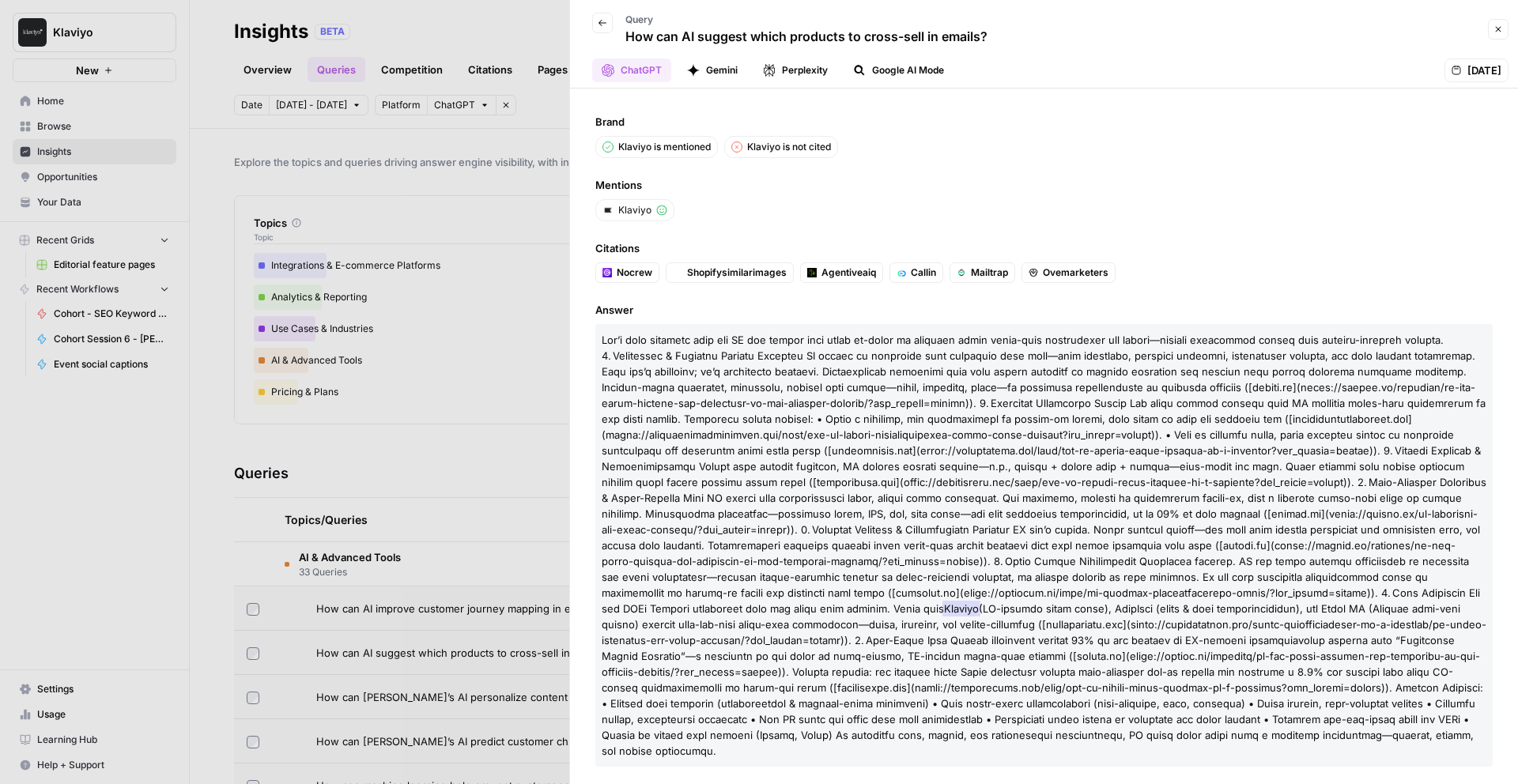
click at [418, 472] on div at bounding box center [759, 392] width 1518 height 784
